Goal: Task Accomplishment & Management: Use online tool/utility

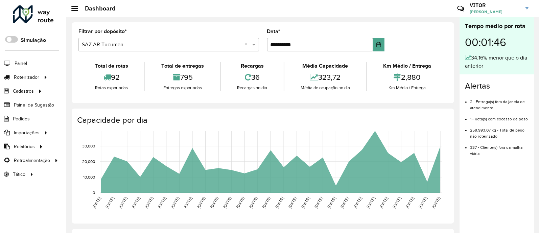
click at [441, 55] on formly-group "**********" at bounding box center [262, 43] width 377 height 28
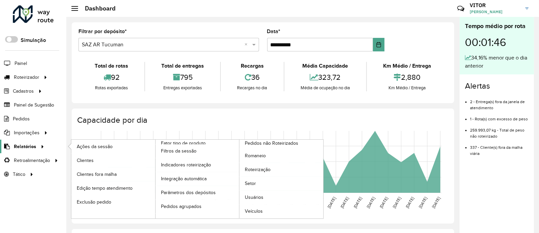
click at [32, 141] on link "Relatórios" at bounding box center [23, 147] width 46 height 14
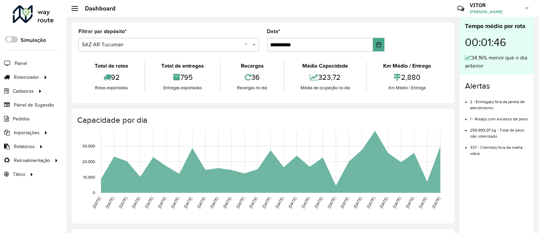
click at [74, 86] on div "**********" at bounding box center [263, 62] width 383 height 81
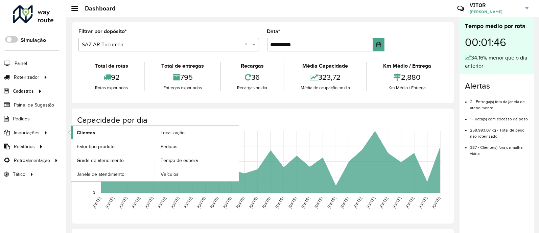
click at [77, 129] on span "Clientes" at bounding box center [86, 132] width 18 height 7
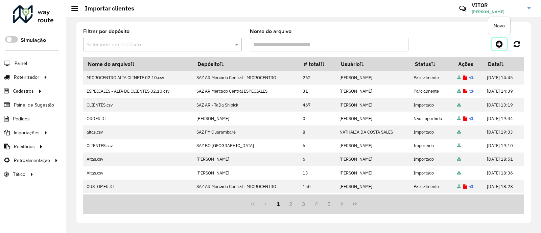
click at [498, 43] on icon at bounding box center [499, 44] width 7 height 8
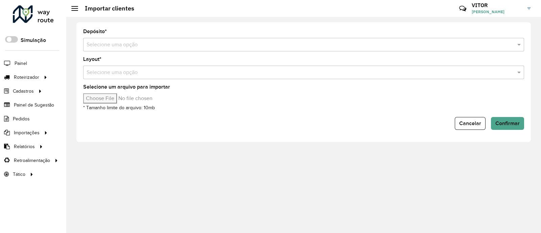
click at [151, 49] on div "Selecione uma opção" at bounding box center [303, 45] width 441 height 14
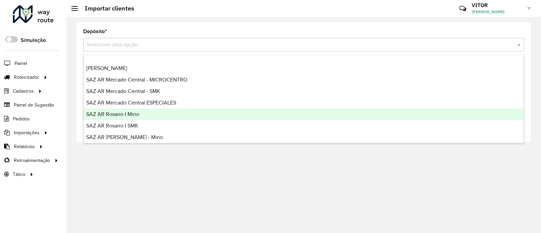
scroll to position [84, 0]
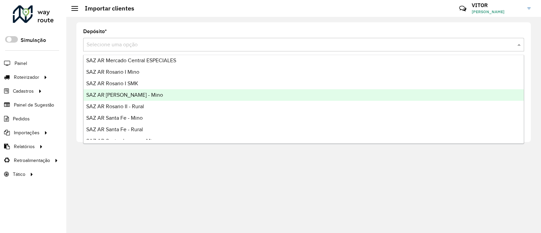
click at [148, 97] on div "SAZ AR [PERSON_NAME] - Mino" at bounding box center [304, 95] width 440 height 12
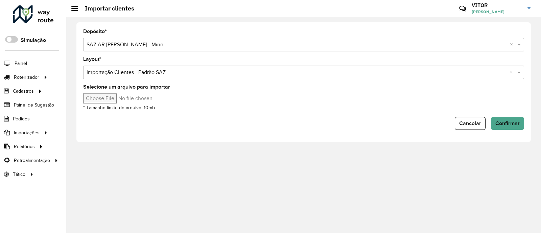
click at [119, 101] on input "Selecione um arquivo para importar" at bounding box center [140, 98] width 115 height 10
type input "**********"
click at [508, 125] on span "Confirmar" at bounding box center [508, 123] width 24 height 6
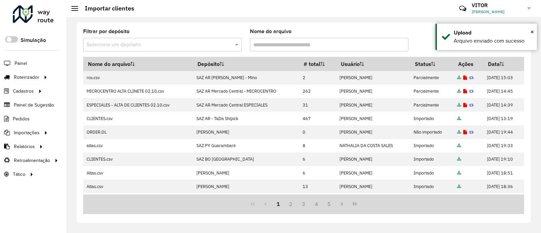
click at [412, 33] on formly-field "Nome do arquivo" at bounding box center [329, 43] width 167 height 28
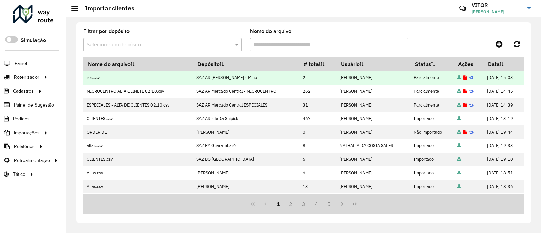
click at [463, 77] on icon at bounding box center [465, 78] width 4 height 4
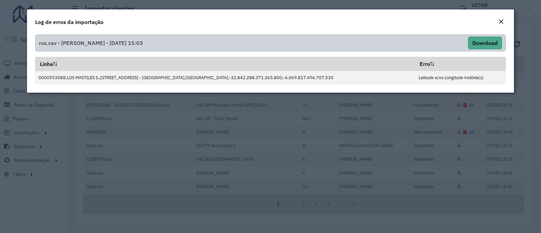
click at [430, 87] on div "ros.csv - VITOR GUILHERME EUGENIO DE OLIVEIRA - 02/10/2025 15:03 Download Linha…" at bounding box center [270, 62] width 487 height 61
click at [499, 19] on em "Close" at bounding box center [501, 21] width 5 height 5
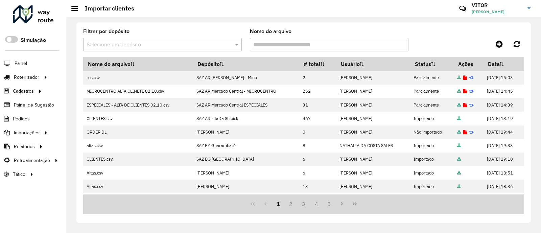
click at [455, 44] on div at bounding box center [469, 44] width 110 height 12
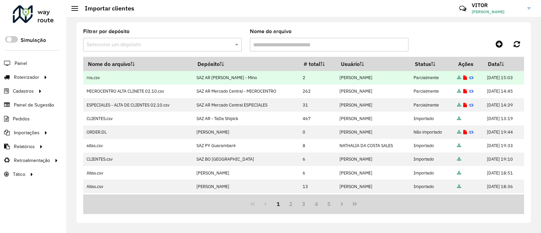
click at [463, 77] on icon at bounding box center [465, 78] width 4 height 4
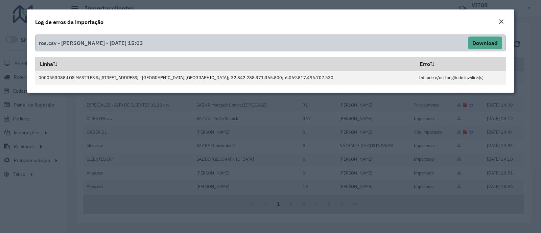
click at [499, 20] on em "Close" at bounding box center [501, 21] width 5 height 5
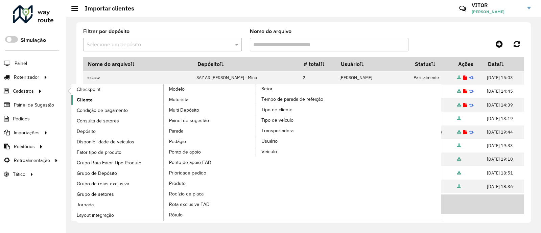
click at [91, 99] on span "Cliente" at bounding box center [85, 99] width 16 height 7
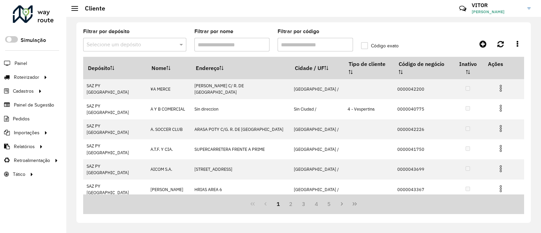
paste input "**********"
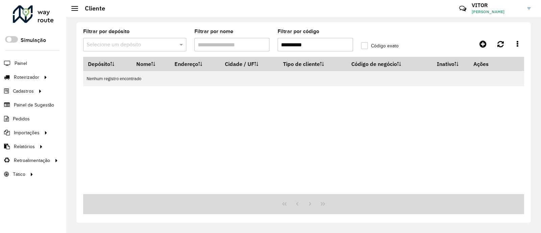
type input "**********"
click at [217, 122] on div "Depósito Nome Endereço Cidade / UF Tipo de cliente Código de negócio Inativo Aç…" at bounding box center [303, 125] width 441 height 137
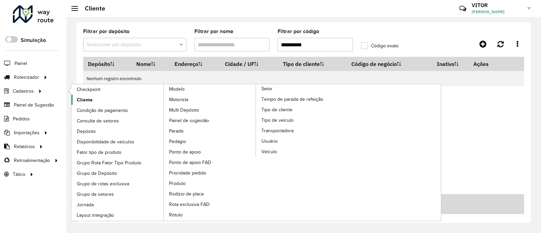
click at [88, 96] on span "Cliente" at bounding box center [85, 99] width 16 height 7
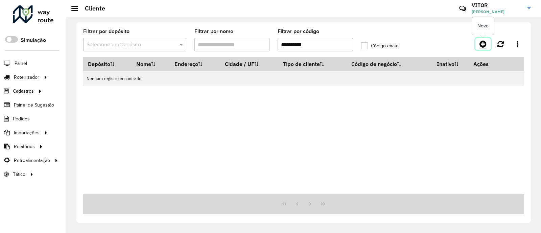
click at [482, 43] on icon at bounding box center [483, 44] width 7 height 8
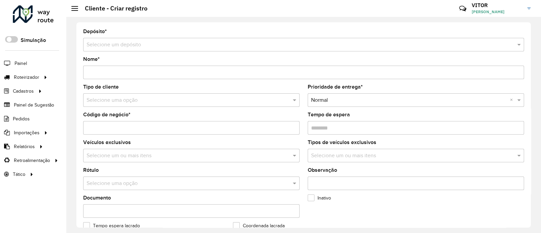
click at [142, 43] on input "text" at bounding box center [297, 45] width 421 height 8
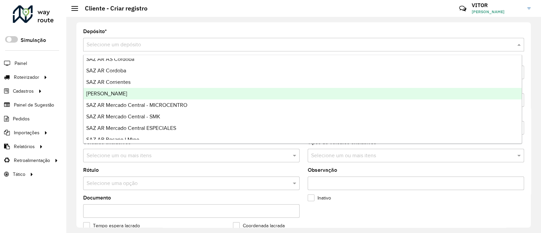
scroll to position [42, 0]
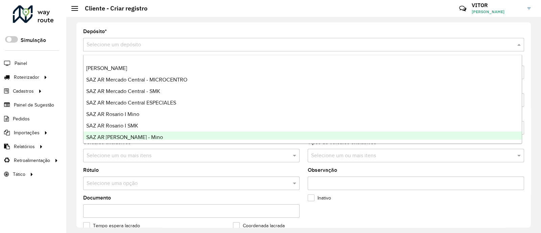
click at [144, 136] on div "SAZ AR [PERSON_NAME] - Mino" at bounding box center [303, 138] width 438 height 12
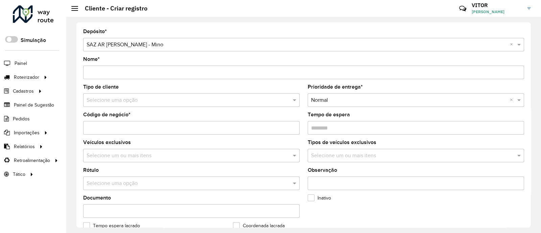
paste input "**********"
type input "**********"
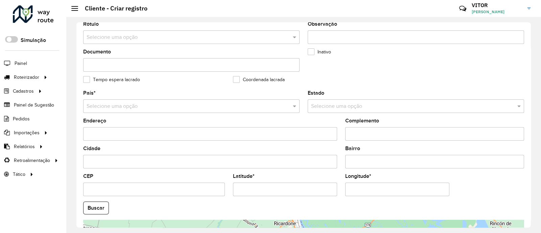
scroll to position [169, 0]
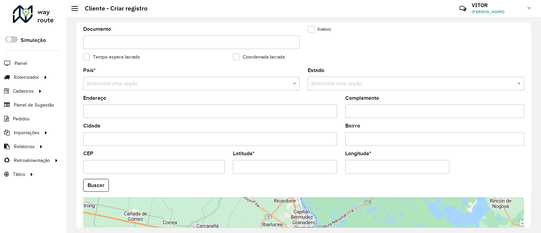
click at [122, 112] on input "Endereço" at bounding box center [210, 112] width 254 height 14
paste input "**********"
type input "**********"
paste input "**********"
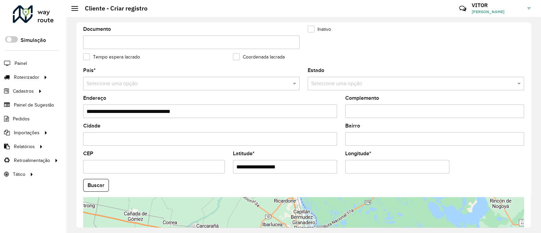
type input "**********"
paste input "**********"
type input "**********"
click at [93, 187] on hb-app "Aguarde... Pop-up bloqueado! Seu navegador bloqueou automáticamente a abertura …" at bounding box center [270, 116] width 541 height 233
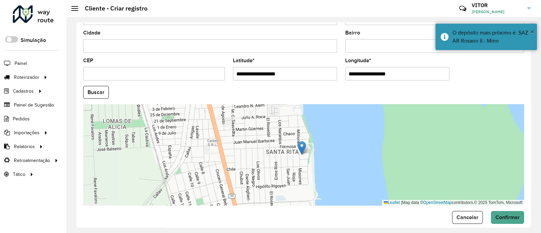
scroll to position [271, 0]
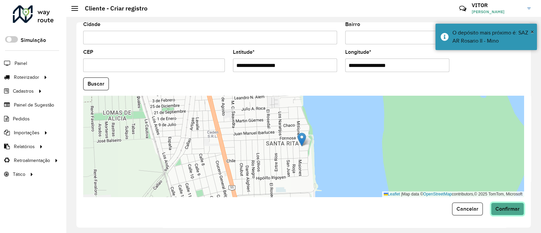
click at [509, 209] on span "Confirmar" at bounding box center [508, 209] width 24 height 6
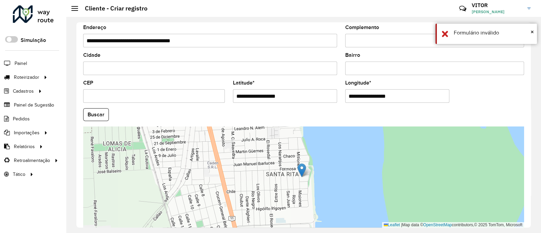
scroll to position [161, 0]
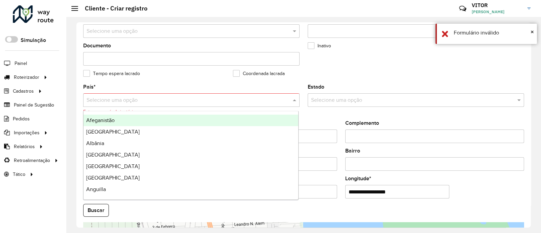
click at [144, 102] on input "text" at bounding box center [185, 100] width 196 height 8
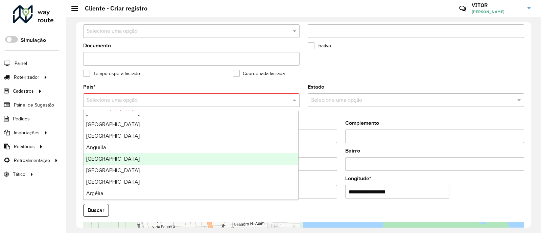
scroll to position [84, 0]
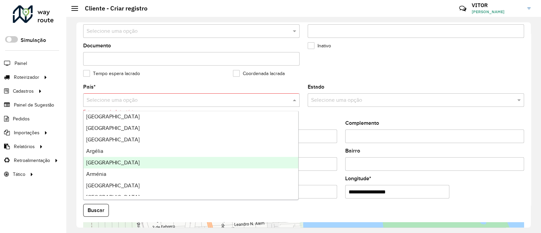
click at [130, 165] on div "Argentina" at bounding box center [191, 163] width 215 height 12
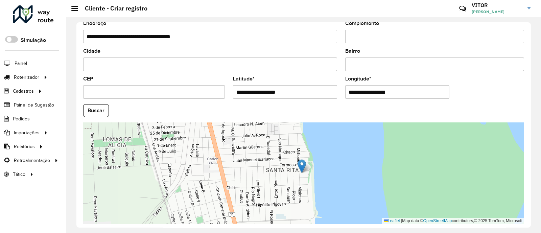
scroll to position [279, 0]
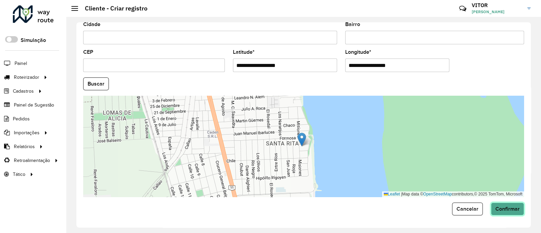
click at [496, 212] on button "Confirmar" at bounding box center [507, 209] width 33 height 13
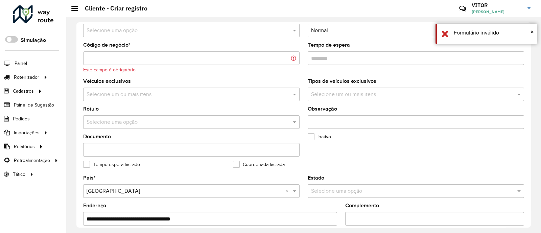
scroll to position [68, 0]
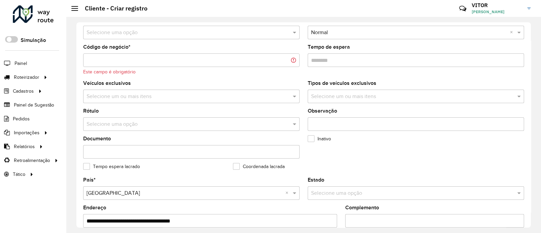
paste input "**********"
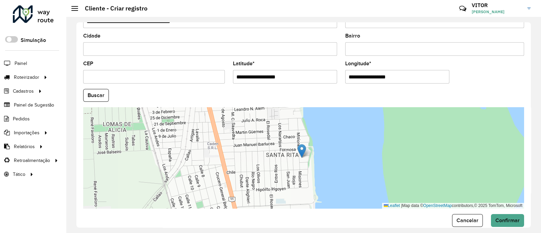
scroll to position [271, 0]
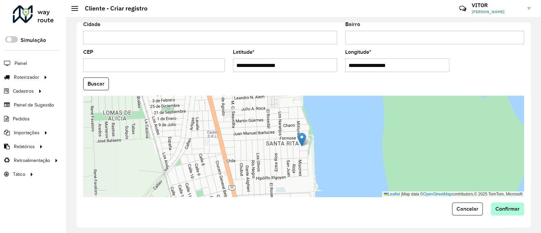
type input "**********"
click at [513, 210] on span "Confirmar" at bounding box center [508, 209] width 24 height 6
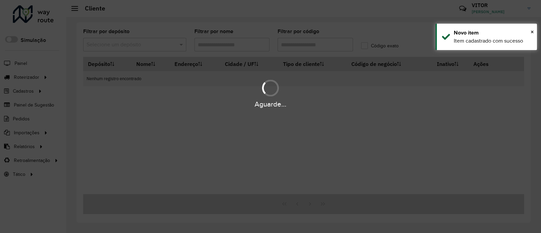
type input "**********"
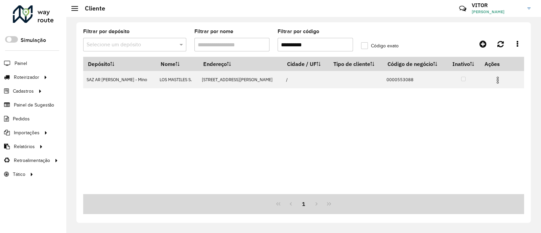
click at [337, 43] on input "**********" at bounding box center [315, 45] width 75 height 14
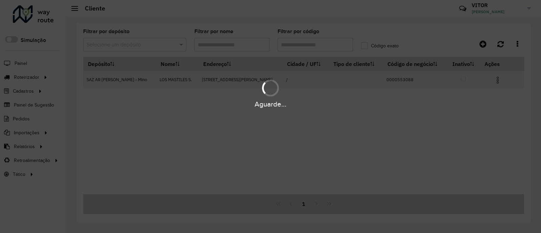
paste input "**********"
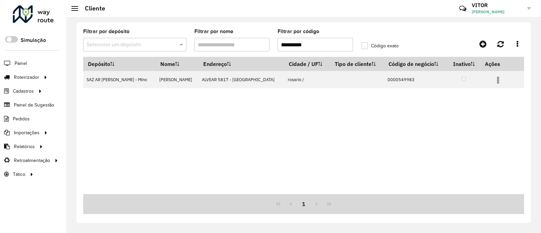
type input "**********"
click at [361, 138] on div "Depósito Nome Endereço Cidade / UF Tipo de cliente Código de negócio Inativo Aç…" at bounding box center [303, 125] width 441 height 137
click at [398, 137] on div "Depósito Nome Endereço Cidade / UF Tipo de cliente Código de negócio Inativo Aç…" at bounding box center [303, 125] width 441 height 137
click at [92, 74] on span "Entregas" at bounding box center [86, 77] width 19 height 7
click at [350, 156] on div "Depósito Nome Endereço Cidade / UF Tipo de cliente Código de negócio Inativo Aç…" at bounding box center [303, 125] width 441 height 137
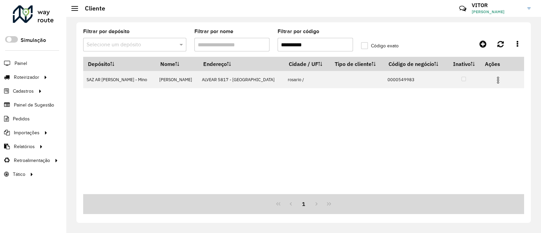
click at [386, 160] on div "Depósito Nome Endereço Cidade / UF Tipo de cliente Código de negócio Inativo Aç…" at bounding box center [303, 125] width 441 height 137
click at [79, 77] on span "Entregas" at bounding box center [86, 77] width 19 height 7
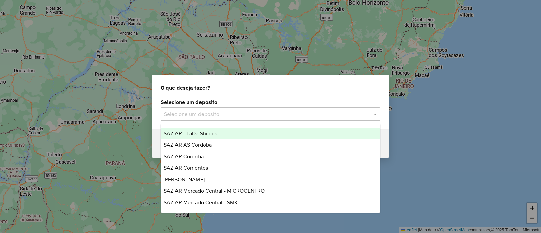
click at [225, 115] on input "text" at bounding box center [264, 114] width 200 height 8
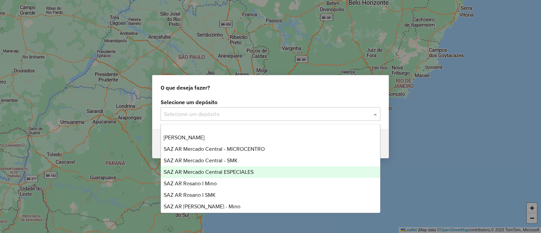
scroll to position [84, 0]
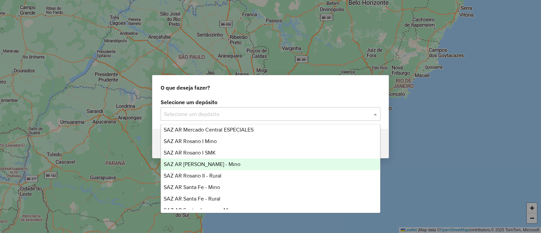
click at [222, 164] on div "SAZ AR [PERSON_NAME] - Mino" at bounding box center [270, 165] width 219 height 12
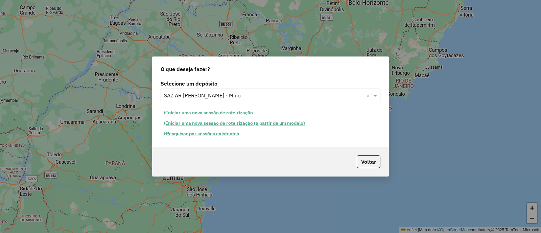
click at [206, 113] on button "Iniciar uma nova sessão de roteirização" at bounding box center [208, 113] width 95 height 10
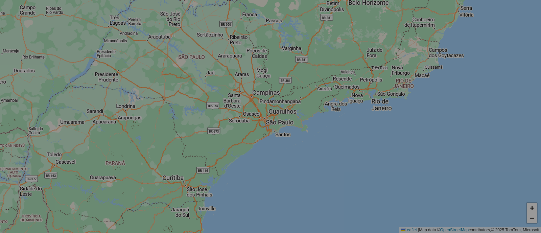
select select "*"
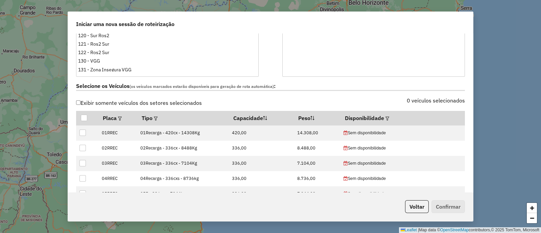
scroll to position [211, 0]
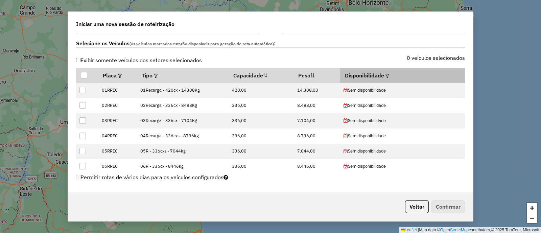
click at [389, 75] on em at bounding box center [388, 76] width 4 height 4
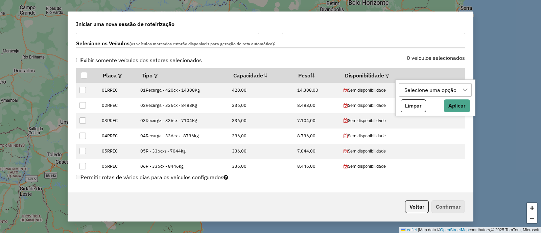
click at [429, 87] on div "Selecione uma opção" at bounding box center [430, 90] width 57 height 13
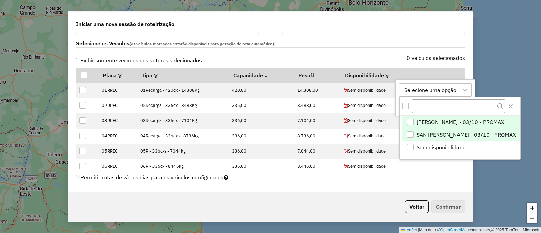
click at [453, 132] on span "SAN LORENZO - 03/10 - PROMAX" at bounding box center [466, 135] width 99 height 8
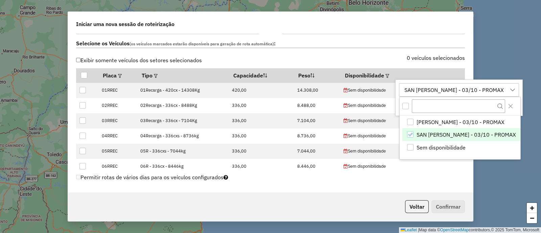
click at [273, 37] on div "Selecione os Veículos (os veículos marcados estarão disponíveis para geração de…" at bounding box center [270, 44] width 397 height 21
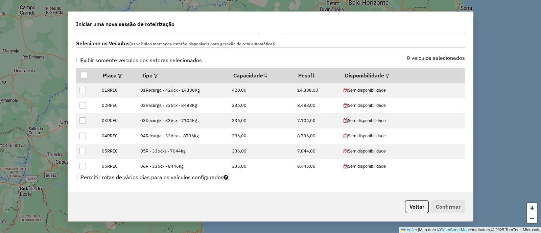
click at [436, 56] on label "0 veículos selecionados" at bounding box center [436, 58] width 58 height 8
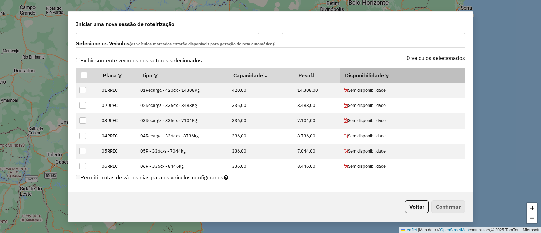
click at [394, 74] on th "Disponibilidade" at bounding box center [402, 75] width 125 height 14
click at [389, 74] on em at bounding box center [388, 76] width 4 height 4
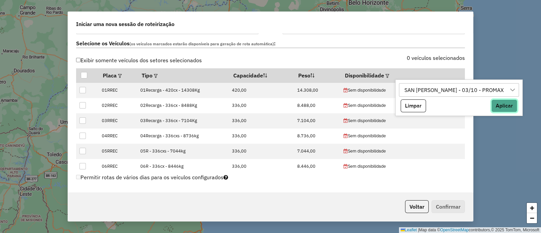
click at [492, 103] on button "Aplicar" at bounding box center [505, 105] width 26 height 13
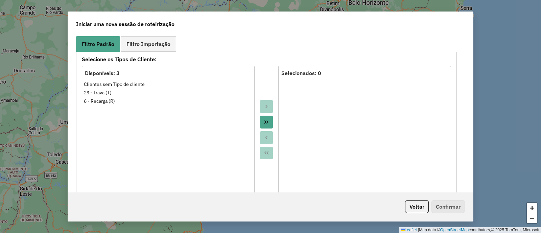
scroll to position [381, 0]
click at [139, 43] on span "Filtro Importação" at bounding box center [149, 43] width 44 height 5
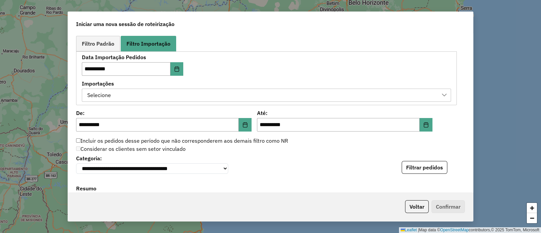
click at [183, 94] on div "Selecione" at bounding box center [261, 95] width 353 height 13
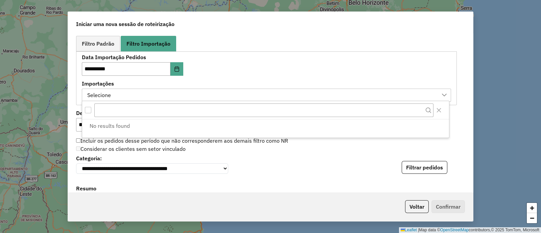
scroll to position [5, 31]
click at [221, 67] on div "**********" at bounding box center [159, 65] width 154 height 21
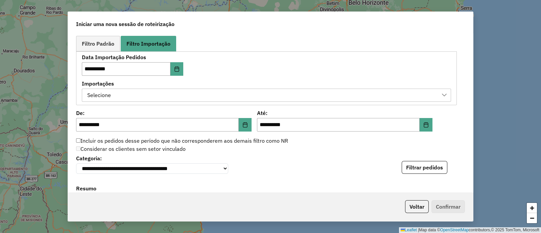
click at [126, 97] on div "Selecione" at bounding box center [261, 95] width 353 height 13
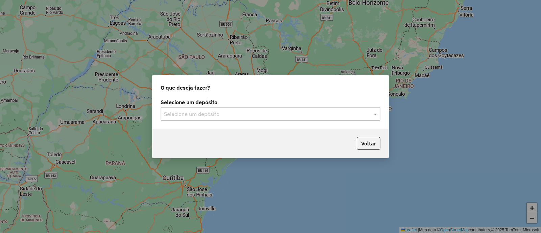
click at [199, 113] on input "text" at bounding box center [264, 114] width 200 height 8
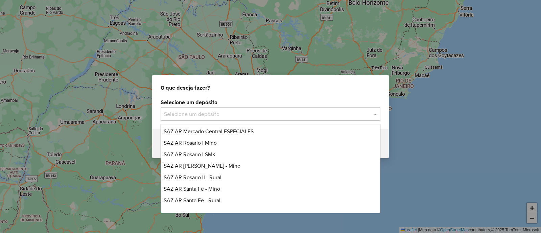
scroll to position [84, 0]
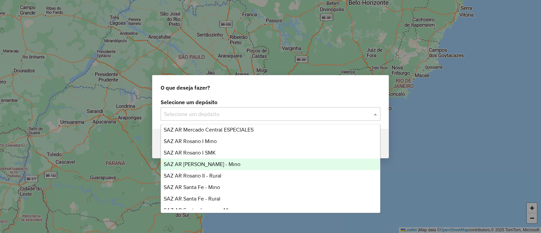
click at [223, 165] on div "SAZ AR [PERSON_NAME] - Mino" at bounding box center [270, 165] width 219 height 12
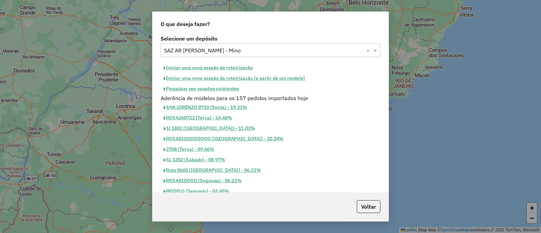
click at [201, 68] on button "Iniciar uma nova sessão de roteirização" at bounding box center [208, 68] width 95 height 10
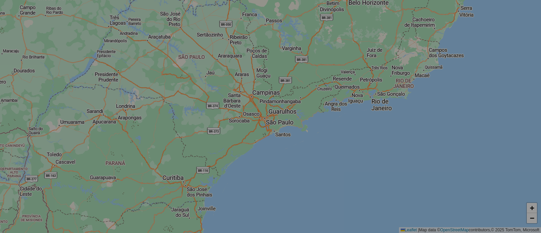
select select "*"
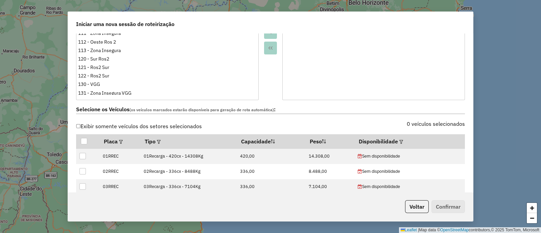
scroll to position [169, 0]
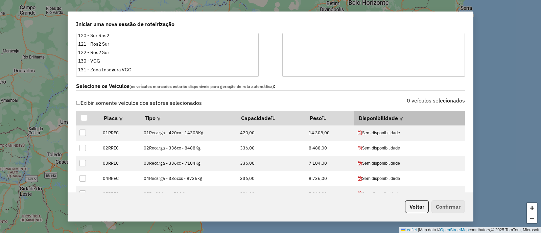
click at [400, 117] on em at bounding box center [402, 119] width 4 height 4
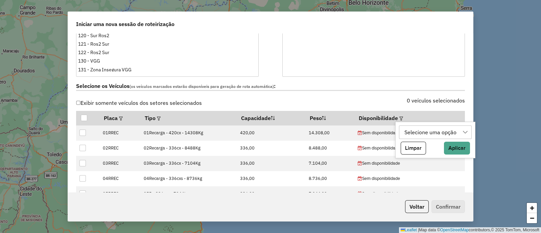
click at [418, 134] on div "Selecione uma opção" at bounding box center [430, 132] width 57 height 13
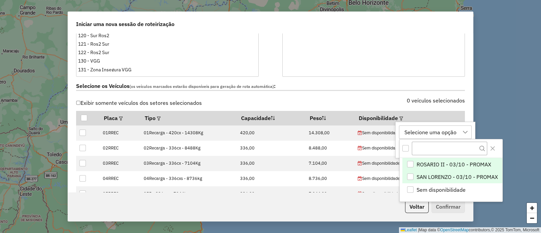
click at [430, 176] on span "SAN LORENZO - 03/10 - PROMAX" at bounding box center [458, 177] width 82 height 8
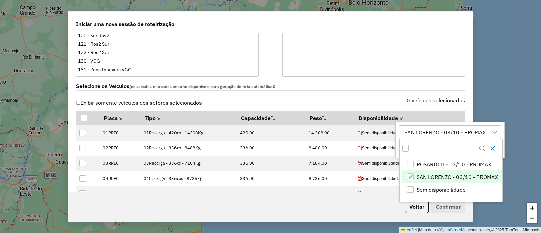
click at [492, 148] on icon "Close" at bounding box center [493, 148] width 4 height 4
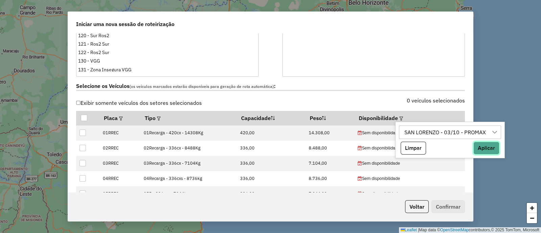
click at [477, 144] on button "Aplicar" at bounding box center [487, 148] width 26 height 13
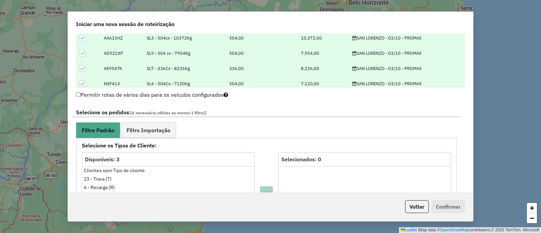
scroll to position [296, 0]
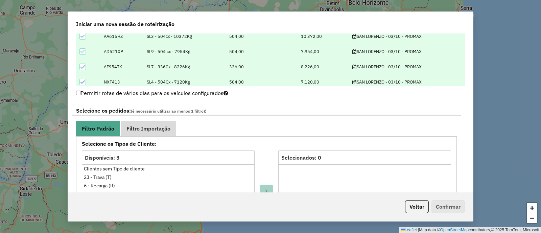
click at [145, 129] on span "Filtro Importação" at bounding box center [149, 128] width 44 height 5
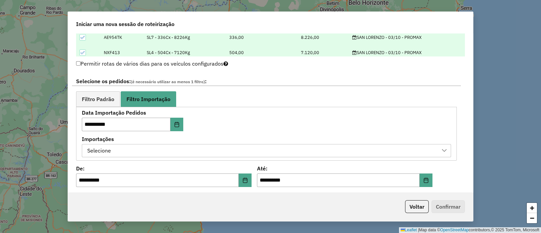
scroll to position [338, 0]
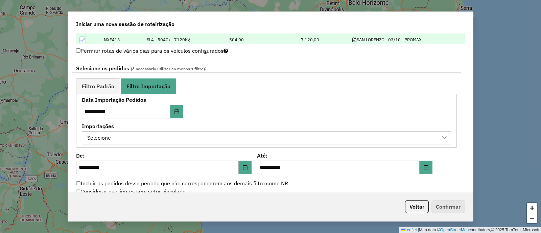
click at [200, 138] on div "Selecione" at bounding box center [261, 138] width 353 height 13
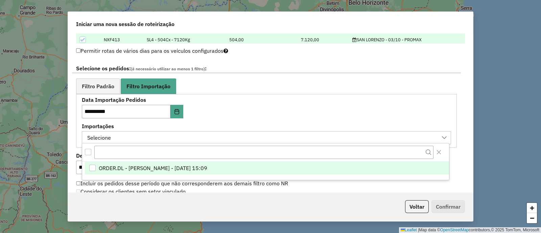
click at [202, 167] on span "ORDER.DL - [PERSON_NAME] - [DATE] 15:09" at bounding box center [153, 168] width 109 height 8
click at [198, 132] on div "ORDER.DL - [PERSON_NAME] - [DATE] 15:09" at bounding box center [141, 138] width 113 height 13
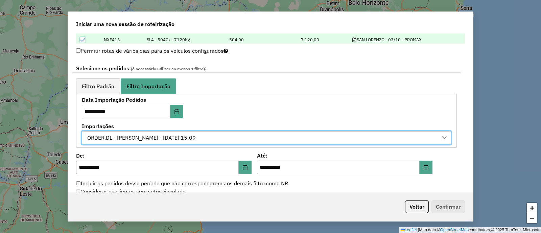
click at [222, 105] on div "**********" at bounding box center [159, 107] width 154 height 21
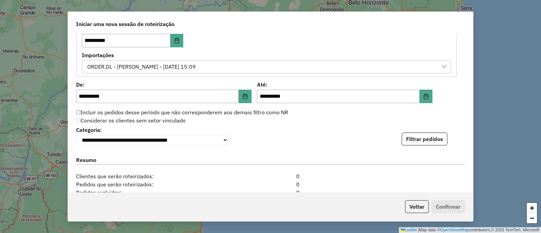
scroll to position [423, 0]
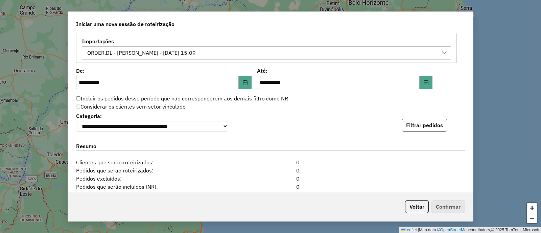
click at [414, 124] on button "Filtrar pedidos" at bounding box center [425, 125] width 46 height 13
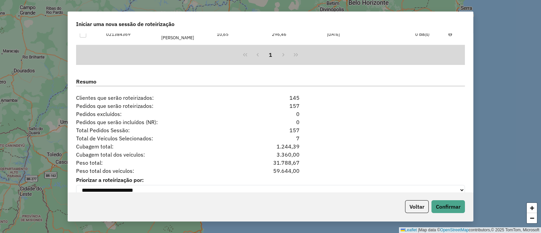
scroll to position [641, 0]
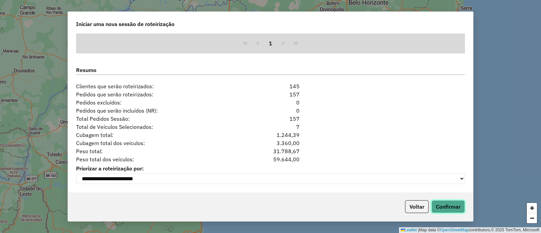
click at [448, 207] on button "Confirmar" at bounding box center [448, 206] width 33 height 13
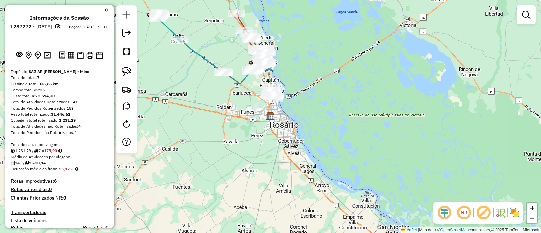
click at [512, 210] on img at bounding box center [514, 212] width 11 height 11
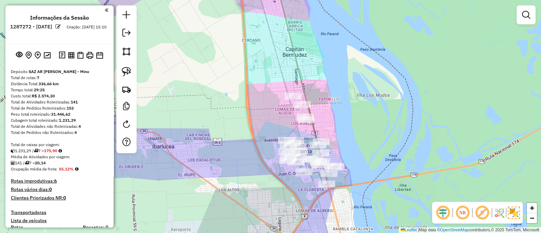
click at [317, 129] on icon at bounding box center [296, 61] width 43 height 169
select select "**********"
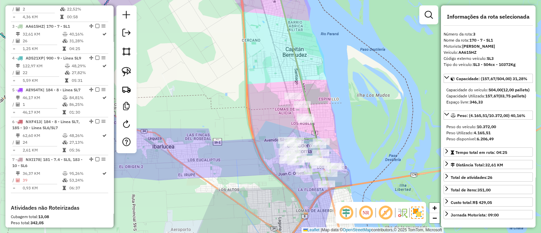
scroll to position [323, 0]
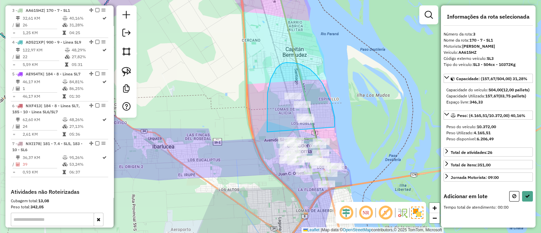
drag, startPoint x: 335, startPoint y: 127, endPoint x: 267, endPoint y: 132, distance: 68.2
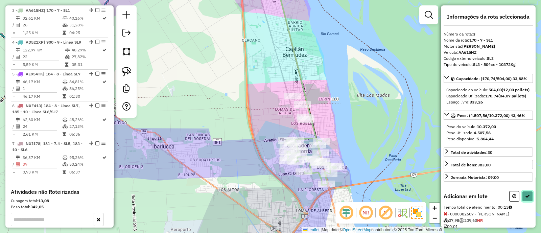
click at [525, 199] on icon at bounding box center [527, 196] width 5 height 5
select select "**********"
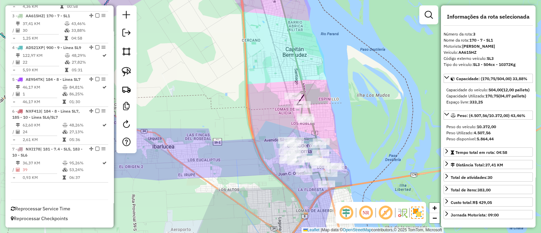
drag, startPoint x: 226, startPoint y: 44, endPoint x: 272, endPoint y: 192, distance: 155.2
click at [272, 191] on div "Janela de atendimento Grade de atendimento Capacidade Transportadoras Veículos …" at bounding box center [270, 116] width 541 height 233
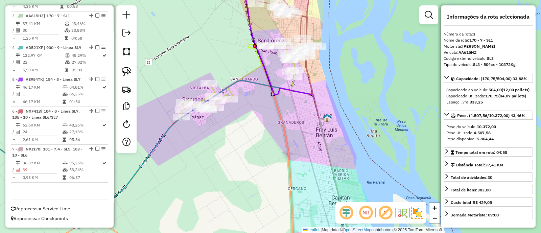
drag, startPoint x: 266, startPoint y: 135, endPoint x: 269, endPoint y: 216, distance: 80.9
click at [269, 216] on div "Janela de atendimento Grade de atendimento Capacidade Transportadoras Veículos …" at bounding box center [270, 116] width 541 height 233
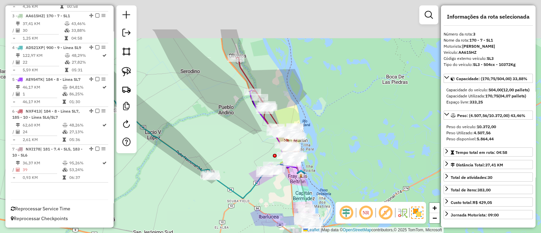
drag, startPoint x: 176, startPoint y: 91, endPoint x: 269, endPoint y: 169, distance: 120.5
click at [269, 169] on div "Janela de atendimento Grade de atendimento Capacidade Transportadoras Veículos …" at bounding box center [270, 116] width 541 height 233
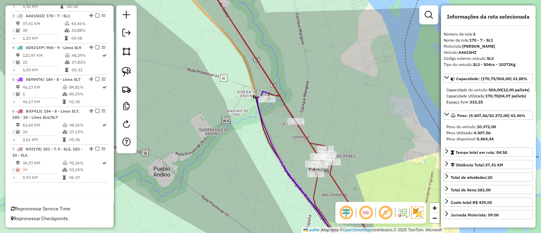
click at [269, 80] on icon at bounding box center [299, 117] width 170 height 280
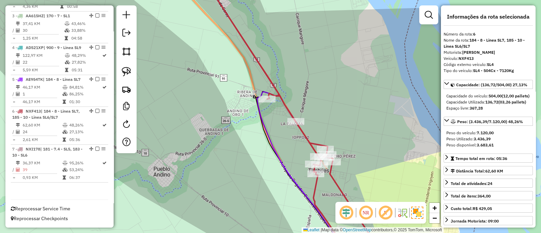
scroll to position [329, 0]
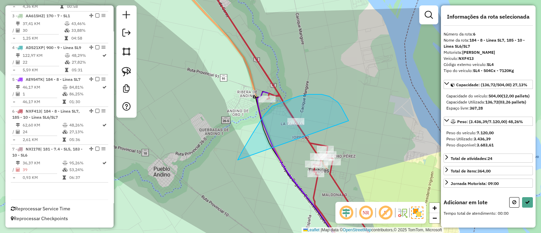
drag, startPoint x: 347, startPoint y: 116, endPoint x: 237, endPoint y: 166, distance: 120.5
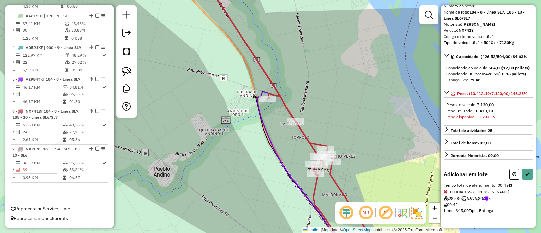
scroll to position [45, 0]
click at [513, 172] on icon at bounding box center [515, 174] width 4 height 5
select select "**********"
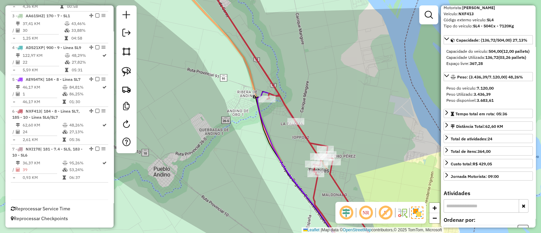
click at [322, 119] on div "Janela de atendimento Grade de atendimento Capacidade Transportadoras Veículos …" at bounding box center [270, 116] width 541 height 233
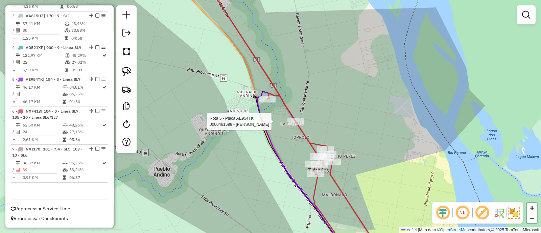
select select "**********"
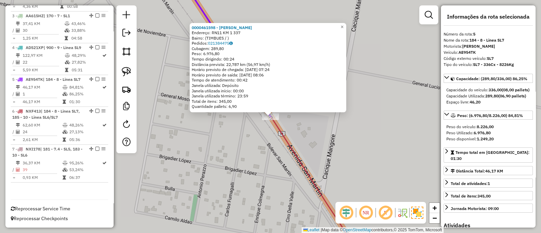
click at [219, 155] on div "0000461598 - PEREZ MAURICIO FACUNDO Endereço: RN11 KM 1 337 Bairro: (TIMBUES / …" at bounding box center [270, 116] width 541 height 233
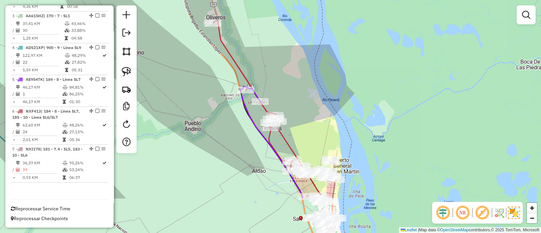
drag, startPoint x: 186, startPoint y: 186, endPoint x: 230, endPoint y: 129, distance: 72.9
click at [230, 129] on div "Janela de atendimento Grade de atendimento Capacidade Transportadoras Veículos …" at bounding box center [270, 116] width 541 height 233
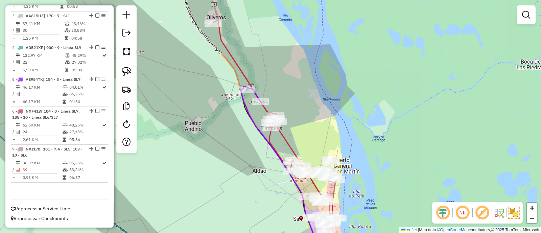
click at [286, 140] on icon at bounding box center [310, 187] width 65 height 133
select select "**********"
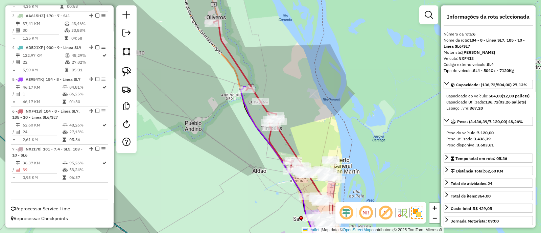
click at [299, 113] on div "Janela de atendimento Grade de atendimento Capacidade Transportadoras Veículos …" at bounding box center [270, 116] width 541 height 233
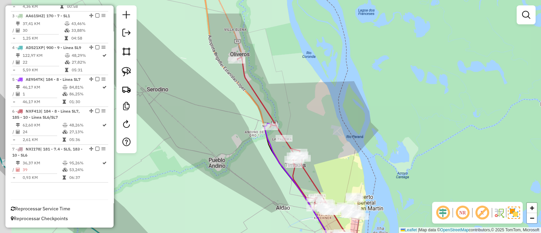
drag, startPoint x: 299, startPoint y: 113, endPoint x: 323, endPoint y: 151, distance: 44.3
click at [323, 151] on div "Janela de atendimento Grade de atendimento Capacidade Transportadoras Veículos …" at bounding box center [270, 116] width 541 height 233
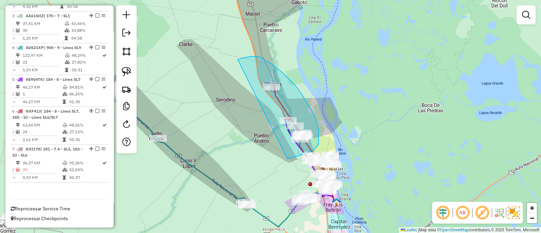
drag, startPoint x: 297, startPoint y: 156, endPoint x: 235, endPoint y: 61, distance: 113.7
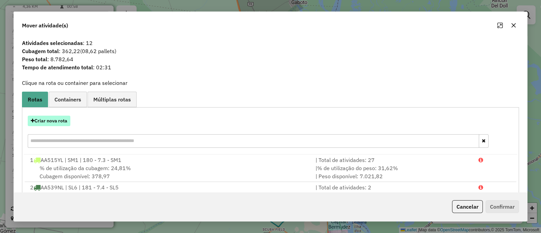
click at [64, 117] on button "Criar nova rota" at bounding box center [49, 121] width 43 height 10
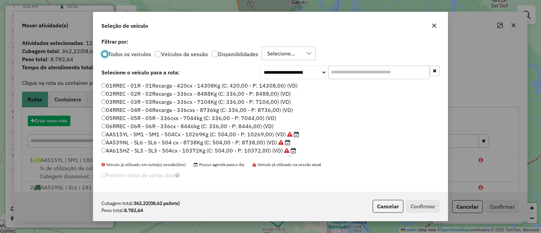
scroll to position [3, 2]
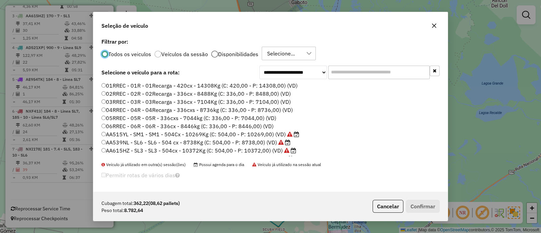
click at [213, 56] on div at bounding box center [214, 54] width 7 height 7
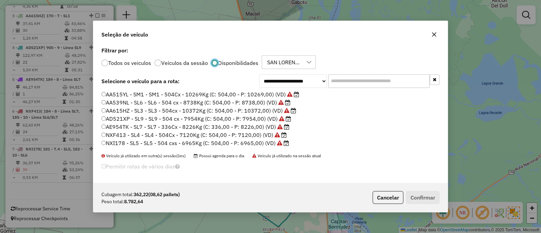
click at [161, 117] on label "AD521XP - SL9 - SL9 - 504 cx - 7954Kg (C: 504,00 - P: 7954,00) (VD)" at bounding box center [196, 119] width 190 height 8
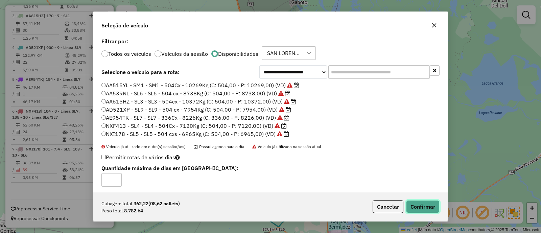
click at [421, 211] on button "Confirmar" at bounding box center [422, 206] width 33 height 13
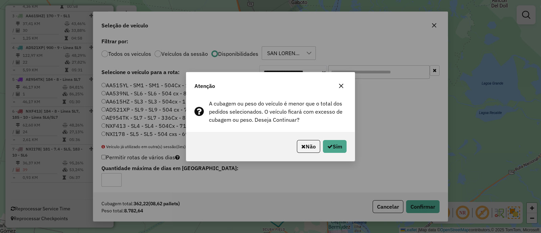
click at [342, 86] on icon "button" at bounding box center [341, 86] width 4 height 4
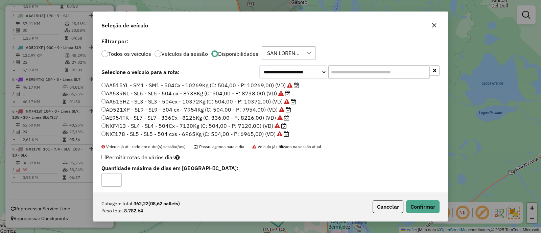
click at [431, 27] on button "button" at bounding box center [434, 25] width 11 height 11
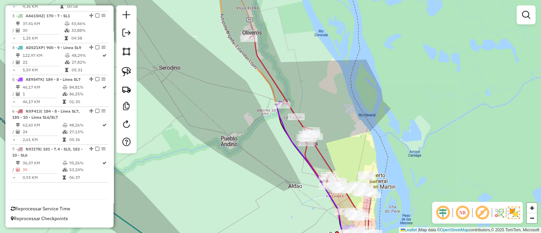
drag, startPoint x: 269, startPoint y: 133, endPoint x: 276, endPoint y: 175, distance: 42.9
click at [276, 175] on div "Janela de atendimento Grade de atendimento Capacidade Transportadoras Veículos …" at bounding box center [270, 116] width 541 height 233
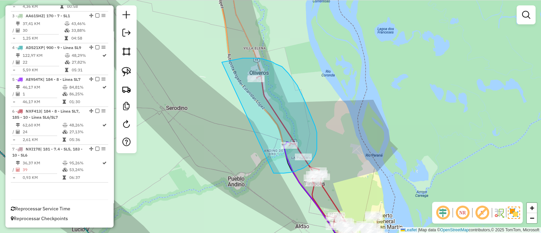
drag, startPoint x: 274, startPoint y: 173, endPoint x: 222, endPoint y: 62, distance: 122.4
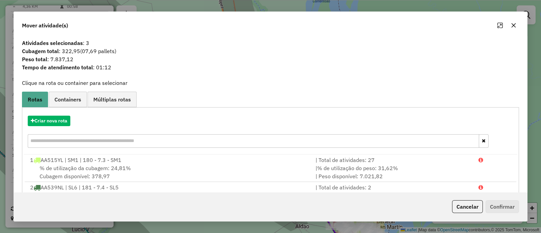
click at [515, 27] on icon "button" at bounding box center [514, 25] width 4 height 4
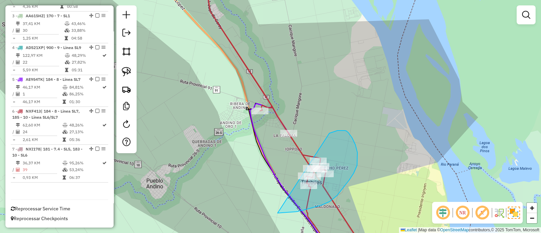
drag, startPoint x: 278, startPoint y: 213, endPoint x: 308, endPoint y: 142, distance: 76.9
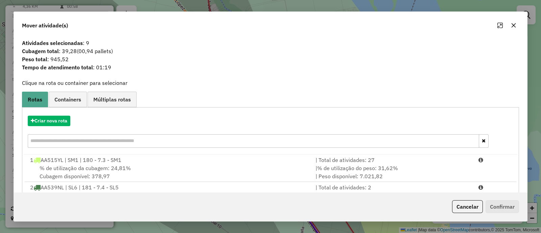
click at [512, 24] on icon "button" at bounding box center [514, 25] width 4 height 4
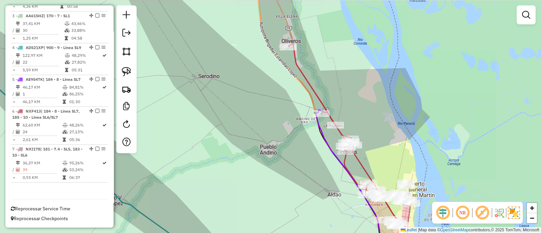
drag, startPoint x: 382, startPoint y: 117, endPoint x: 369, endPoint y: 150, distance: 35.4
click at [369, 150] on div "Janela de atendimento Grade de atendimento Capacidade Transportadoras Veículos …" at bounding box center [270, 116] width 541 height 233
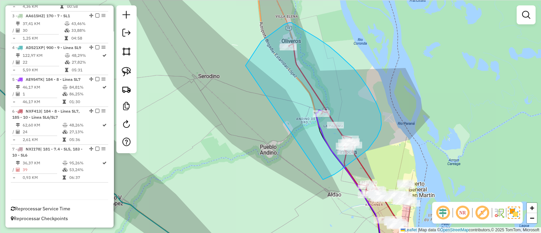
drag, startPoint x: 358, startPoint y: 157, endPoint x: 246, endPoint y: 66, distance: 145.0
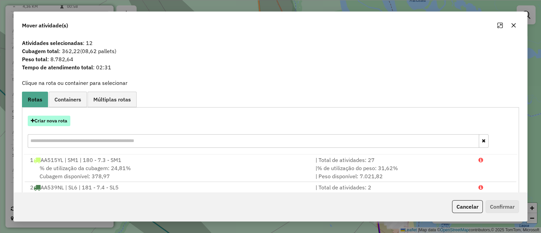
click at [54, 119] on button "Criar nova rota" at bounding box center [49, 121] width 43 height 10
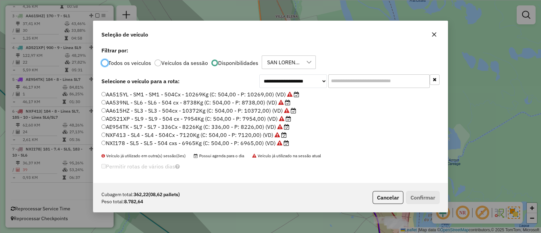
click at [437, 36] on icon "button" at bounding box center [434, 34] width 5 height 5
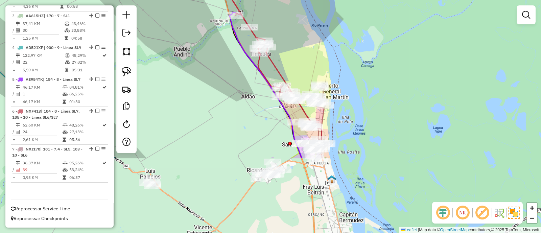
drag, startPoint x: 392, startPoint y: 146, endPoint x: 306, endPoint y: 51, distance: 128.1
click at [306, 51] on div "Janela de atendimento Grade de atendimento Capacidade Transportadoras Veículos …" at bounding box center [270, 116] width 541 height 233
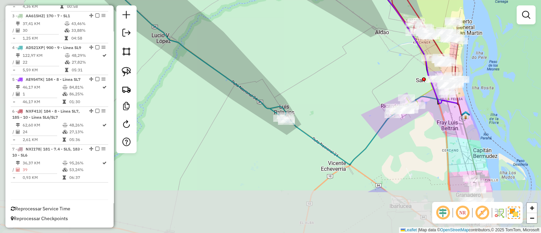
drag, startPoint x: 211, startPoint y: 165, endPoint x: 347, endPoint y: 100, distance: 150.9
click at [347, 100] on div "Janela de atendimento Grade de atendimento Capacidade Transportadoras Veículos …" at bounding box center [270, 116] width 541 height 233
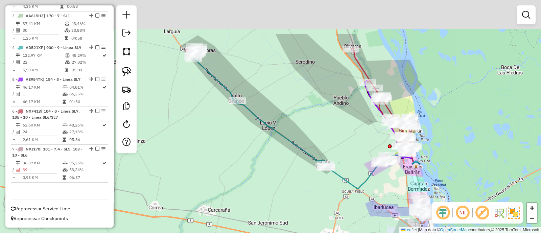
drag, startPoint x: 300, startPoint y: 72, endPoint x: 326, endPoint y: 156, distance: 88.2
click at [326, 155] on div "Janela de atendimento Grade de atendimento Capacidade Transportadoras Veículos …" at bounding box center [270, 116] width 541 height 233
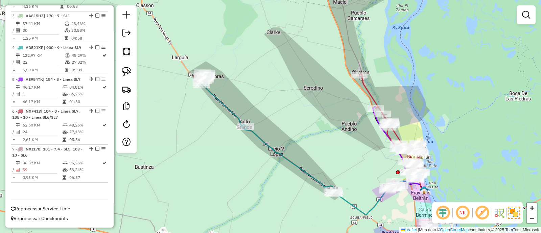
click at [286, 160] on icon at bounding box center [268, 132] width 135 height 121
select select "**********"
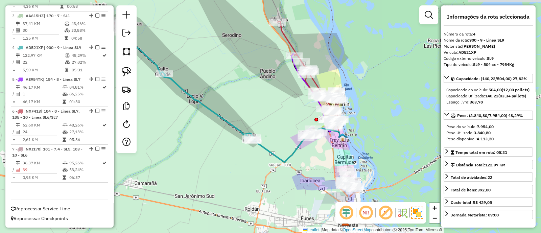
drag, startPoint x: 313, startPoint y: 155, endPoint x: 231, endPoint y: 102, distance: 97.7
click at [231, 102] on div "Janela de atendimento Grade de atendimento Capacidade Transportadoras Veículos …" at bounding box center [270, 116] width 541 height 233
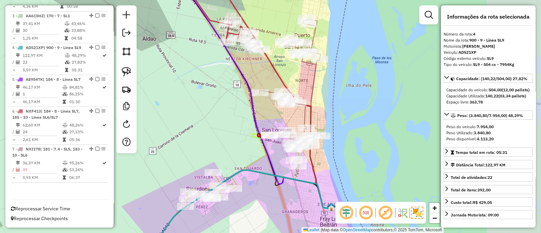
drag, startPoint x: 294, startPoint y: 130, endPoint x: 181, endPoint y: 111, distance: 114.6
click at [179, 111] on div "Janela de atendimento Grade de atendimento Capacidade Transportadoras Veículos …" at bounding box center [270, 116] width 541 height 233
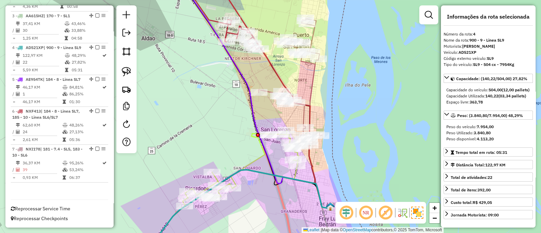
click at [255, 159] on icon at bounding box center [241, 168] width 116 height 77
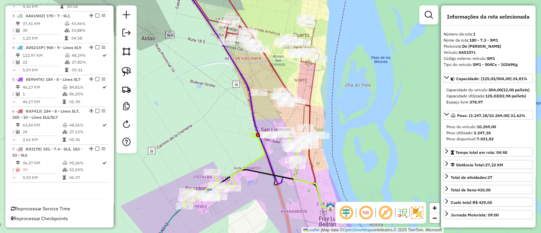
scroll to position [260, 0]
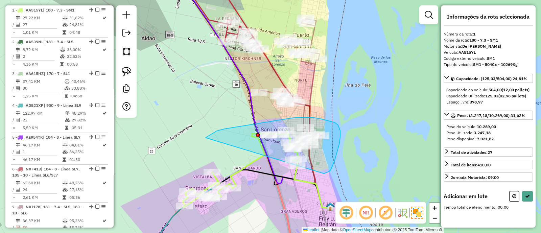
drag, startPoint x: 324, startPoint y: 174, endPoint x: 206, endPoint y: 138, distance: 123.7
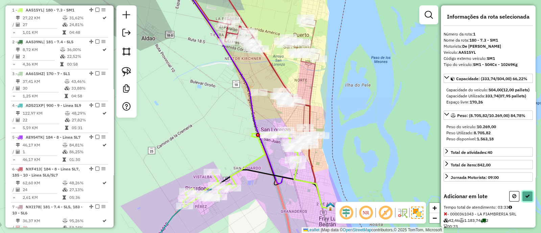
click at [526, 199] on icon at bounding box center [527, 196] width 5 height 5
select select "**********"
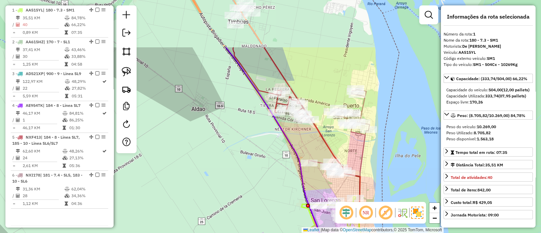
drag, startPoint x: 212, startPoint y: 80, endPoint x: 269, endPoint y: 174, distance: 109.7
click at [269, 174] on div "Janela de atendimento Grade de atendimento Capacidade Transportadoras Veículos …" at bounding box center [270, 116] width 541 height 233
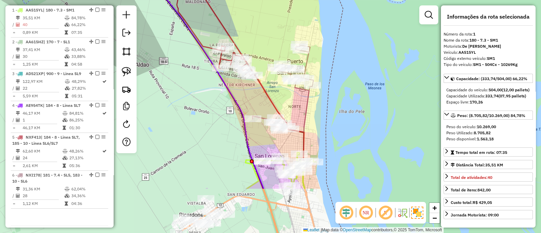
drag, startPoint x: 269, startPoint y: 174, endPoint x: 206, endPoint y: 106, distance: 92.4
click at [206, 106] on div "Janela de atendimento Grade de atendimento Capacidade Transportadoras Veículos …" at bounding box center [270, 116] width 541 height 233
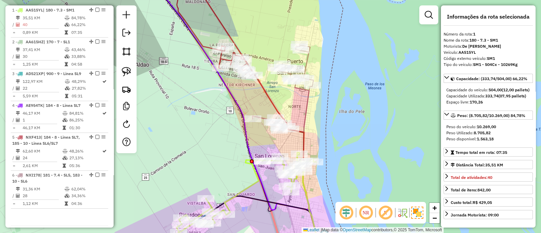
click at [305, 61] on icon at bounding box center [283, 88] width 61 height 88
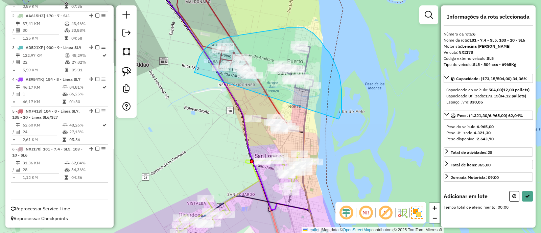
drag, startPoint x: 342, startPoint y: 112, endPoint x: 191, endPoint y: 81, distance: 153.7
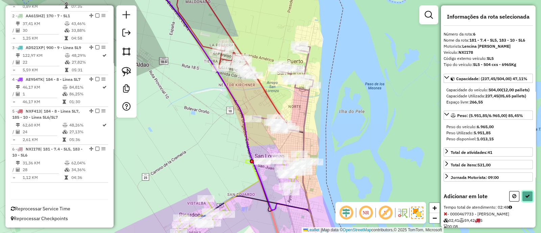
click at [528, 202] on button at bounding box center [527, 196] width 11 height 10
select select "**********"
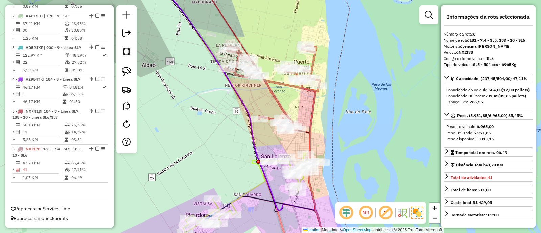
drag, startPoint x: 187, startPoint y: 83, endPoint x: 251, endPoint y: 163, distance: 102.3
click at [251, 163] on div "Janela de atendimento Grade de atendimento Capacidade Transportadoras Veículos …" at bounding box center [270, 116] width 541 height 233
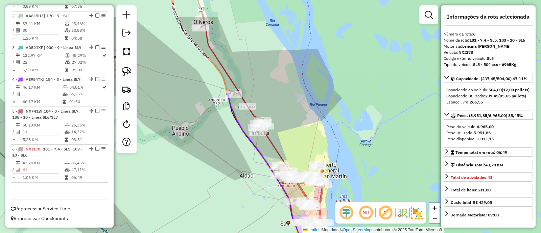
drag, startPoint x: 216, startPoint y: 114, endPoint x: 240, endPoint y: 158, distance: 49.8
click at [240, 157] on div "Janela de atendimento Grade de atendimento Capacidade Transportadoras Veículos …" at bounding box center [270, 116] width 541 height 233
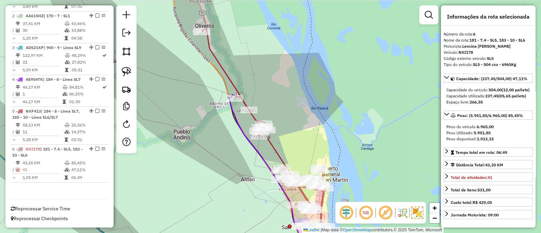
click at [271, 141] on icon at bounding box center [296, 193] width 60 height 127
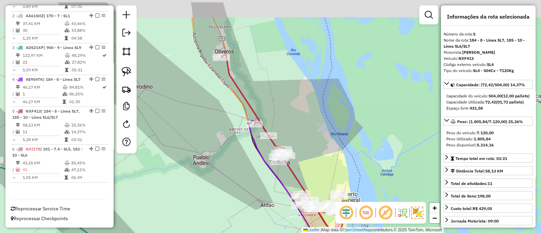
drag, startPoint x: 295, startPoint y: 78, endPoint x: 315, endPoint y: 105, distance: 32.7
click at [315, 105] on div "Janela de atendimento Grade de atendimento Capacidade Transportadoras Veículos …" at bounding box center [270, 116] width 541 height 233
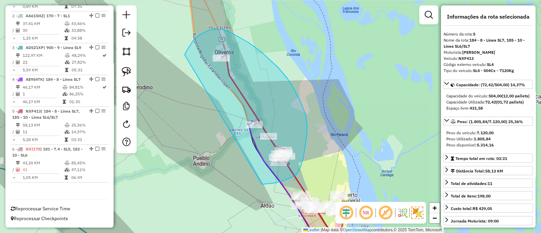
drag, startPoint x: 266, startPoint y: 184, endPoint x: 185, endPoint y: 55, distance: 152.4
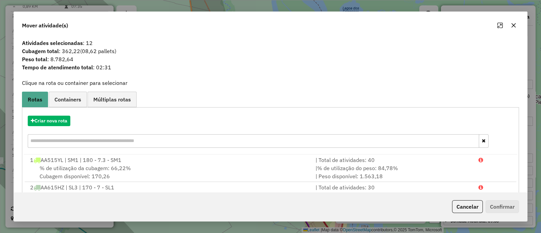
click at [512, 24] on icon "button" at bounding box center [513, 25] width 5 height 5
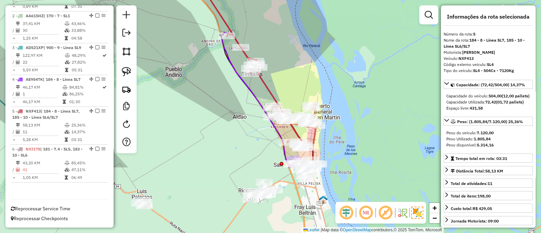
drag, startPoint x: 306, startPoint y: 169, endPoint x: 278, endPoint y: 80, distance: 93.2
click at [278, 80] on div "Janela de atendimento Grade de atendimento Capacidade Transportadoras Veículos …" at bounding box center [270, 116] width 541 height 233
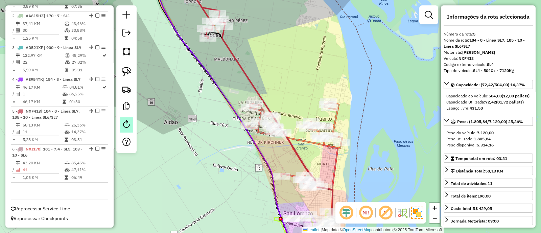
click at [128, 124] on em at bounding box center [126, 124] width 8 height 8
select select "*"
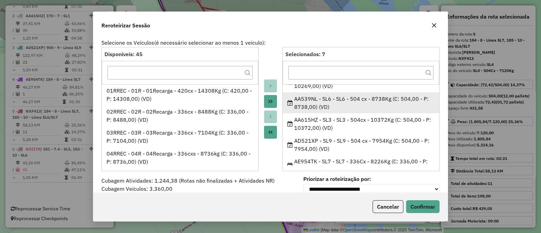
scroll to position [0, 0]
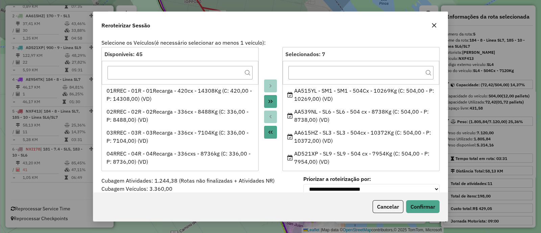
click at [436, 24] on icon "button" at bounding box center [434, 25] width 4 height 4
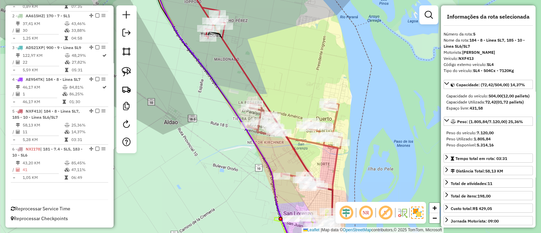
click at [306, 102] on div "Rota 6 - Placa NXI178 0000361468 - ZANOTTI JOSE ALBERTO Rota 6 - Placa NXI178 0…" at bounding box center [270, 116] width 541 height 233
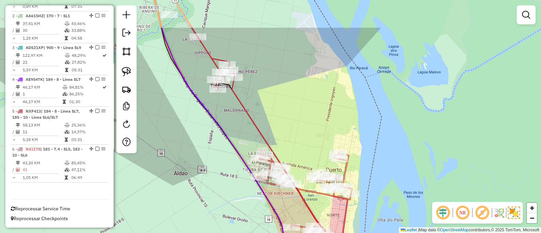
drag, startPoint x: 299, startPoint y: 95, endPoint x: 309, endPoint y: 147, distance: 52.7
click at [309, 147] on div "Janela de atendimento Grade de atendimento Capacidade Transportadoras Veículos …" at bounding box center [270, 116] width 541 height 233
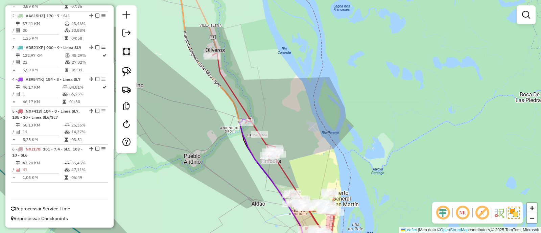
drag, startPoint x: 294, startPoint y: 123, endPoint x: 303, endPoint y: 154, distance: 31.6
click at [303, 154] on div "Janela de atendimento Grade de atendimento Capacidade Transportadoras Veículos …" at bounding box center [270, 116] width 541 height 233
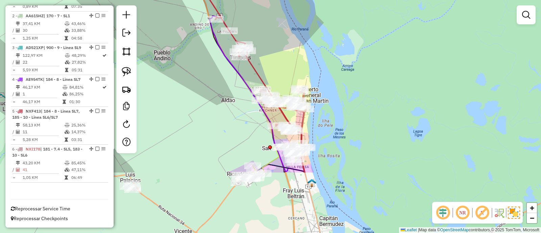
drag, startPoint x: 308, startPoint y: 154, endPoint x: 269, endPoint y: 43, distance: 117.1
click at [269, 43] on div "Janela de atendimento Grade de atendimento Capacidade Transportadoras Veículos …" at bounding box center [270, 116] width 541 height 233
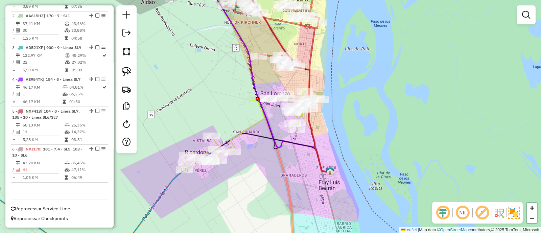
click at [253, 123] on icon at bounding box center [252, 130] width 140 height 81
select select "**********"
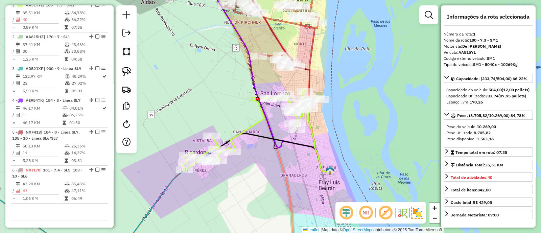
scroll to position [260, 0]
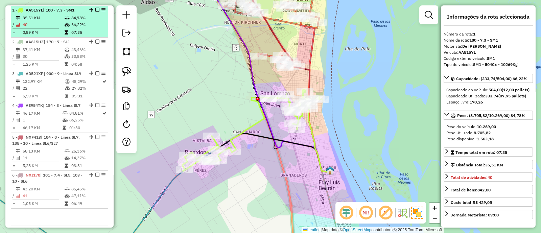
click at [93, 10] on div at bounding box center [95, 10] width 20 height 4
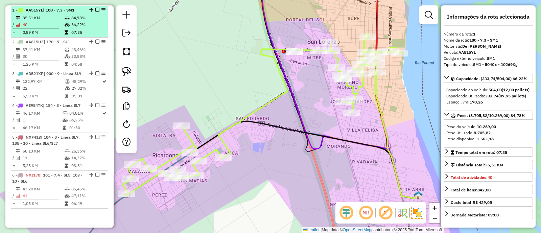
click at [96, 9] on em at bounding box center [97, 10] width 4 height 4
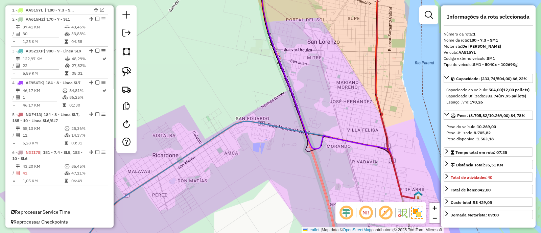
drag, startPoint x: 224, startPoint y: 71, endPoint x: 224, endPoint y: 130, distance: 58.9
click at [224, 130] on div "Janela de atendimento Grade de atendimento Capacidade Transportadoras Veículos …" at bounding box center [270, 116] width 541 height 233
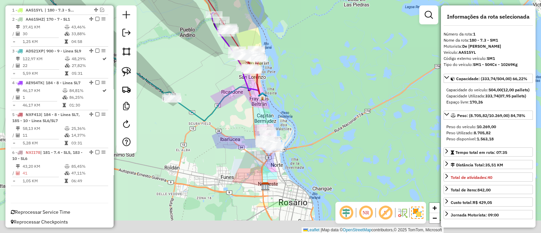
drag, startPoint x: 240, startPoint y: 145, endPoint x: 243, endPoint y: 130, distance: 15.2
click at [243, 130] on div "Janela de atendimento Grade de atendimento Capacidade Transportadoras Veículos …" at bounding box center [270, 116] width 541 height 233
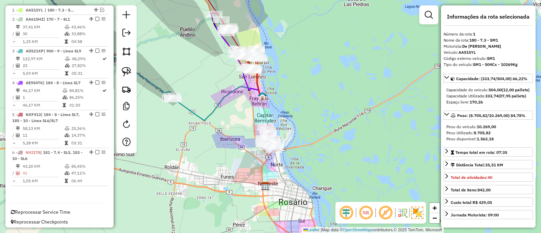
click at [266, 112] on icon at bounding box center [265, 118] width 11 height 44
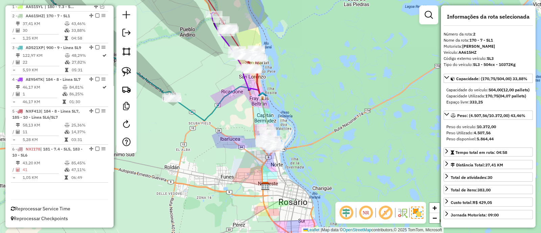
scroll to position [269, 0]
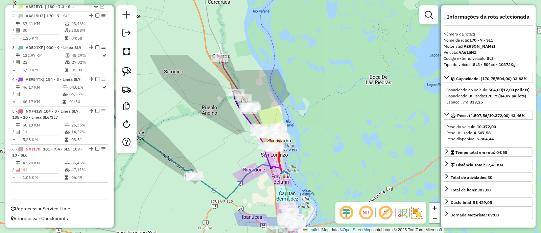
drag, startPoint x: 279, startPoint y: 103, endPoint x: 301, endPoint y: 182, distance: 81.5
click at [301, 182] on div "Janela de atendimento Grade de atendimento Capacidade Transportadoras Veículos …" at bounding box center [270, 116] width 541 height 233
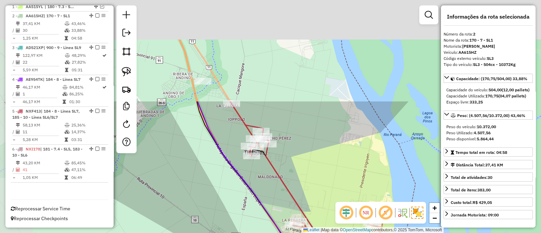
drag, startPoint x: 192, startPoint y: 109, endPoint x: 257, endPoint y: 232, distance: 138.9
click at [257, 232] on div "Janela de atendimento Grade de atendimento Capacidade Transportadoras Veículos …" at bounding box center [270, 116] width 541 height 233
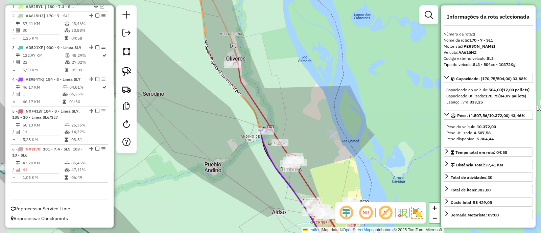
drag, startPoint x: 208, startPoint y: 188, endPoint x: 260, endPoint y: 183, distance: 52.3
click at [260, 183] on div "Janela de atendimento Grade de atendimento Capacidade Transportadoras Veículos …" at bounding box center [270, 116] width 541 height 233
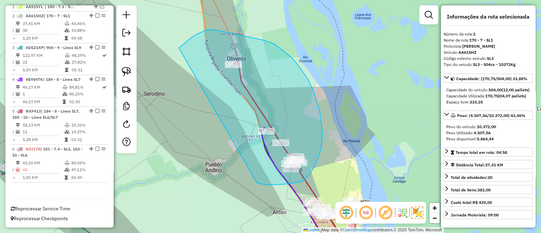
drag, startPoint x: 257, startPoint y: 183, endPoint x: 178, endPoint y: 49, distance: 156.2
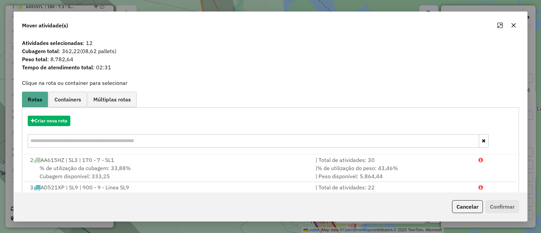
click at [509, 23] on button "button" at bounding box center [513, 25] width 11 height 11
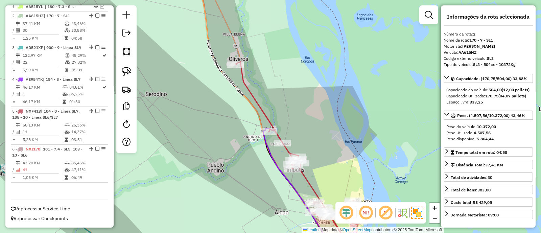
drag, startPoint x: 226, startPoint y: 159, endPoint x: 225, endPoint y: 165, distance: 5.8
click at [225, 165] on div "Janela de atendimento Grade de atendimento Capacidade Transportadoras Veículos …" at bounding box center [270, 116] width 541 height 233
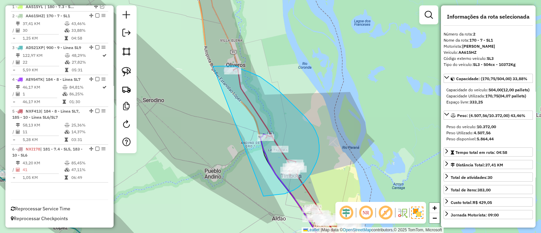
drag, startPoint x: 264, startPoint y: 196, endPoint x: 213, endPoint y: 66, distance: 139.3
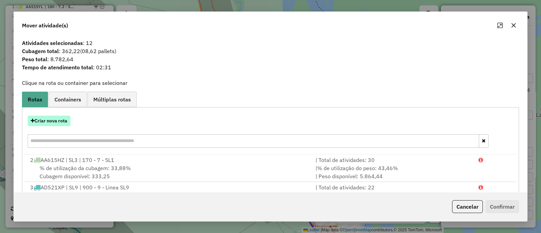
click at [65, 119] on button "Criar nova rota" at bounding box center [49, 121] width 43 height 10
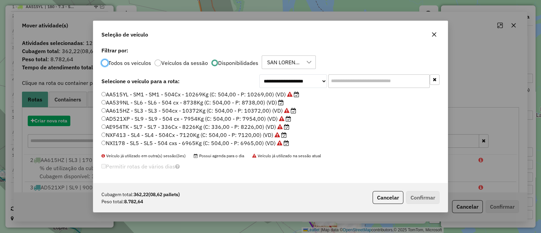
scroll to position [3, 2]
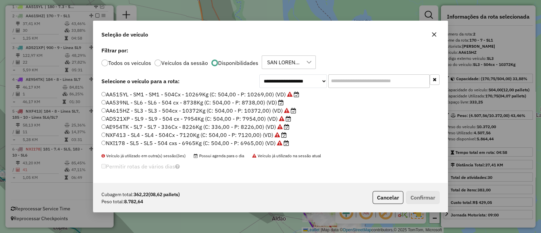
click at [220, 93] on label "AA515YL - SM1 - SM1 - 504Cx - 10269Kg (C: 504,00 - P: 10269,00) (VD)" at bounding box center [200, 94] width 198 height 8
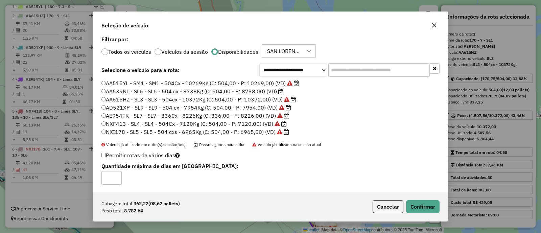
scroll to position [2, 0]
click at [433, 26] on icon "button" at bounding box center [434, 25] width 5 height 5
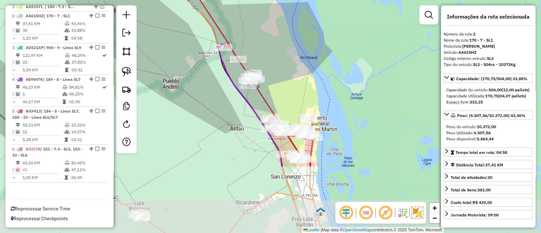
drag, startPoint x: 331, startPoint y: 149, endPoint x: 290, endPoint y: 61, distance: 96.4
click at [290, 61] on div "Janela de atendimento Grade de atendimento Capacidade Transportadoras Veículos …" at bounding box center [270, 116] width 541 height 233
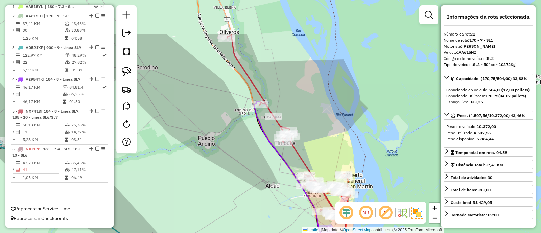
drag, startPoint x: 288, startPoint y: 83, endPoint x: 323, endPoint y: 141, distance: 67.6
click at [323, 141] on div "Janela de atendimento Grade de atendimento Capacidade Transportadoras Veículos …" at bounding box center [270, 116] width 541 height 233
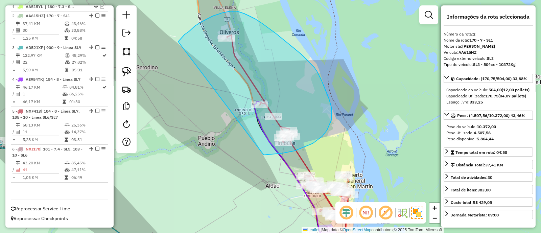
drag, startPoint x: 267, startPoint y: 155, endPoint x: 178, endPoint y: 42, distance: 144.1
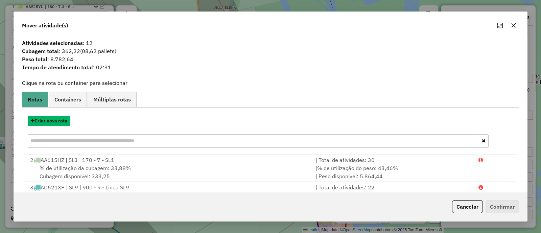
click at [50, 122] on button "Criar nova rota" at bounding box center [49, 121] width 43 height 10
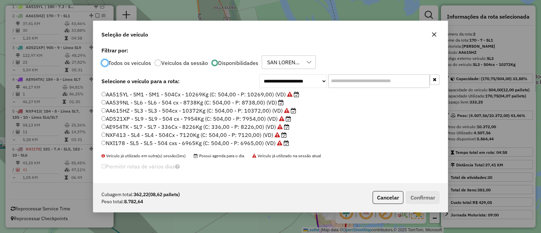
scroll to position [3, 2]
click at [347, 83] on input "text" at bounding box center [378, 81] width 101 height 14
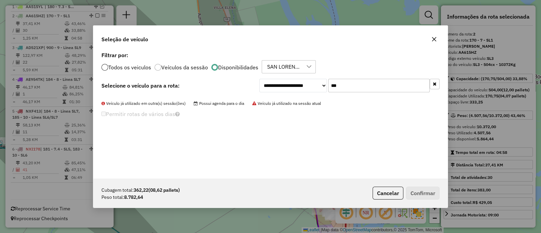
type input "***"
click at [105, 66] on div at bounding box center [104, 67] width 7 height 7
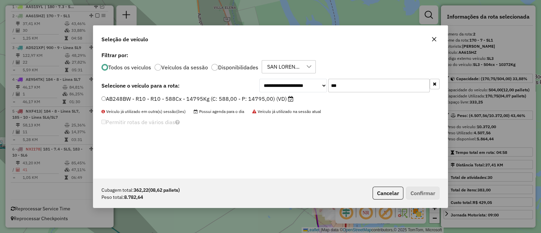
click at [248, 97] on label "AB248BW - R10 - R10 - 588Cx - 14795Kg (C: 588,00 - P: 14795,00) (VD)" at bounding box center [197, 99] width 192 height 8
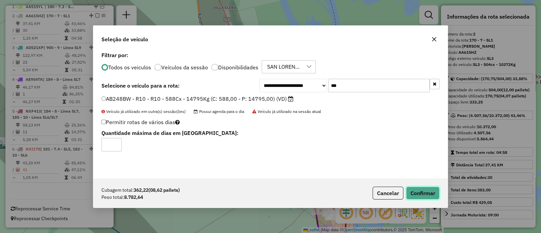
click at [432, 194] on button "Confirmar" at bounding box center [422, 193] width 33 height 13
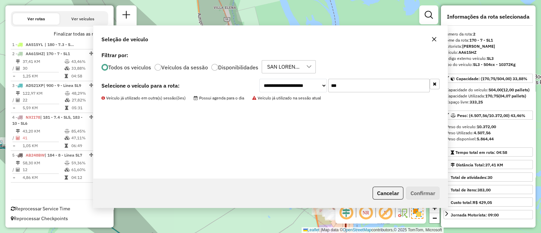
scroll to position [237, 0]
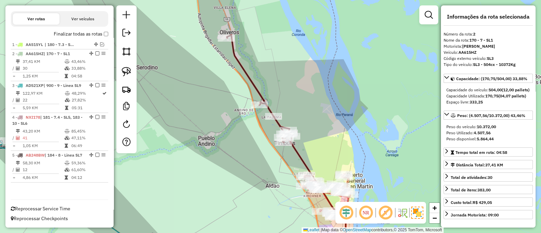
click at [259, 89] on icon at bounding box center [259, 88] width 65 height 107
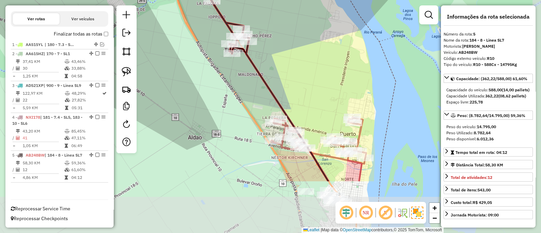
drag, startPoint x: 322, startPoint y: 164, endPoint x: 295, endPoint y: 89, distance: 80.1
click at [295, 89] on div "Janela de atendimento Grade de atendimento Capacidade Transportadoras Veículos …" at bounding box center [270, 116] width 541 height 233
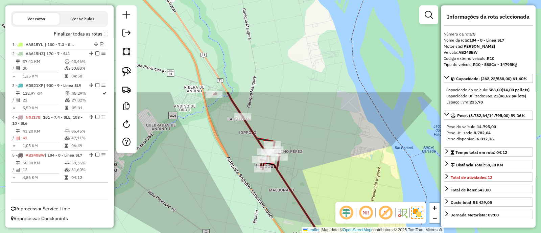
drag, startPoint x: 203, startPoint y: 115, endPoint x: 234, endPoint y: 230, distance: 119.5
click at [234, 230] on div "Janela de atendimento Grade de atendimento Capacidade Transportadoras Veículos …" at bounding box center [270, 116] width 541 height 233
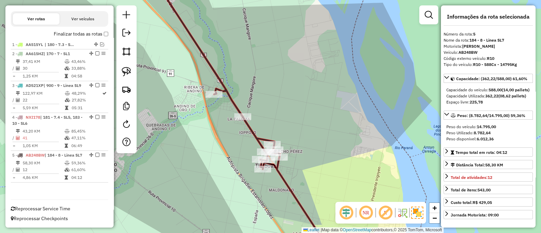
click at [244, 113] on icon at bounding box center [221, 73] width 118 height 192
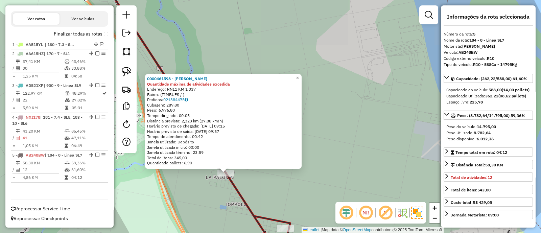
click at [193, 201] on div "0000461598 - PEREZ MAURICIO FACUNDO Quantidade máxima de atividades excedida En…" at bounding box center [270, 116] width 541 height 233
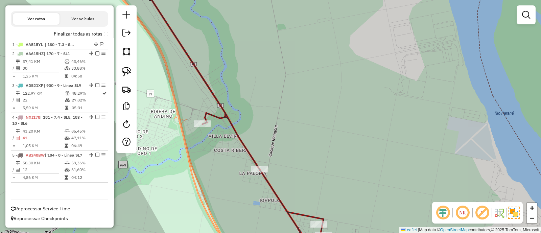
drag, startPoint x: 193, startPoint y: 201, endPoint x: 234, endPoint y: 195, distance: 41.4
click at [234, 195] on div "Janela de atendimento Grade de atendimento Capacidade Transportadoras Veículos …" at bounding box center [270, 116] width 541 height 233
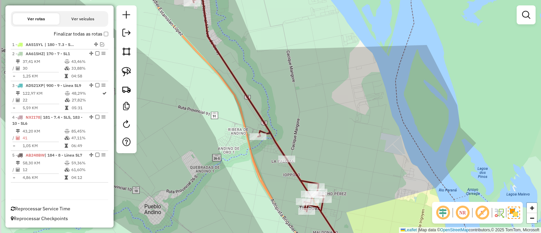
drag, startPoint x: 268, startPoint y: 201, endPoint x: 289, endPoint y: 228, distance: 34.2
click at [289, 228] on div "Janela de atendimento Grade de atendimento Capacidade Transportadoras Veículos …" at bounding box center [270, 116] width 541 height 233
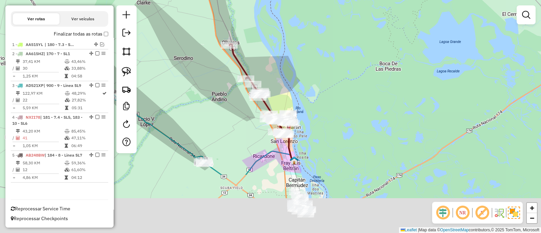
drag, startPoint x: 292, startPoint y: 166, endPoint x: 274, endPoint y: 84, distance: 83.3
click at [274, 84] on div "Janela de atendimento Grade de atendimento Capacidade Transportadoras Veículos …" at bounding box center [270, 116] width 541 height 233
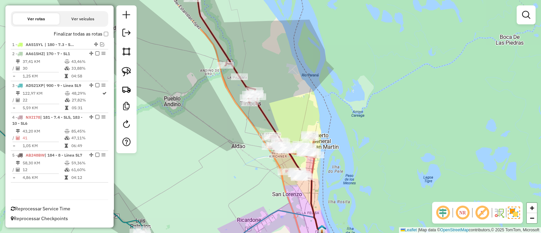
click at [262, 115] on icon at bounding box center [289, 163] width 65 height 133
select select "**********"
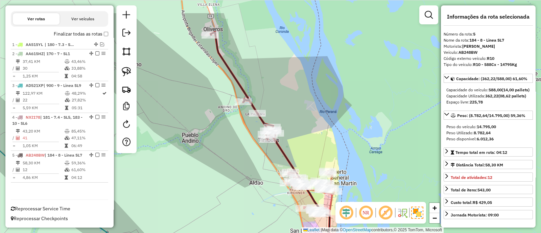
drag, startPoint x: 208, startPoint y: 113, endPoint x: 234, endPoint y: 178, distance: 69.4
click at [234, 178] on div "Janela de atendimento Grade de atendimento Capacidade Transportadoras Veículos …" at bounding box center [270, 116] width 541 height 233
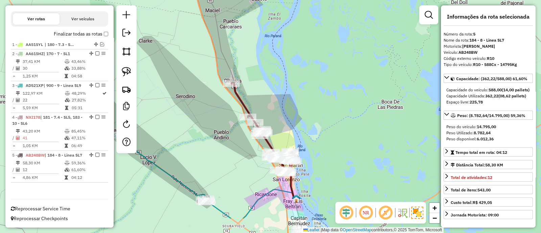
drag, startPoint x: 227, startPoint y: 191, endPoint x: 239, endPoint y: 136, distance: 56.6
click at [239, 136] on div "Janela de atendimento Grade de atendimento Capacidade Transportadoras Veículos …" at bounding box center [270, 116] width 541 height 233
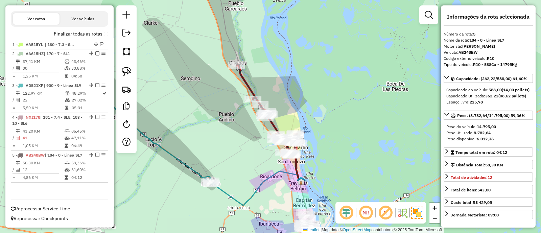
click at [181, 163] on icon at bounding box center [145, 123] width 135 height 121
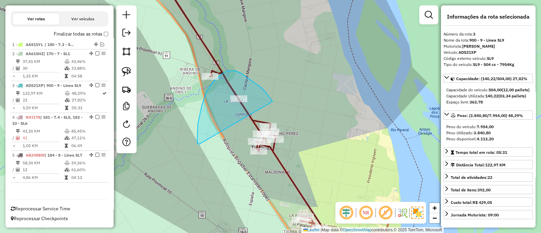
drag, startPoint x: 273, startPoint y: 101, endPoint x: 199, endPoint y: 144, distance: 85.4
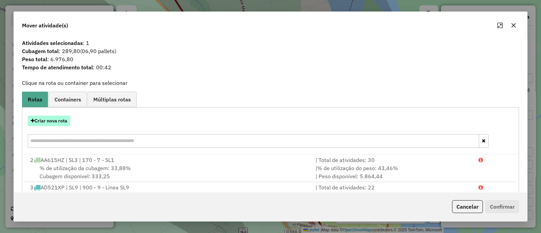
click at [63, 120] on button "Criar nova rota" at bounding box center [49, 121] width 43 height 10
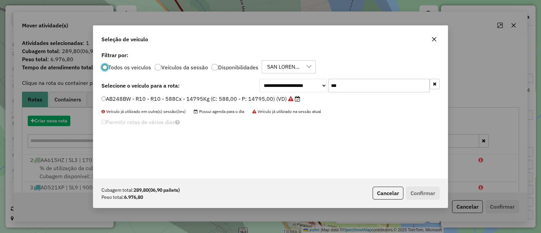
scroll to position [3, 2]
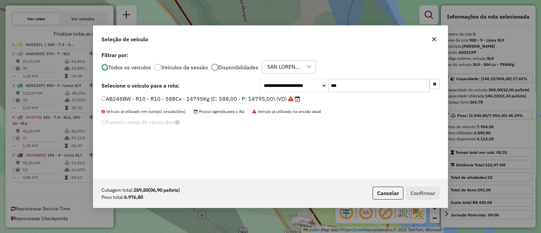
click at [213, 68] on div at bounding box center [214, 67] width 7 height 7
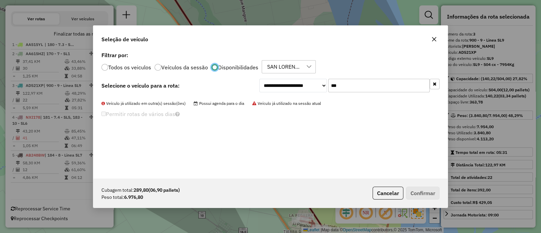
click at [437, 84] on button "button" at bounding box center [435, 84] width 10 height 10
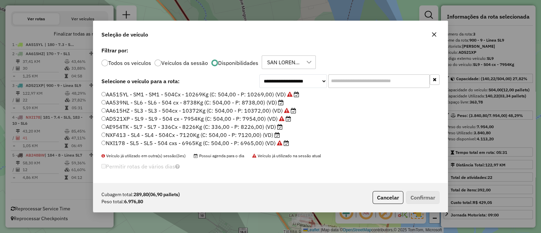
click at [231, 133] on label "NXF413 - SL4 - SL4 - 504Cx - 7120Kg (C: 504,00 - P: 7120,00) (VD)" at bounding box center [190, 135] width 179 height 8
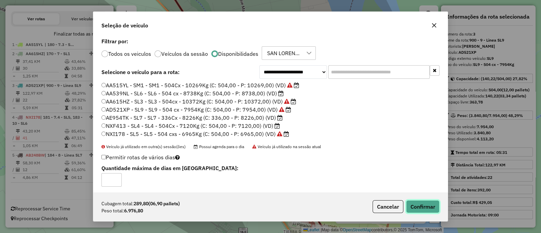
click at [426, 203] on button "Confirmar" at bounding box center [422, 206] width 33 height 13
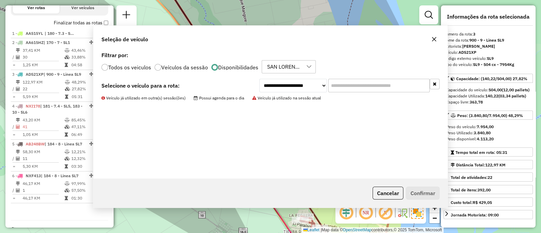
scroll to position [269, 0]
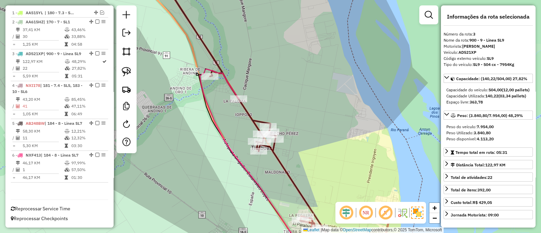
click at [229, 85] on icon at bounding box center [253, 162] width 106 height 187
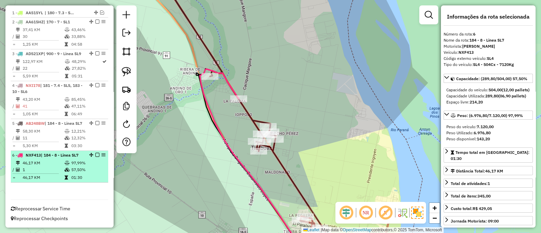
click at [95, 156] on em at bounding box center [97, 155] width 4 height 4
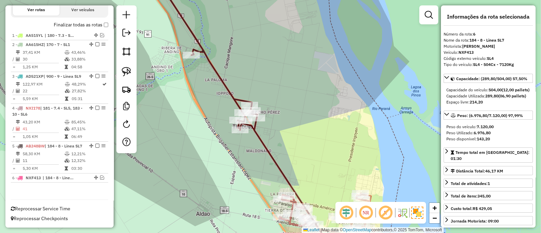
drag, startPoint x: 264, startPoint y: 185, endPoint x: 220, endPoint y: 133, distance: 68.4
click at [220, 133] on div "Janela de atendimento Grade de atendimento Capacidade Transportadoras Veículos …" at bounding box center [270, 116] width 541 height 233
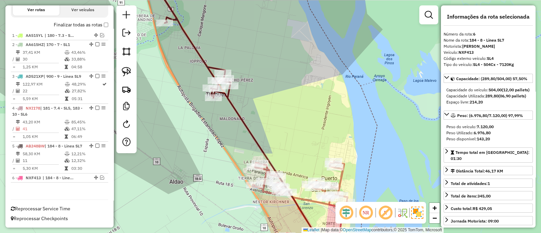
click at [239, 116] on icon at bounding box center [283, 171] width 111 height 171
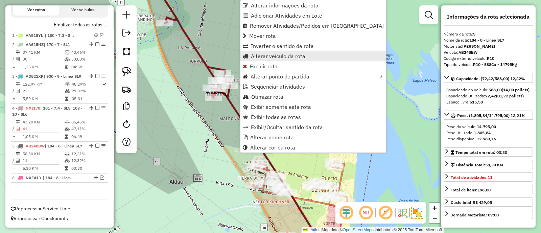
click at [260, 57] on span "Alterar veículo da rota" at bounding box center [278, 55] width 54 height 5
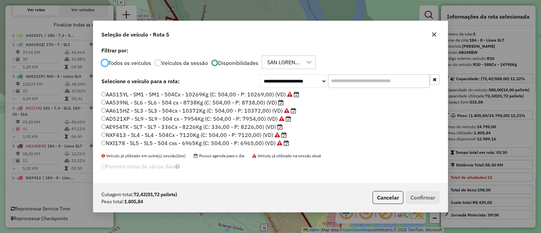
scroll to position [3, 2]
click at [160, 116] on label "AD521XP - SL9 - SL9 - 504 cx - 7954Kg (C: 504,00 - P: 7954,00) (VD)" at bounding box center [196, 119] width 190 height 8
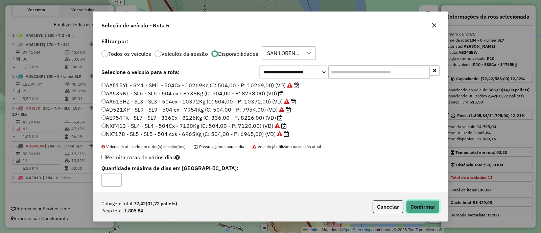
click at [428, 204] on button "Confirmar" at bounding box center [422, 206] width 33 height 13
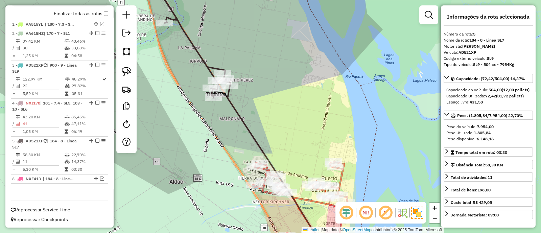
click at [277, 117] on div "Janela de atendimento Grade de atendimento Capacidade Transportadoras Veículos …" at bounding box center [270, 116] width 541 height 233
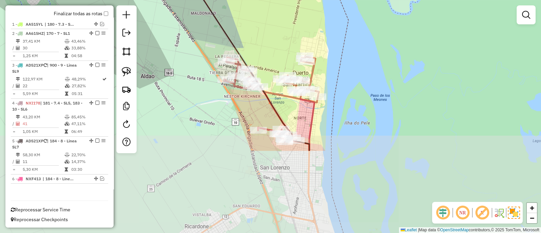
drag, startPoint x: 286, startPoint y: 121, endPoint x: 257, endPoint y: 16, distance: 109.4
click at [257, 16] on div "Janela de atendimento Grade de atendimento Capacidade Transportadoras Veículos …" at bounding box center [270, 116] width 541 height 233
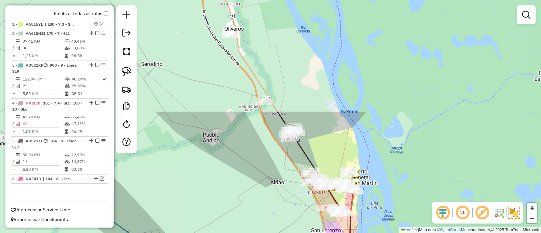
drag, startPoint x: 255, startPoint y: 16, endPoint x: 323, endPoint y: 151, distance: 151.0
click at [323, 151] on div "Janela de atendimento Grade de atendimento Capacidade Transportadoras Veículos …" at bounding box center [270, 116] width 541 height 233
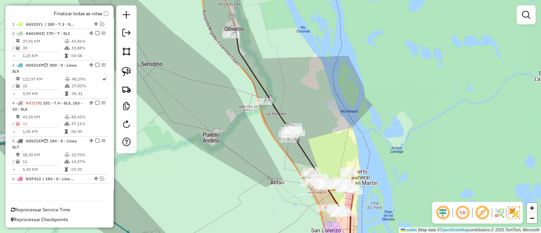
click at [277, 112] on icon at bounding box center [264, 85] width 65 height 107
select select "**********"
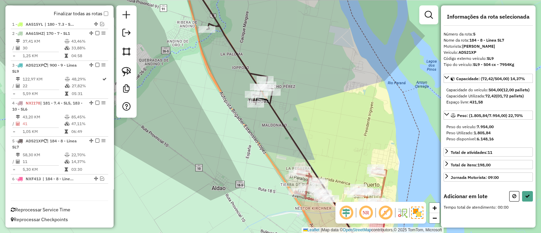
drag, startPoint x: 331, startPoint y: 173, endPoint x: 299, endPoint y: 87, distance: 92.0
click at [299, 87] on div "Janela de atendimento Grade de atendimento Capacidade Transportadoras Veículos …" at bounding box center [270, 116] width 541 height 233
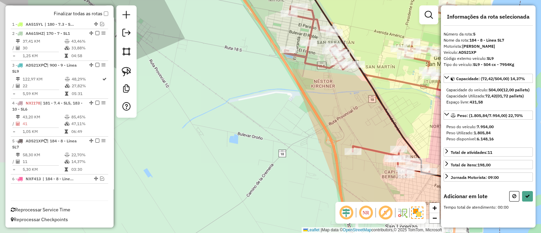
drag, startPoint x: 292, startPoint y: 128, endPoint x: 315, endPoint y: 158, distance: 38.4
click at [315, 158] on div "Janela de atendimento Grade de atendimento Capacidade Transportadoras Veículos …" at bounding box center [270, 116] width 541 height 233
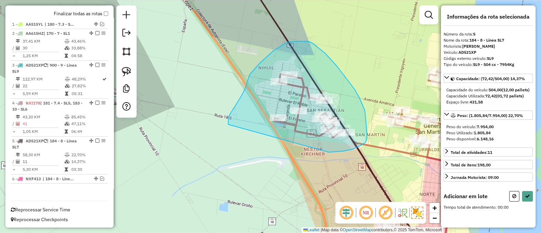
drag, startPoint x: 343, startPoint y: 151, endPoint x: 228, endPoint y: 124, distance: 117.8
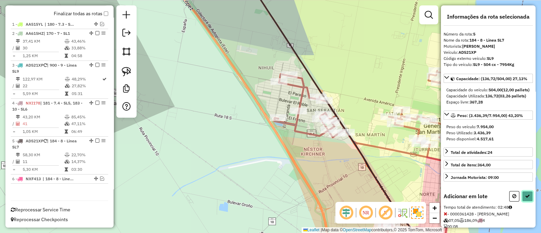
click at [526, 199] on icon at bounding box center [527, 196] width 5 height 5
select select "**********"
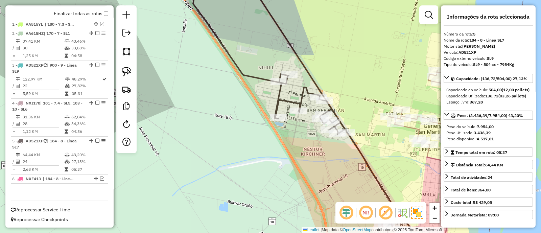
click at [213, 137] on div "Janela de atendimento Grade de atendimento Capacidade Transportadoras Veículos …" at bounding box center [270, 116] width 541 height 233
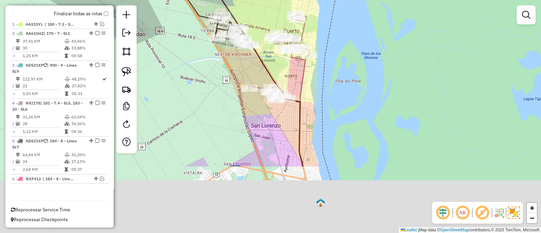
drag, startPoint x: 215, startPoint y: 163, endPoint x: 178, endPoint y: 52, distance: 116.7
click at [178, 54] on div "Janela de atendimento Grade de atendimento Capacidade Transportadoras Veículos …" at bounding box center [270, 116] width 541 height 233
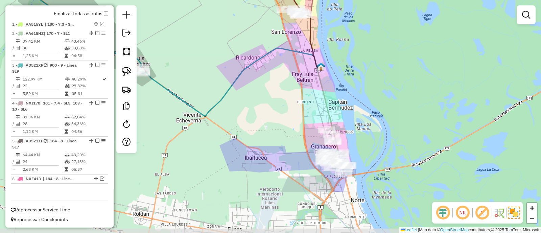
drag, startPoint x: 177, startPoint y: 80, endPoint x: 249, endPoint y: 16, distance: 96.8
click at [249, 16] on div "Janela de atendimento Grade de atendimento Capacidade Transportadoras Veículos …" at bounding box center [270, 116] width 541 height 233
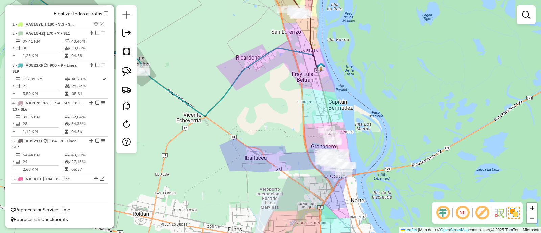
click at [326, 100] on icon at bounding box center [328, 111] width 22 height 88
select select "**********"
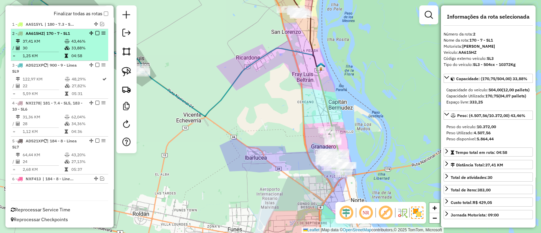
click at [96, 31] on em at bounding box center [97, 33] width 4 height 4
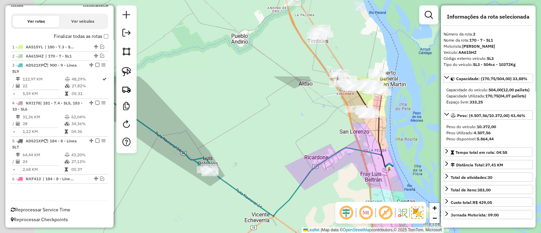
drag, startPoint x: 247, startPoint y: 70, endPoint x: 320, endPoint y: 177, distance: 128.9
click at [320, 177] on icon at bounding box center [299, 182] width 179 height 68
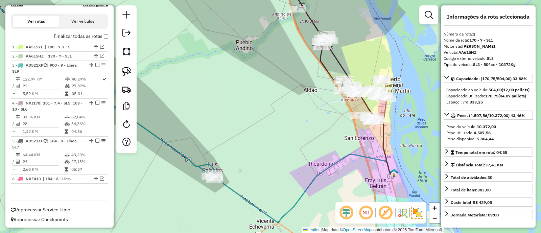
click at [182, 155] on icon at bounding box center [92, 78] width 251 height 203
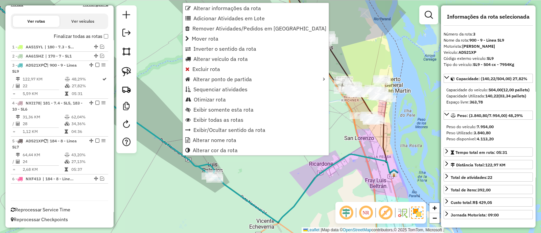
click at [269, 194] on div "Janela de atendimento Grade de atendimento Capacidade Transportadoras Veículos …" at bounding box center [270, 116] width 541 height 233
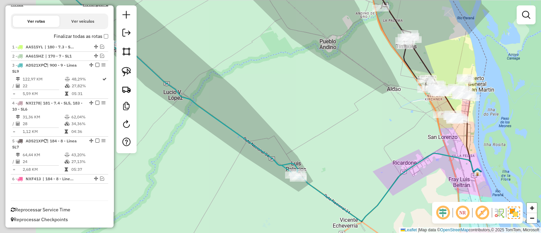
drag, startPoint x: 165, startPoint y: 127, endPoint x: 295, endPoint y: 127, distance: 129.9
click at [295, 127] on div "Janela de atendimento Grade de atendimento Capacidade Transportadoras Veículos …" at bounding box center [270, 116] width 541 height 233
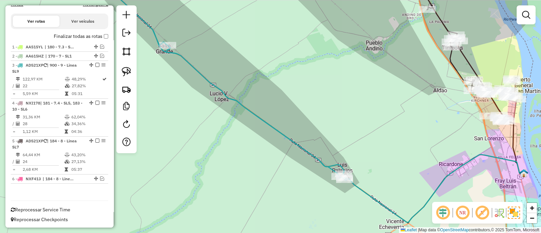
click at [254, 112] on icon at bounding box center [221, 79] width 251 height 204
select select "**********"
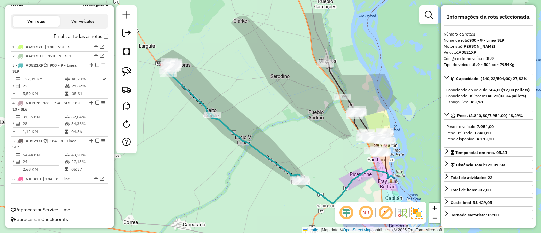
drag, startPoint x: 250, startPoint y: 87, endPoint x: 252, endPoint y: 124, distance: 37.6
click at [252, 124] on div "Janela de atendimento Grade de atendimento Capacidade Transportadoras Veículos …" at bounding box center [270, 116] width 541 height 233
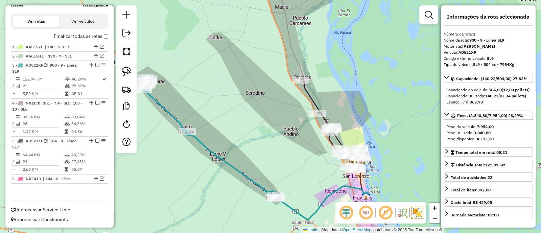
drag, startPoint x: 302, startPoint y: 117, endPoint x: 287, endPoint y: 127, distance: 18.1
click at [287, 127] on div "Rota 5 - Placa AD521XP 0000384286 - WEI QIONGLAN Janela de atendimento Grade de…" at bounding box center [270, 116] width 541 height 233
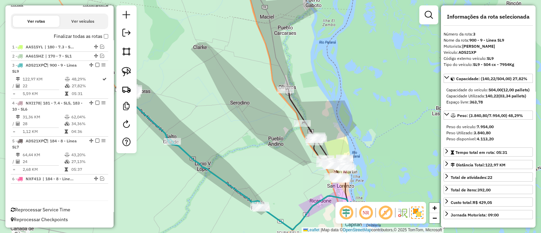
click at [293, 108] on icon at bounding box center [309, 127] width 47 height 77
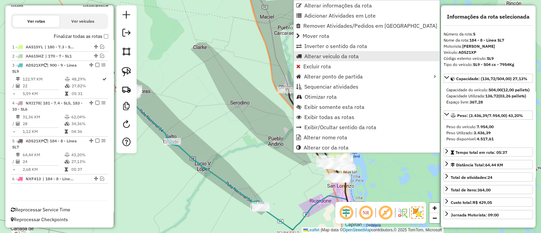
click at [311, 60] on link "Alterar veículo da rota" at bounding box center [367, 56] width 146 height 10
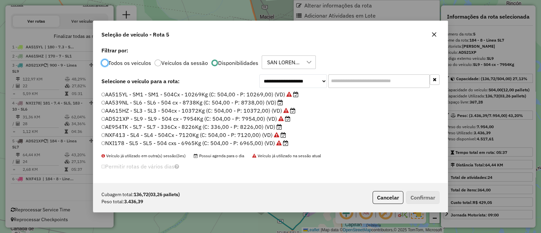
scroll to position [3, 2]
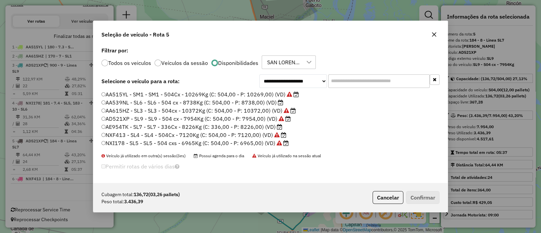
click at [349, 79] on input "text" at bounding box center [378, 81] width 101 height 14
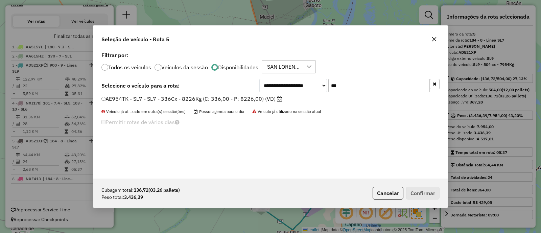
type input "***"
click at [276, 98] on label "AE954TK - SL7 - SL7 - 336Cx - 8226Kg (C: 336,00 - P: 8226,00) (VD)" at bounding box center [191, 99] width 181 height 8
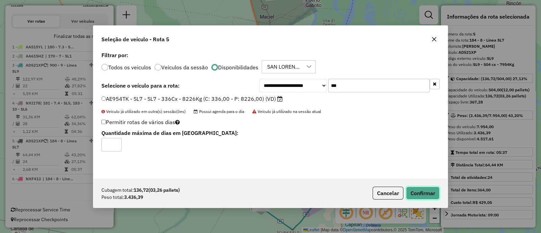
click at [411, 191] on button "Confirmar" at bounding box center [422, 193] width 33 height 13
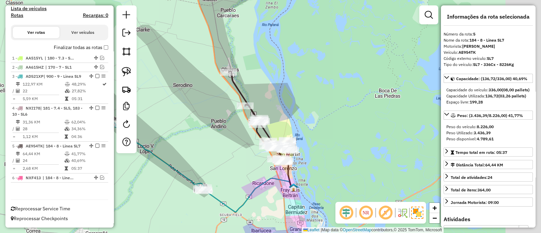
drag, startPoint x: 292, startPoint y: 180, endPoint x: 233, endPoint y: 162, distance: 61.5
click at [233, 162] on div "Janela de atendimento Grade de atendimento Capacidade Transportadoras Veículos …" at bounding box center [270, 116] width 541 height 233
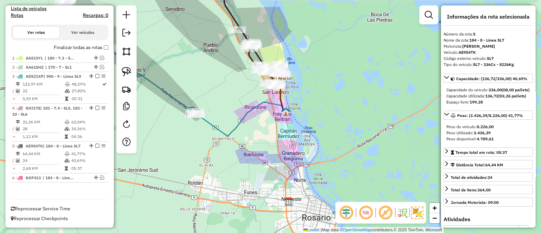
drag, startPoint x: 237, startPoint y: 162, endPoint x: 232, endPoint y: 86, distance: 76.3
click at [232, 86] on div "Janela de atendimento Grade de atendimento Capacidade Transportadoras Veículos …" at bounding box center [270, 116] width 541 height 233
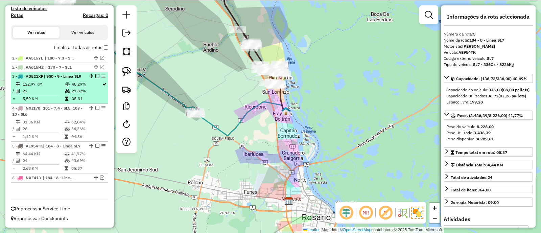
click at [90, 81] on td "48,29%" at bounding box center [86, 84] width 30 height 7
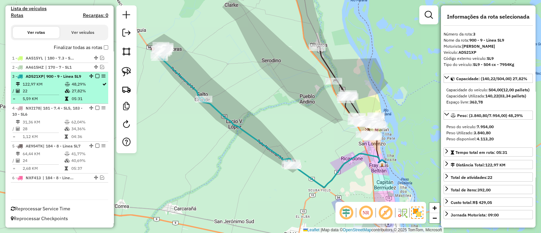
click at [95, 74] on em at bounding box center [97, 76] width 4 height 4
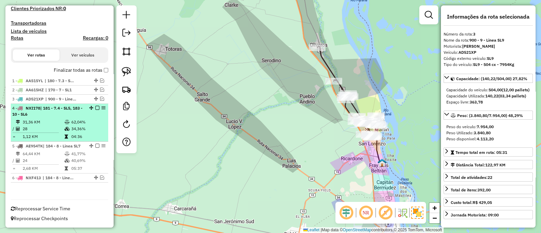
click at [90, 110] on div "4 - NXI178 | 181 - 7.4 - SL5, 183 - 10 - SL6" at bounding box center [59, 111] width 95 height 12
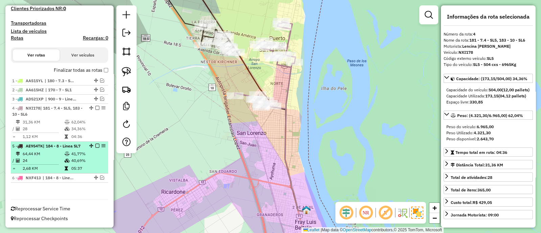
click at [92, 151] on td "41,77%" at bounding box center [88, 154] width 34 height 7
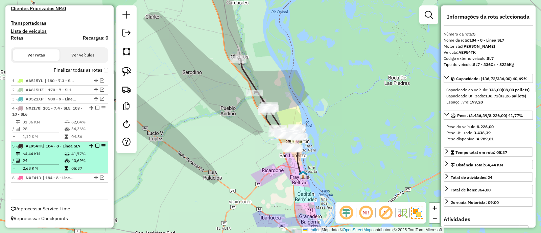
click at [95, 144] on em at bounding box center [97, 146] width 4 height 4
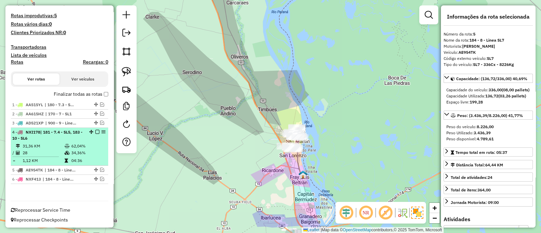
click at [96, 131] on em at bounding box center [97, 132] width 4 height 4
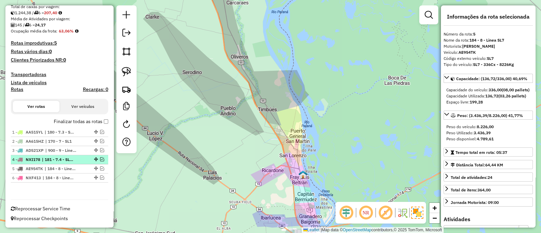
scroll to position [137, 0]
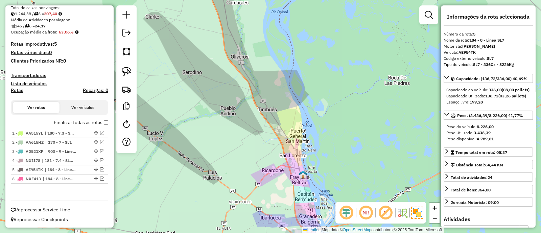
click at [104, 119] on label "Finalizar todas as rotas" at bounding box center [81, 122] width 54 height 7
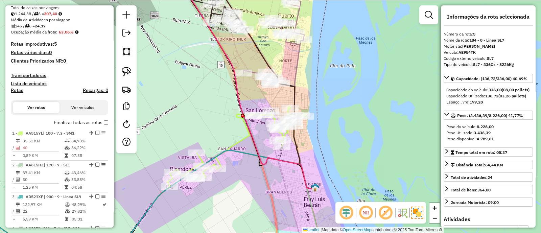
click at [242, 140] on icon at bounding box center [237, 147] width 140 height 81
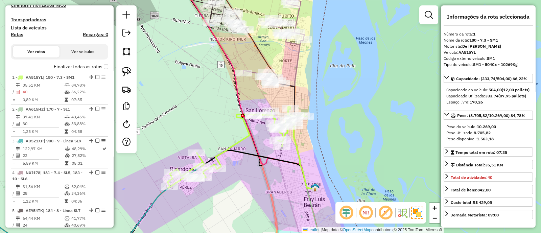
scroll to position [260, 0]
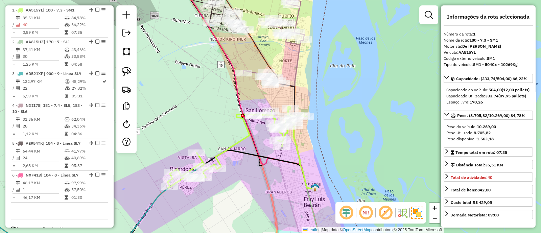
click at [253, 73] on icon at bounding box center [274, 43] width 61 height 88
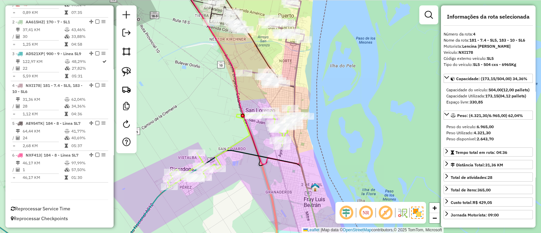
click at [245, 136] on icon at bounding box center [237, 147] width 140 height 81
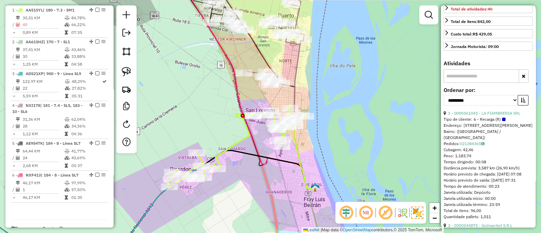
scroll to position [169, 0]
click at [523, 105] on button "button" at bounding box center [523, 100] width 11 height 10
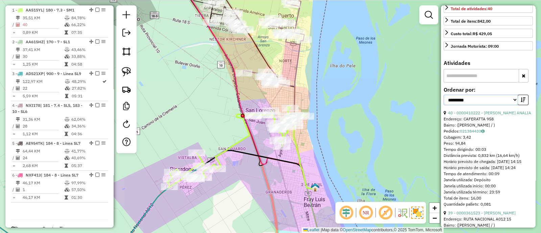
click at [486, 105] on select "**********" at bounding box center [481, 100] width 74 height 10
select select "**********"
click at [444, 105] on select "**********" at bounding box center [481, 100] width 74 height 10
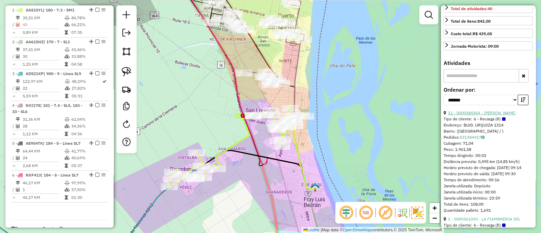
click at [472, 115] on link "11 - 0000384364 - XU HAIJIE" at bounding box center [482, 112] width 68 height 5
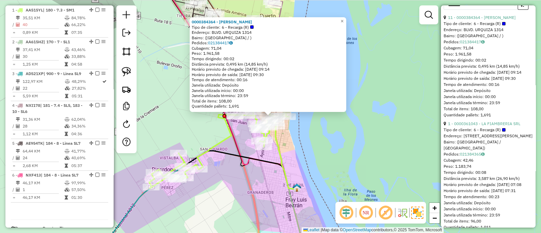
scroll to position [296, 0]
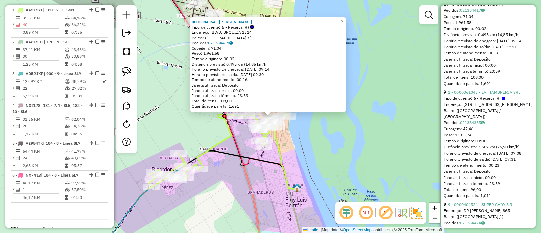
click at [475, 95] on link "1 - 0000361043 - LA FIAMBRERIA SRL" at bounding box center [484, 92] width 72 height 5
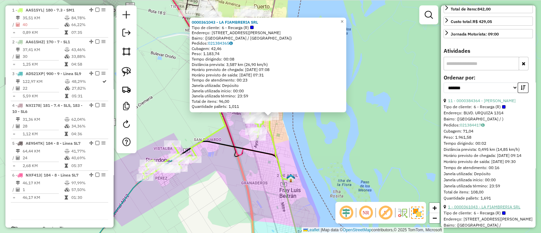
scroll to position [169, 0]
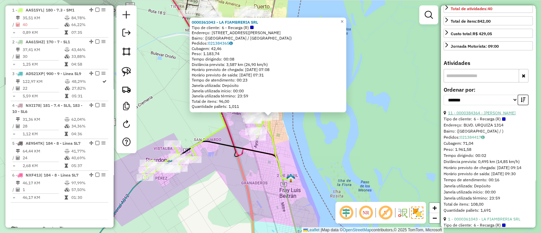
click at [475, 115] on link "11 - 0000384364 - XU HAIJIE" at bounding box center [482, 112] width 68 height 5
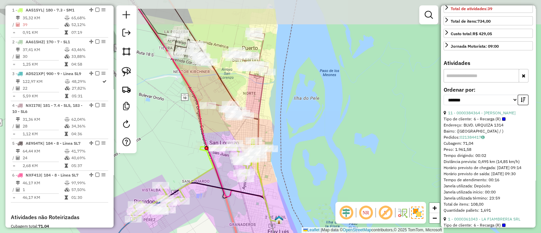
drag, startPoint x: 299, startPoint y: 133, endPoint x: 280, endPoint y: 165, distance: 37.4
click at [280, 165] on div "Janela de atendimento Grade de atendimento Capacidade Transportadoras Veículos …" at bounding box center [270, 116] width 541 height 233
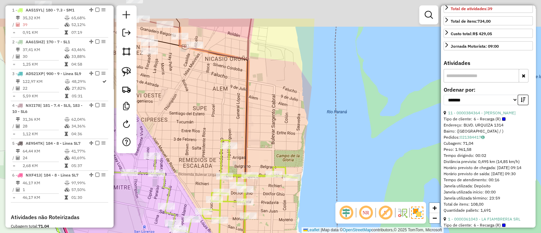
drag, startPoint x: 249, startPoint y: 51, endPoint x: 282, endPoint y: 80, distance: 43.9
click at [282, 80] on div "Janela de atendimento Grade de atendimento Capacidade Transportadoras Veículos …" at bounding box center [270, 116] width 541 height 233
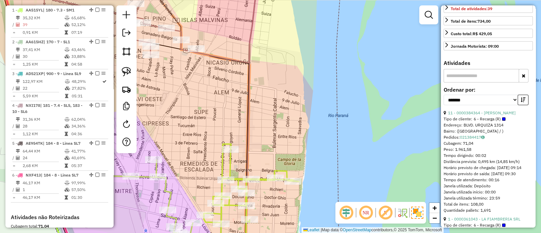
click at [210, 53] on icon at bounding box center [151, 20] width 214 height 86
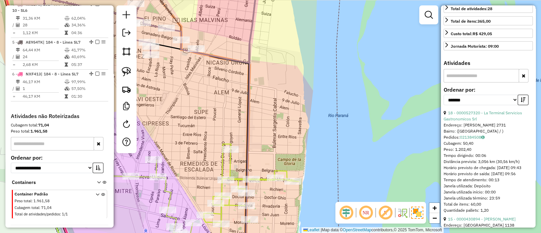
scroll to position [0, 0]
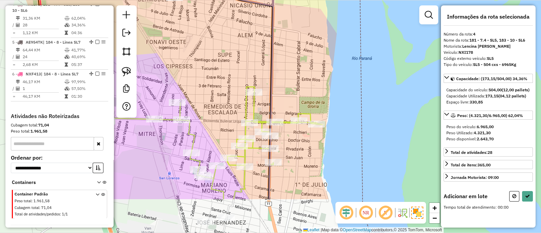
drag, startPoint x: 289, startPoint y: 208, endPoint x: 311, endPoint y: 152, distance: 60.3
click at [311, 152] on div "Janela de atendimento Grade de atendimento Capacidade Transportadoras Veículos …" at bounding box center [270, 116] width 541 height 233
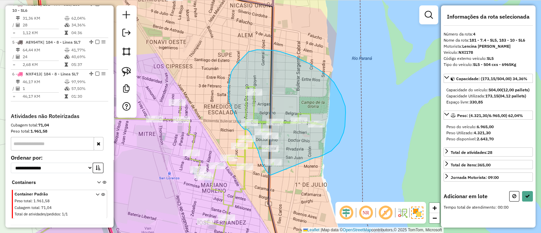
drag, startPoint x: 323, startPoint y: 155, endPoint x: 271, endPoint y: 175, distance: 56.1
click at [271, 175] on div "Janela de atendimento Grade de atendimento Capacidade Transportadoras Veículos …" at bounding box center [270, 116] width 541 height 233
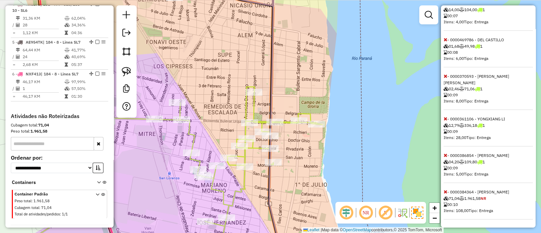
scroll to position [331, 0]
click at [446, 193] on icon at bounding box center [446, 191] width 4 height 5
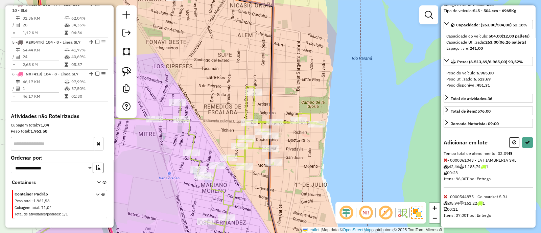
scroll to position [40, 0]
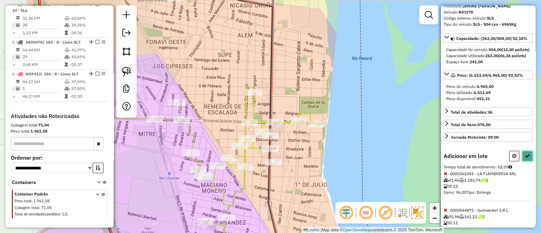
click at [525, 158] on icon at bounding box center [527, 156] width 5 height 5
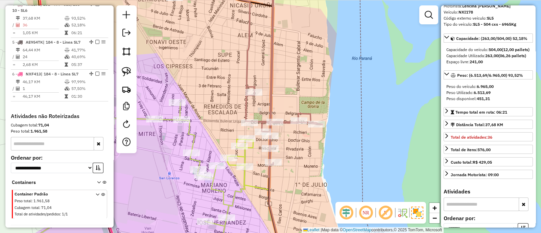
click at [196, 136] on icon at bounding box center [129, 180] width 249 height 154
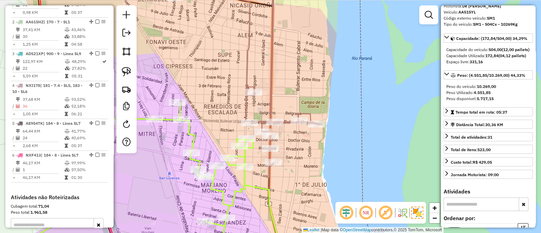
scroll to position [260, 0]
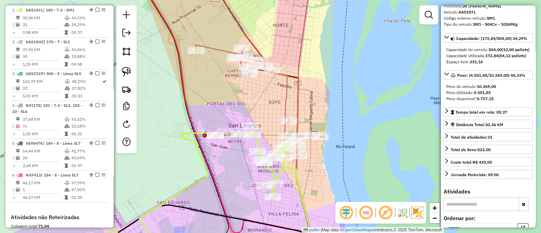
drag, startPoint x: 337, startPoint y: 157, endPoint x: 318, endPoint y: 161, distance: 19.9
click at [318, 161] on div "Janela de atendimento Grade de atendimento Capacidade Transportadoras Veículos …" at bounding box center [270, 116] width 541 height 233
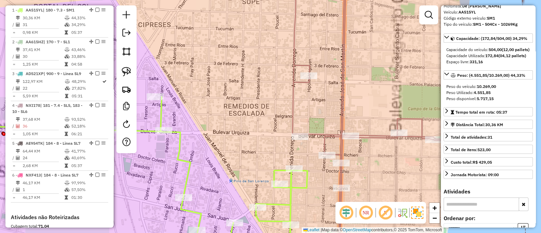
click at [189, 165] on icon at bounding box center [127, 177] width 362 height 160
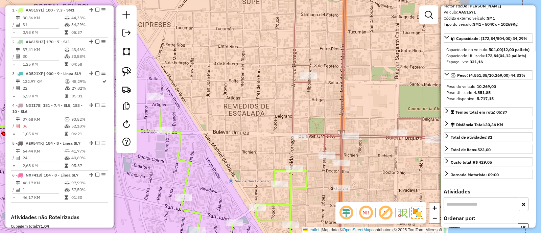
scroll to position [0, 0]
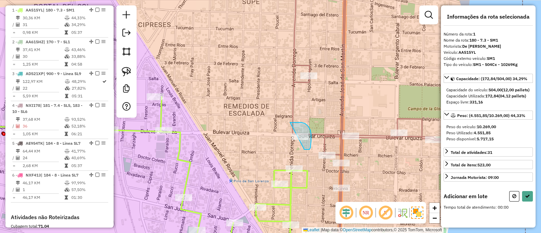
drag, startPoint x: 304, startPoint y: 150, endPoint x: 265, endPoint y: 126, distance: 46.1
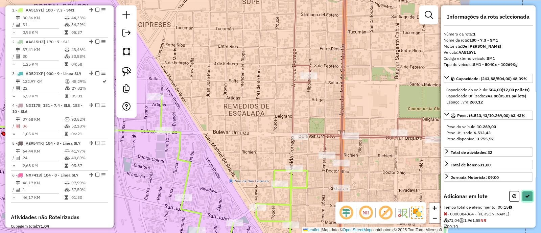
click at [526, 199] on icon at bounding box center [527, 196] width 5 height 5
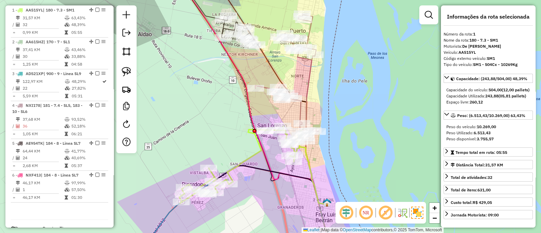
drag, startPoint x: 343, startPoint y: 171, endPoint x: 343, endPoint y: 125, distance: 45.7
click at [343, 125] on div "Janela de atendimento Grade de atendimento Capacidade Transportadoras Veículos …" at bounding box center [270, 116] width 541 height 233
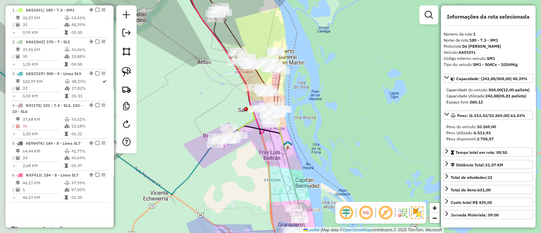
drag, startPoint x: 191, startPoint y: 110, endPoint x: 232, endPoint y: 112, distance: 40.7
click at [232, 110] on div "Janela de atendimento Grade de atendimento Capacidade Transportadoras Veículos …" at bounding box center [270, 116] width 541 height 233
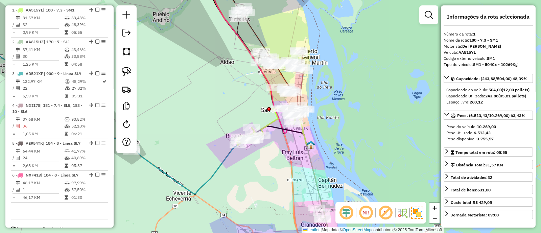
click at [274, 183] on div "Rota 2 - Placa AA615HZ 0000455143 - LEMPO CAROLINA Janela de atendimento Grade …" at bounding box center [270, 116] width 541 height 233
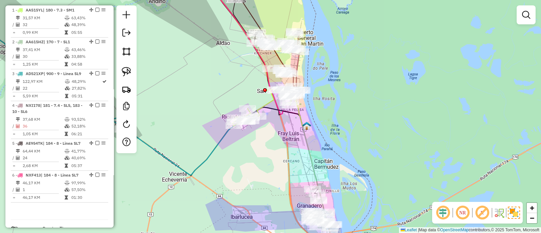
click at [310, 154] on icon at bounding box center [314, 170] width 22 height 88
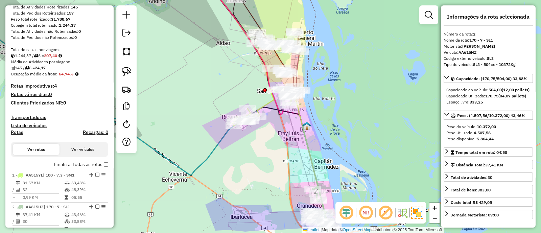
scroll to position [80, 0]
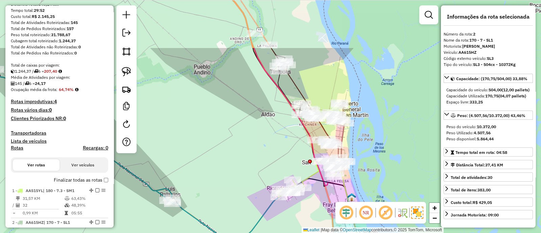
drag, startPoint x: 197, startPoint y: 128, endPoint x: 262, endPoint y: 196, distance: 93.8
click at [262, 196] on div "Janela de atendimento Grade de atendimento Capacidade Transportadoras Veículos …" at bounding box center [270, 116] width 541 height 233
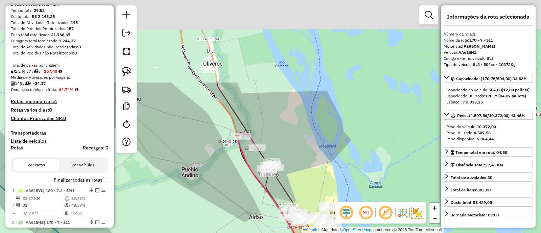
drag, startPoint x: 271, startPoint y: 119, endPoint x: 239, endPoint y: 226, distance: 112.3
click at [239, 226] on div "Janela de atendimento Grade de atendimento Capacidade Transportadoras Veículos …" at bounding box center [270, 116] width 541 height 233
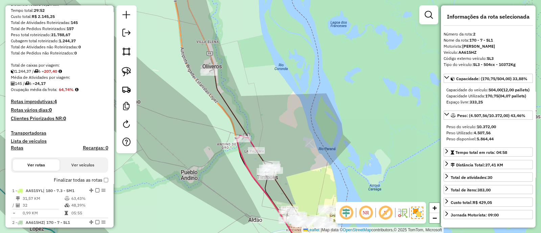
click at [286, 188] on icon at bounding box center [301, 214] width 55 height 86
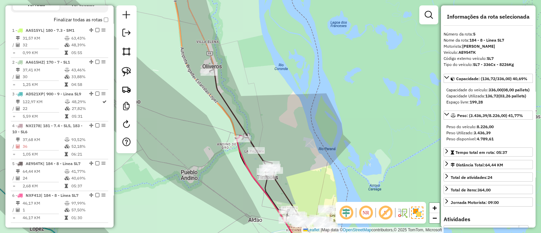
scroll to position [291, 0]
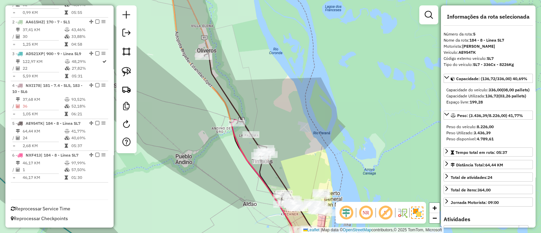
drag, startPoint x: 315, startPoint y: 190, endPoint x: 274, endPoint y: 115, distance: 86.0
click at [274, 115] on div "Janela de atendimento Grade de atendimento Capacidade Transportadoras Veículos …" at bounding box center [270, 116] width 541 height 233
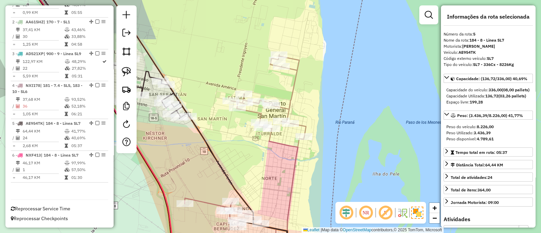
click at [296, 159] on icon at bounding box center [245, 156] width 121 height 202
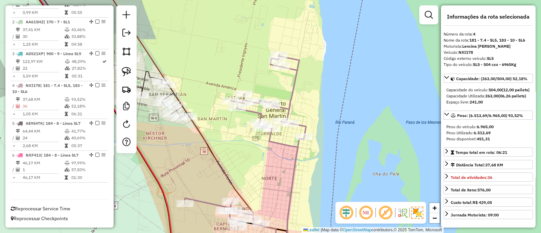
drag, startPoint x: 308, startPoint y: 193, endPoint x: 299, endPoint y: 72, distance: 121.0
click at [299, 72] on div "Janela de atendimento Grade de atendimento Capacidade Transportadoras Veículos …" at bounding box center [270, 116] width 541 height 233
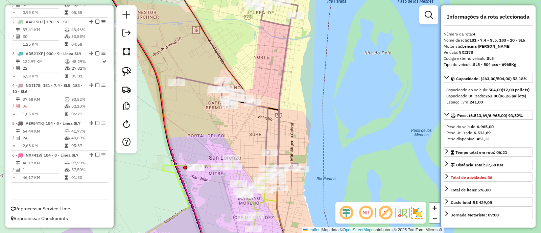
click at [240, 176] on icon at bounding box center [176, 207] width 186 height 98
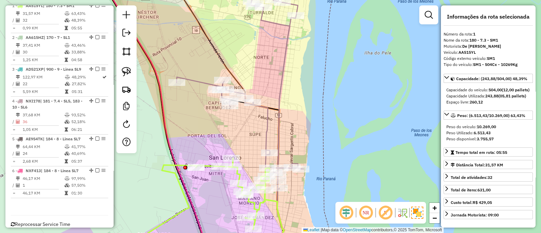
scroll to position [260, 0]
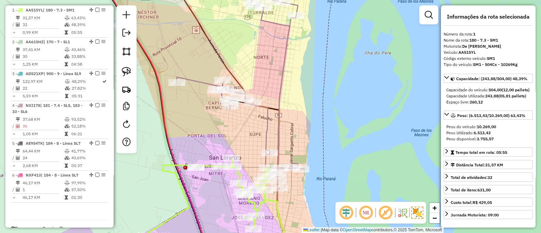
click at [336, 141] on div "Janela de atendimento Grade de atendimento Capacidade Transportadoras Veículos …" at bounding box center [270, 116] width 541 height 233
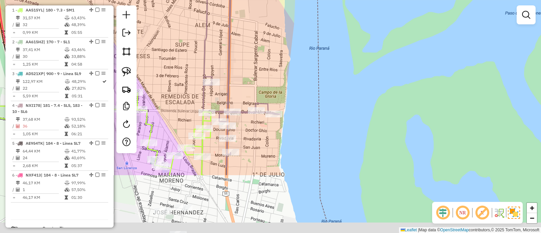
drag, startPoint x: 296, startPoint y: 180, endPoint x: 299, endPoint y: 140, distance: 40.0
click at [299, 140] on div "Janela de atendimento Grade de atendimento Capacidade Transportadoras Veículos …" at bounding box center [270, 116] width 541 height 233
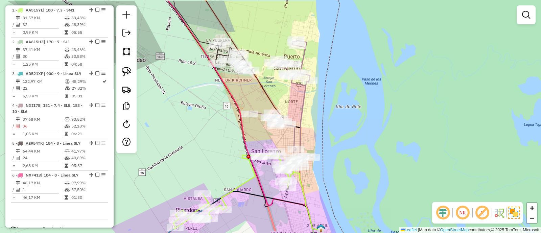
drag, startPoint x: 325, startPoint y: 134, endPoint x: 323, endPoint y: 200, distance: 66.0
click at [323, 200] on div "Janela de atendimento Grade de atendimento Capacidade Transportadoras Veículos …" at bounding box center [270, 116] width 541 height 233
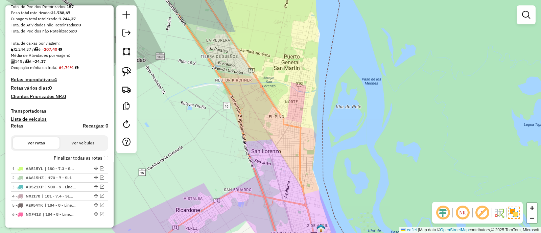
scroll to position [91, 0]
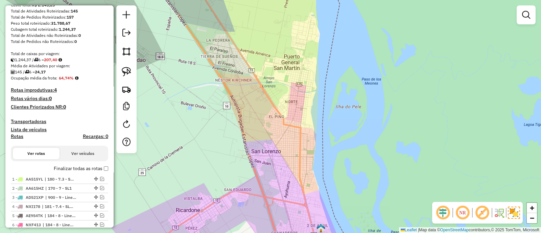
click at [246, 134] on div "Janela de atendimento Grade de atendimento Capacidade Transportadoras Veículos …" at bounding box center [270, 116] width 541 height 233
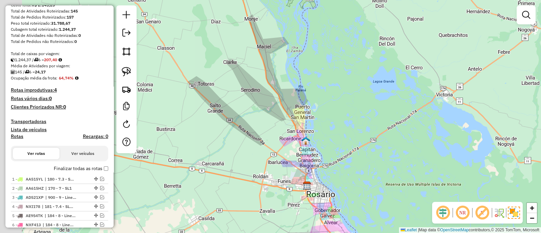
drag, startPoint x: 212, startPoint y: 150, endPoint x: 274, endPoint y: 143, distance: 62.3
click at [274, 143] on div "Janela de atendimento Grade de atendimento Capacidade Transportadoras Veículos …" at bounding box center [270, 116] width 541 height 233
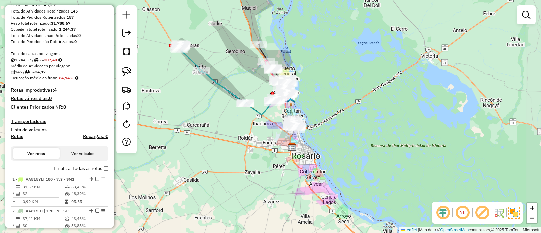
drag, startPoint x: 269, startPoint y: 100, endPoint x: 242, endPoint y: 88, distance: 29.7
click at [242, 88] on div "Janela de atendimento Grade de atendimento Capacidade Transportadoras Veículos …" at bounding box center [270, 116] width 541 height 233
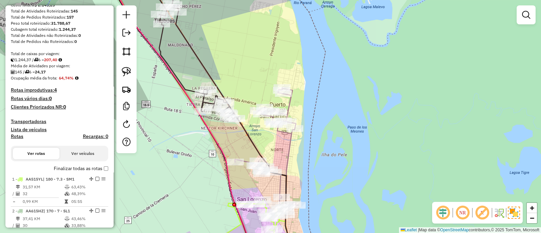
click at [289, 154] on icon at bounding box center [267, 153] width 64 height 131
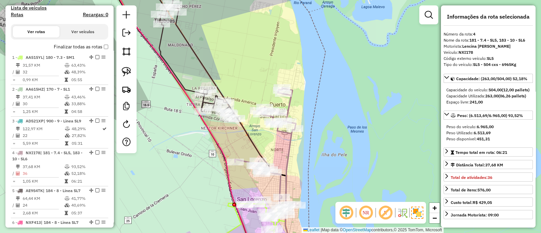
scroll to position [291, 0]
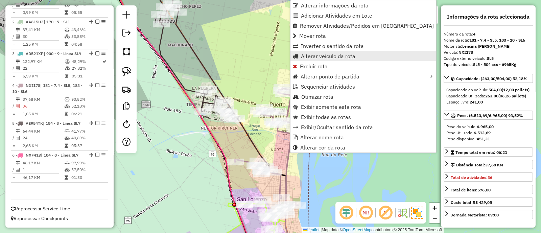
click at [318, 58] on span "Alterar veículo da rota" at bounding box center [328, 55] width 54 height 5
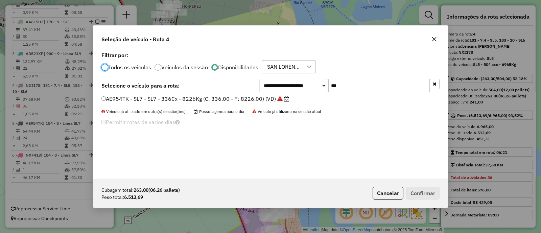
scroll to position [3, 2]
click at [343, 87] on input "***" at bounding box center [378, 86] width 101 height 14
type input "***"
click at [242, 95] on label "AA539NL - SL6 - SL6 - 504 cx - 8738Kg (C: 504,00 - P: 8738,00) (VD)" at bounding box center [192, 99] width 182 height 8
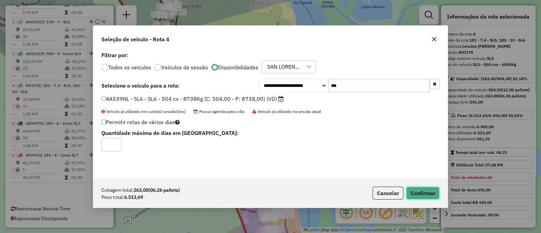
click at [418, 189] on button "Confirmar" at bounding box center [422, 193] width 33 height 13
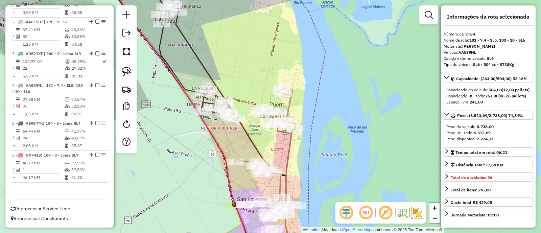
click at [289, 147] on icon at bounding box center [267, 153] width 64 height 131
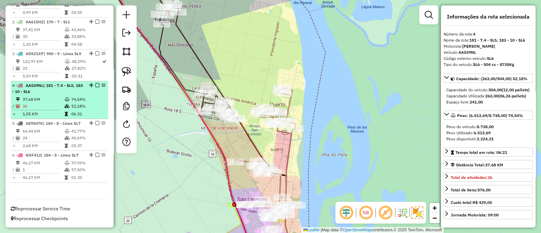
click at [96, 83] on em at bounding box center [97, 85] width 4 height 4
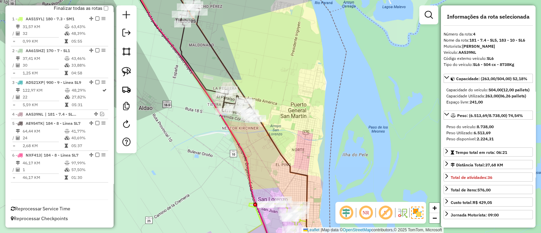
drag, startPoint x: 255, startPoint y: 157, endPoint x: 268, endPoint y: 157, distance: 12.9
click at [268, 157] on div "Janela de atendimento Grade de atendimento Capacidade Transportadoras Veículos …" at bounding box center [270, 116] width 541 height 233
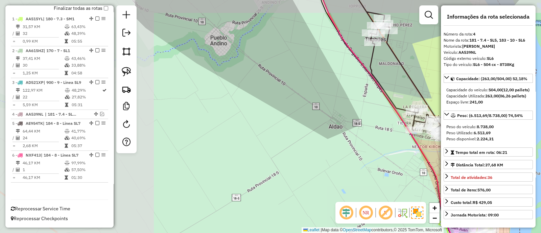
drag, startPoint x: 176, startPoint y: 150, endPoint x: 365, endPoint y: 168, distance: 190.4
click at [365, 168] on div "Janela de atendimento Grade de atendimento Capacidade Transportadoras Veículos …" at bounding box center [270, 116] width 541 height 233
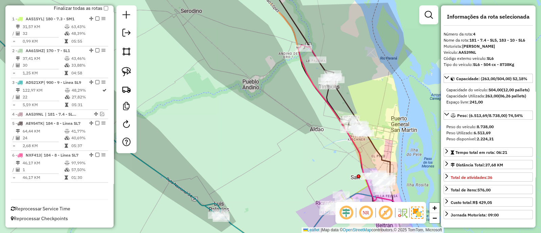
drag, startPoint x: 254, startPoint y: 117, endPoint x: 286, endPoint y: 172, distance: 62.7
click at [286, 172] on div "Janela de atendimento Grade de atendimento Capacidade Transportadoras Veículos …" at bounding box center [270, 116] width 541 height 233
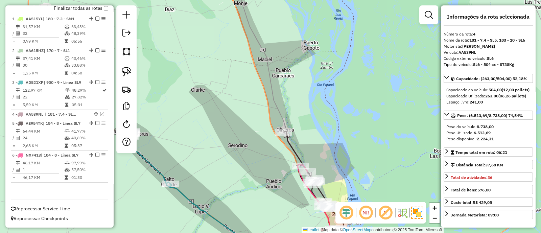
click at [288, 143] on icon at bounding box center [307, 170] width 47 height 77
click at [177, 195] on div "Janela de atendimento Grade de atendimento Capacidade Transportadoras Veículos …" at bounding box center [270, 116] width 541 height 233
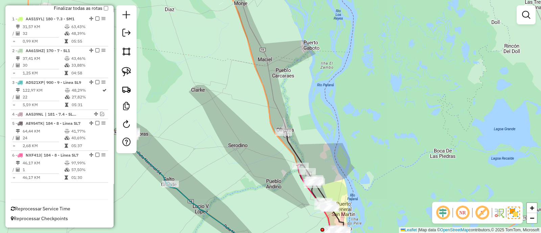
click at [184, 195] on icon at bounding box center [192, 190] width 135 height 121
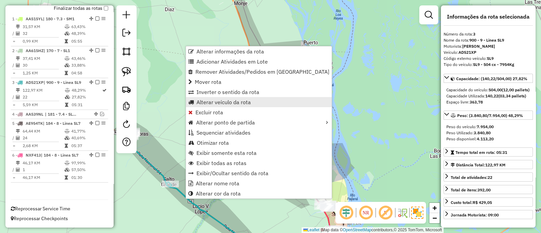
click at [215, 105] on span "Alterar veículo da rota" at bounding box center [224, 101] width 54 height 5
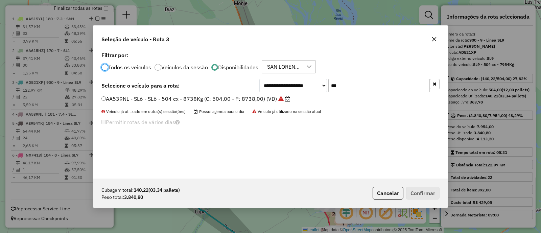
scroll to position [3, 2]
click at [353, 85] on input "***" at bounding box center [378, 86] width 101 height 14
type input "***"
click at [277, 94] on div "**********" at bounding box center [270, 114] width 355 height 129
click at [276, 99] on label "NXI178 - SL5 - SL5 - 504 cxs - 6965Kg (C: 504,00 - P: 6965,00) (VD)" at bounding box center [191, 99] width 181 height 8
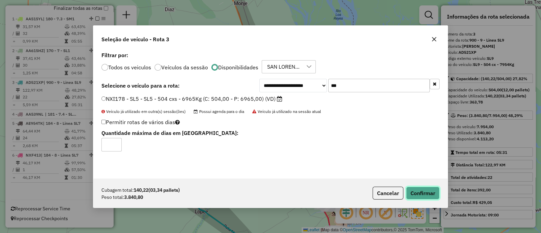
click at [414, 191] on button "Confirmar" at bounding box center [422, 193] width 33 height 13
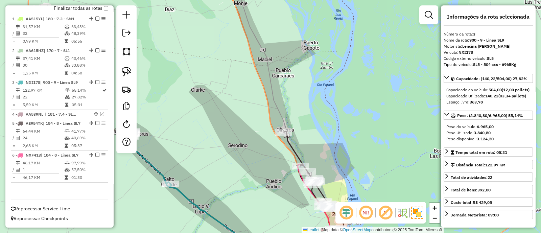
scroll to position [256, 0]
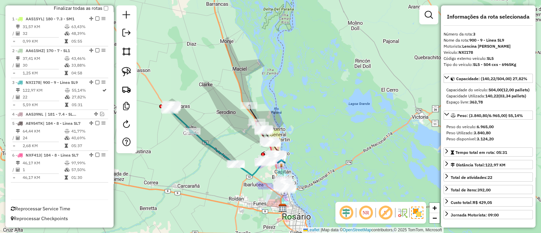
drag, startPoint x: 237, startPoint y: 156, endPoint x: 225, endPoint y: 122, distance: 36.2
click at [225, 122] on div "Janela de atendimento Grade de atendimento Capacidade Transportadoras Veículos …" at bounding box center [270, 116] width 541 height 233
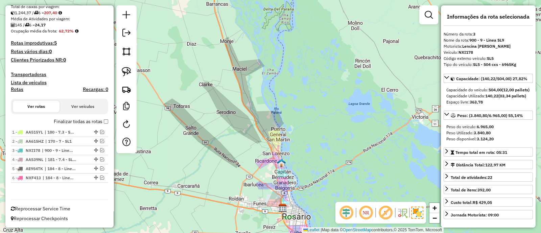
scroll to position [137, 0]
drag, startPoint x: 247, startPoint y: 161, endPoint x: 213, endPoint y: 55, distance: 110.4
click at [213, 56] on div "Janela de atendimento Grade de atendimento Capacidade Transportadoras Veículos …" at bounding box center [270, 116] width 541 height 233
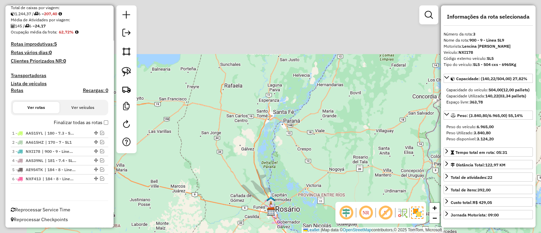
drag, startPoint x: 207, startPoint y: 77, endPoint x: 266, endPoint y: 232, distance: 165.7
click at [266, 232] on div "Janela de atendimento Grade de atendimento Capacidade Transportadoras Veículos …" at bounding box center [270, 116] width 541 height 233
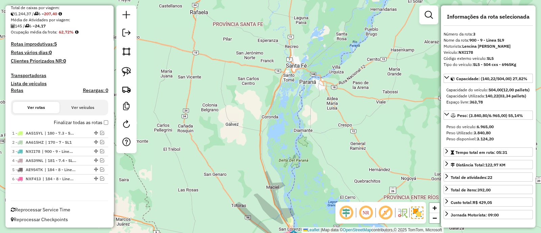
drag, startPoint x: 263, startPoint y: 188, endPoint x: 205, endPoint y: 69, distance: 132.6
click at [205, 69] on div "Janela de atendimento Grade de atendimento Capacidade Transportadoras Veículos …" at bounding box center [270, 116] width 541 height 233
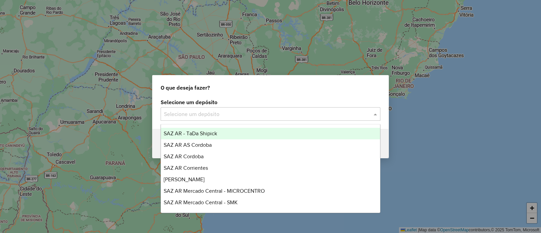
click at [198, 113] on input "text" at bounding box center [264, 114] width 200 height 8
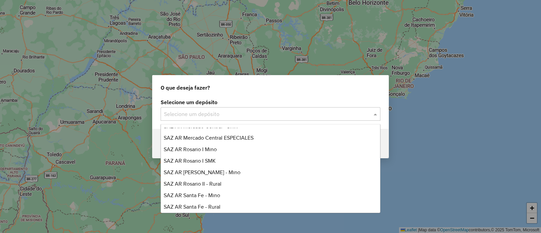
scroll to position [84, 0]
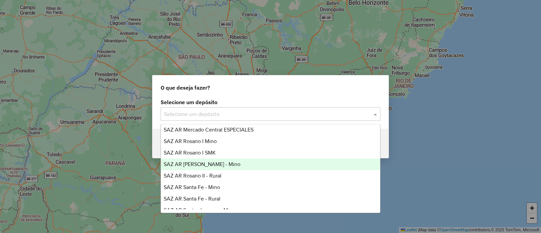
click at [229, 164] on div "SAZ AR [PERSON_NAME] - Mino" at bounding box center [270, 165] width 219 height 12
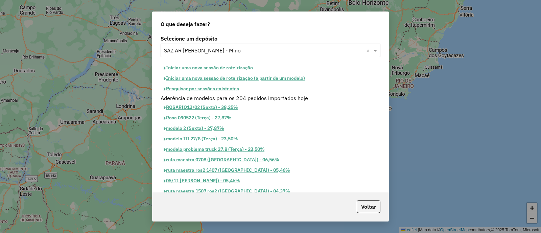
click at [198, 65] on button "Iniciar uma nova sessão de roteirização" at bounding box center [208, 68] width 95 height 10
select select "*"
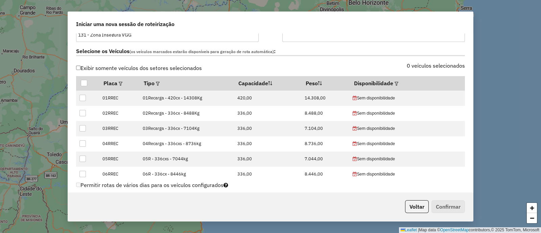
scroll to position [211, 0]
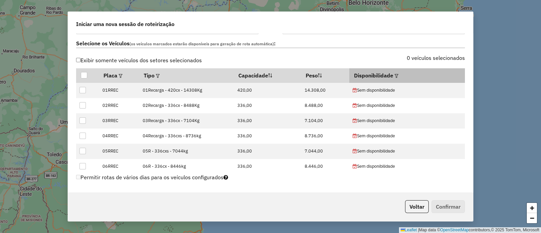
click at [395, 74] on em at bounding box center [397, 76] width 4 height 4
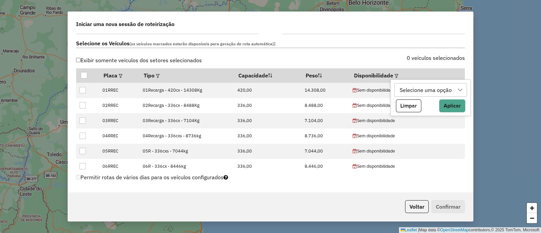
click at [413, 89] on div "Selecione uma opção" at bounding box center [426, 90] width 57 height 13
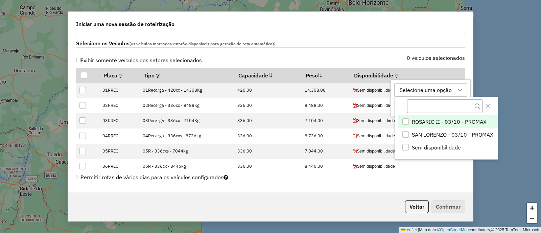
scroll to position [5, 31]
click at [441, 122] on span "ROSARIO II - 03/10 - PROMAX" at bounding box center [449, 122] width 75 height 8
click at [490, 107] on icon "Close" at bounding box center [487, 106] width 5 height 5
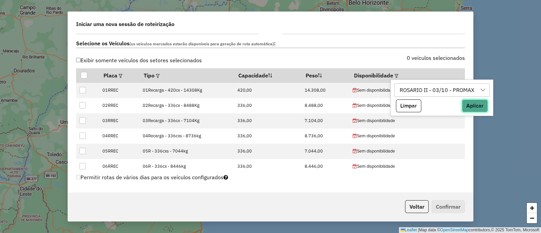
click at [472, 106] on button "Aplicar" at bounding box center [475, 105] width 26 height 13
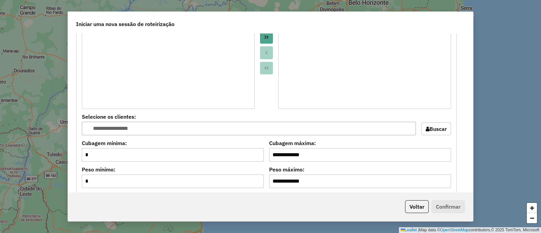
scroll to position [381, 0]
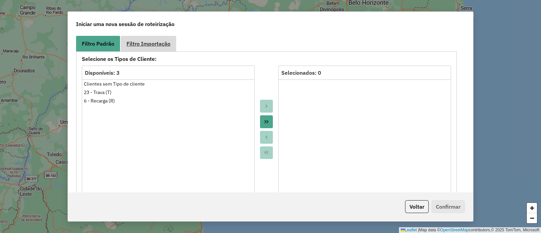
click at [151, 42] on span "Filtro Importação" at bounding box center [149, 43] width 44 height 5
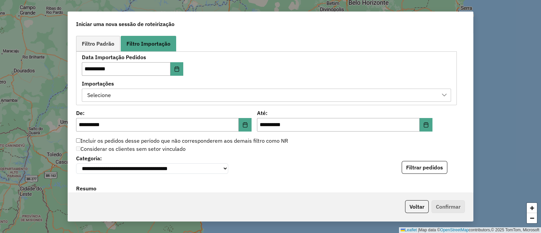
click at [251, 89] on div "Selecione" at bounding box center [261, 95] width 353 height 13
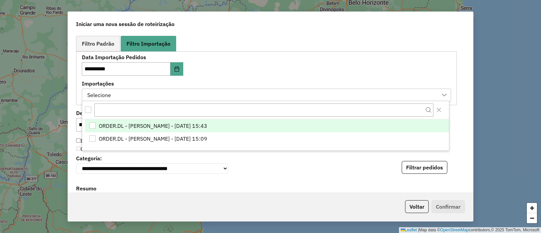
scroll to position [5, 31]
click at [207, 124] on span "ORDER.DL - [PERSON_NAME] - [DATE] 15:43" at bounding box center [153, 126] width 109 height 8
click at [247, 68] on div "**********" at bounding box center [266, 78] width 369 height 47
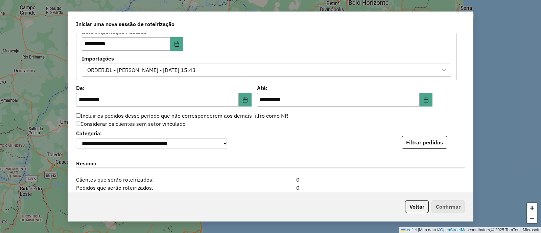
scroll to position [423, 0]
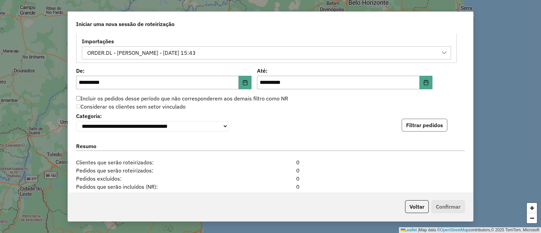
click at [402, 126] on button "Filtrar pedidos" at bounding box center [425, 125] width 46 height 13
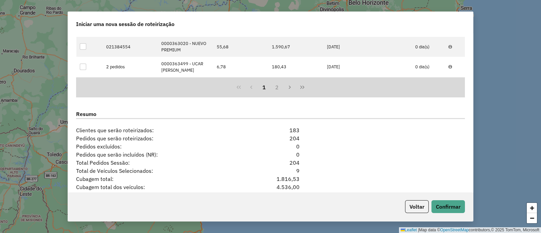
scroll to position [641, 0]
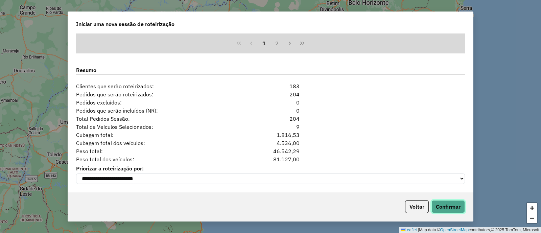
click at [448, 202] on button "Confirmar" at bounding box center [448, 206] width 33 height 13
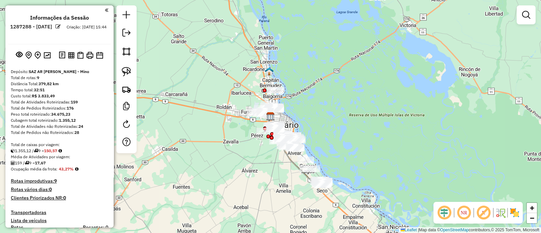
click at [270, 196] on div "Janela de atendimento Grade de atendimento Capacidade Transportadoras Veículos …" at bounding box center [270, 116] width 541 height 233
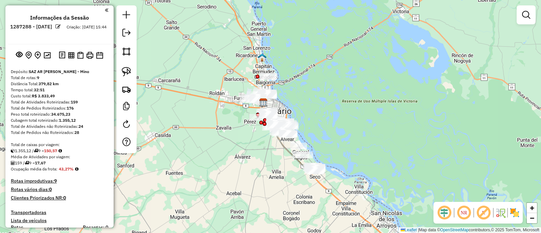
drag, startPoint x: 347, startPoint y: 207, endPoint x: 334, endPoint y: 184, distance: 26.1
click at [334, 184] on div "Janela de atendimento Grade de atendimento Capacidade Transportadoras Veículos …" at bounding box center [270, 116] width 541 height 233
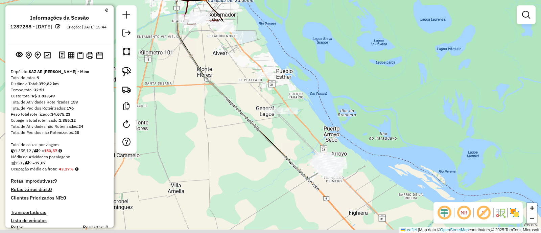
drag, startPoint x: 321, startPoint y: 177, endPoint x: 311, endPoint y: 127, distance: 50.5
click at [312, 127] on div "Janela de atendimento Grade de atendimento Capacidade Transportadoras Veículos …" at bounding box center [270, 116] width 541 height 233
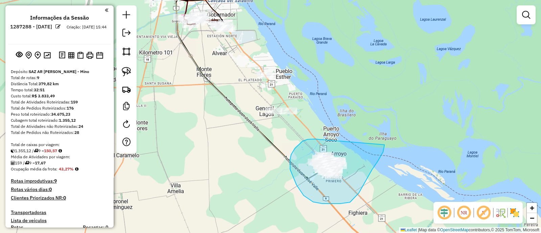
drag, startPoint x: 310, startPoint y: 139, endPoint x: 385, endPoint y: 144, distance: 75.0
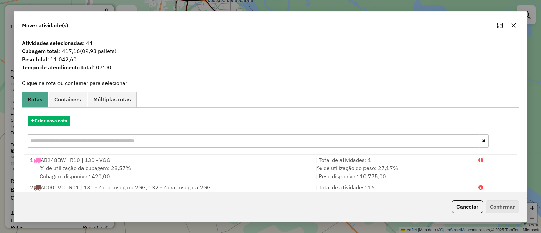
click at [516, 27] on icon "button" at bounding box center [514, 25] width 4 height 4
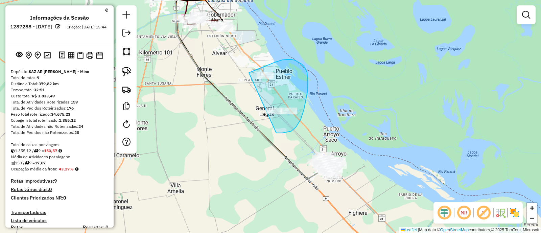
drag, startPoint x: 279, startPoint y: 133, endPoint x: 216, endPoint y: 98, distance: 72.4
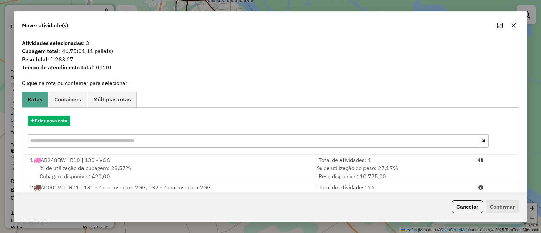
click at [511, 23] on button "button" at bounding box center [513, 25] width 11 height 11
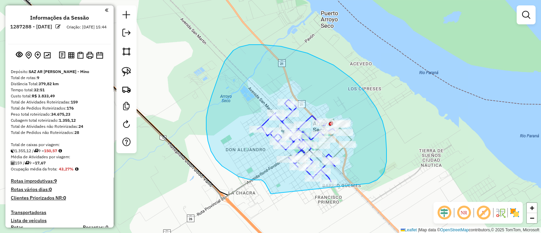
drag, startPoint x: 386, startPoint y: 133, endPoint x: 271, endPoint y: 194, distance: 129.9
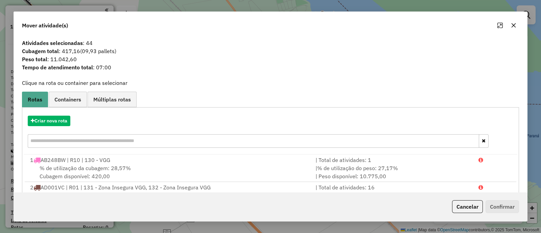
click at [514, 26] on icon "button" at bounding box center [514, 25] width 4 height 4
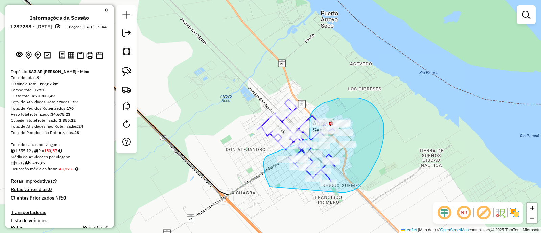
drag, startPoint x: 370, startPoint y: 174, endPoint x: 270, endPoint y: 187, distance: 101.0
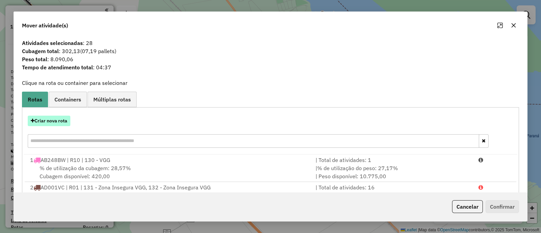
click at [59, 121] on button "Criar nova rota" at bounding box center [49, 121] width 43 height 10
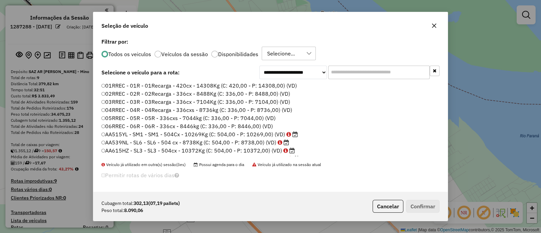
scroll to position [3, 2]
click at [346, 75] on input "text" at bounding box center [378, 73] width 101 height 14
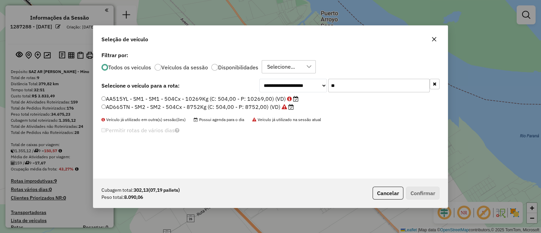
type input "**"
click at [219, 97] on label "AA515YL - SM1 - SM1 - 504Cx - 10269Kg (C: 504,00 - P: 10269,00) (VD)" at bounding box center [199, 99] width 197 height 8
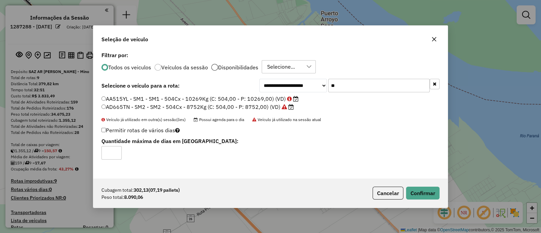
click at [216, 68] on div at bounding box center [214, 67] width 7 height 7
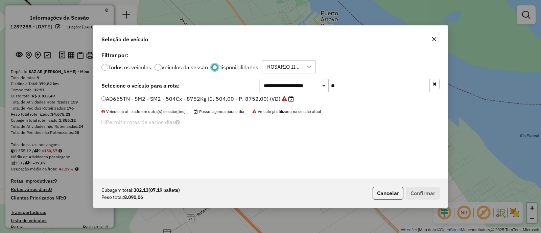
click at [249, 96] on label "AD665TN - SM2 - SM2 - 504Cx - 8752Kg (C: 504,00 - P: 8752,00) (VD)" at bounding box center [197, 99] width 192 height 8
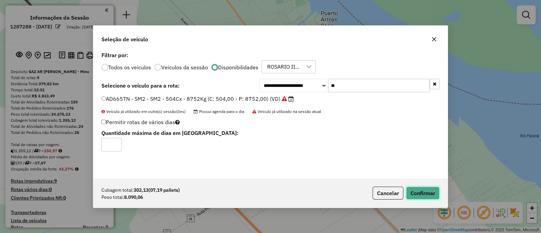
click at [419, 191] on button "Confirmar" at bounding box center [422, 193] width 33 height 13
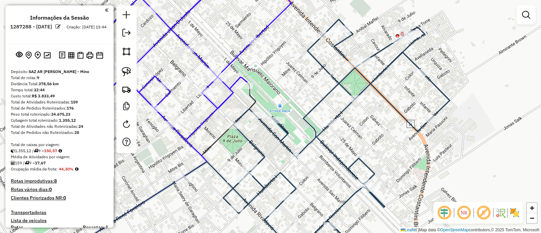
click at [308, 142] on icon at bounding box center [316, 137] width 268 height 237
select select "**********"
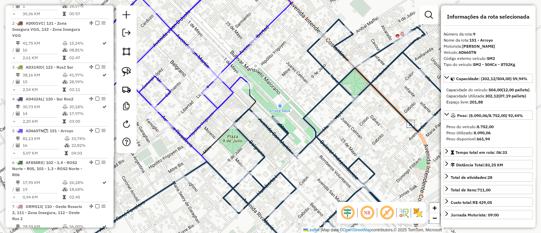
scroll to position [517, 0]
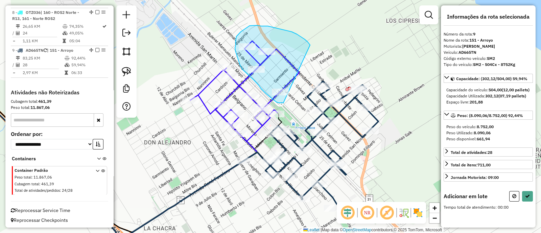
drag, startPoint x: 287, startPoint y: 31, endPoint x: 284, endPoint y: 103, distance: 72.2
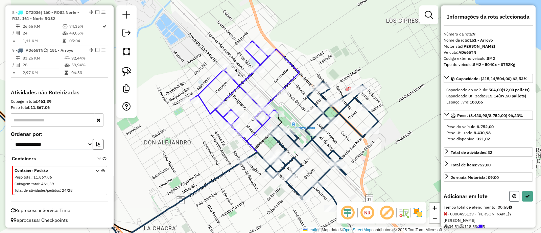
click at [513, 199] on icon at bounding box center [515, 196] width 4 height 5
select select "**********"
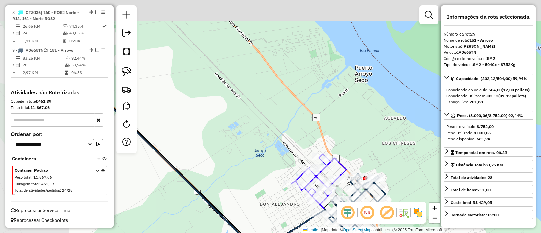
drag, startPoint x: 168, startPoint y: 43, endPoint x: 303, endPoint y: 160, distance: 178.5
click at [303, 160] on div "Janela de atendimento Grade de atendimento Capacidade Transportadoras Veículos …" at bounding box center [270, 116] width 541 height 233
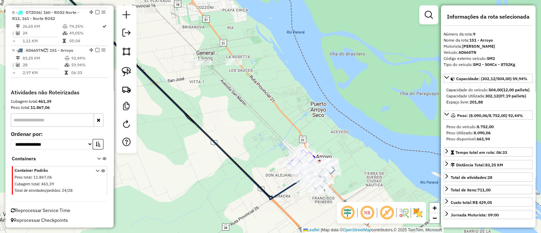
drag, startPoint x: 206, startPoint y: 88, endPoint x: 273, endPoint y: 134, distance: 81.1
click at [267, 136] on div "Janela de atendimento Grade de atendimento Capacidade Transportadoras Veículos …" at bounding box center [270, 116] width 541 height 233
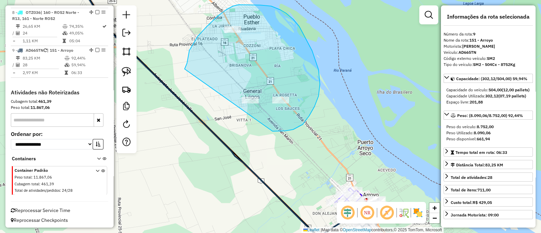
drag, startPoint x: 273, startPoint y: 131, endPoint x: 185, endPoint y: 69, distance: 107.8
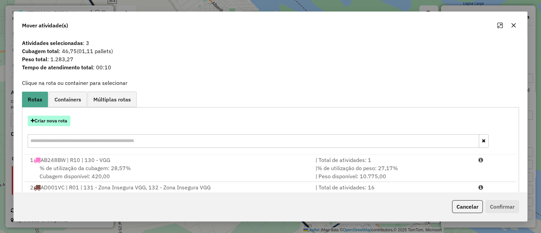
click at [58, 119] on button "Criar nova rota" at bounding box center [49, 121] width 43 height 10
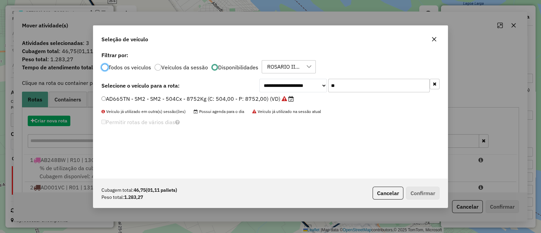
scroll to position [3, 2]
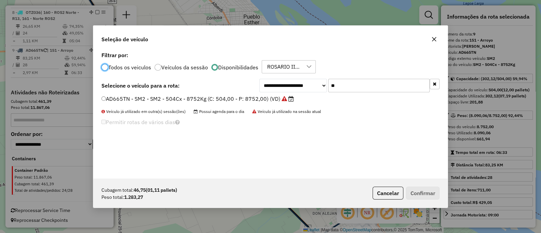
click at [356, 85] on input "**" at bounding box center [378, 86] width 101 height 14
type input "*"
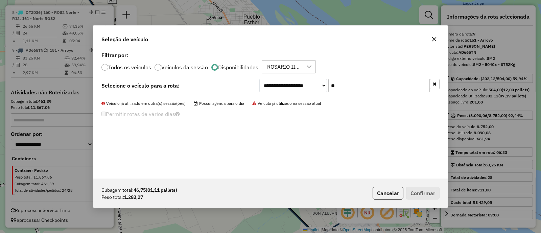
type input "*"
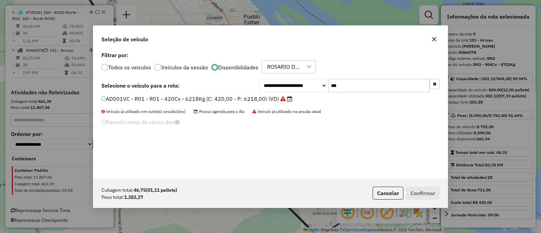
type input "***"
click at [217, 99] on label "AD001VC - R01 - R01 - 420Cx - 6218Kg (C: 420,00 - P: 6218,00) (VD)" at bounding box center [196, 99] width 191 height 8
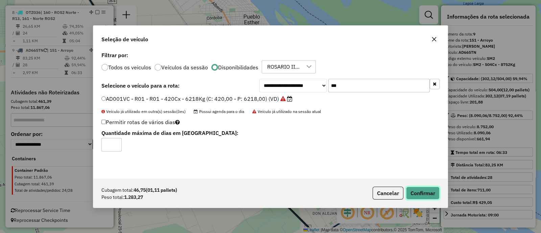
click at [417, 196] on button "Confirmar" at bounding box center [422, 193] width 33 height 13
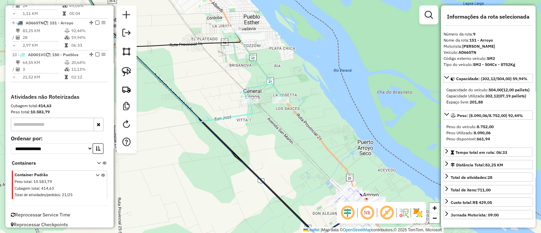
scroll to position [548, 0]
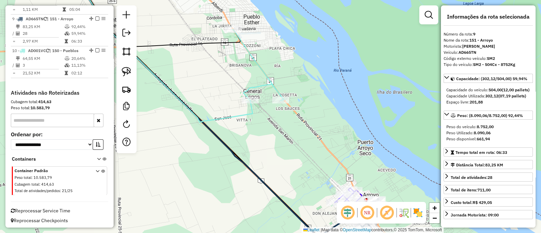
click at [272, 88] on icon at bounding box center [258, 64] width 51 height 71
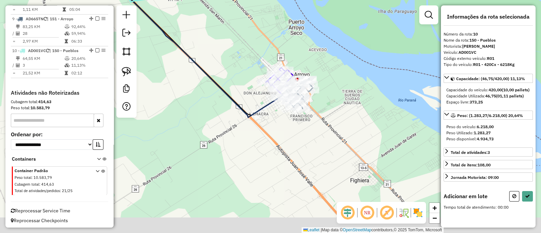
drag, startPoint x: 301, startPoint y: 166, endPoint x: 232, endPoint y: 46, distance: 138.8
click at [232, 46] on div "Janela de atendimento Grade de atendimento Capacidade Transportadoras Veículos …" at bounding box center [270, 116] width 541 height 233
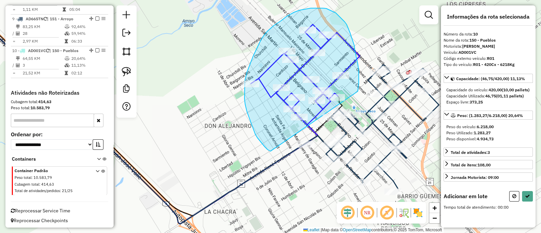
drag, startPoint x: 359, startPoint y: 88, endPoint x: 271, endPoint y: 151, distance: 108.3
click at [271, 151] on div "Janela de atendimento Grade de atendimento Capacidade Transportadoras Veículos …" at bounding box center [270, 116] width 541 height 233
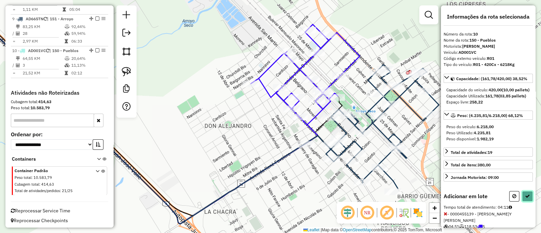
click at [529, 202] on button at bounding box center [527, 196] width 11 height 10
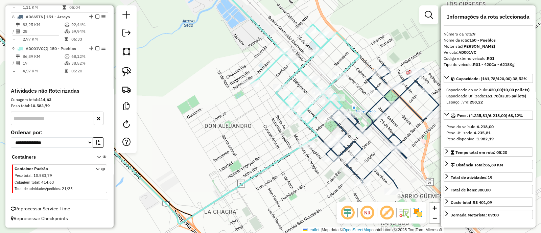
scroll to position [517, 0]
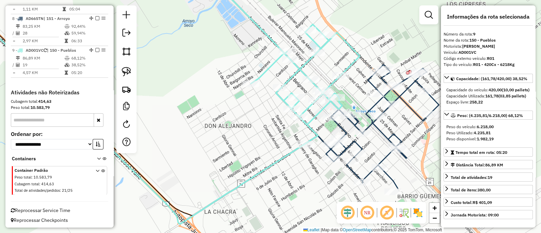
click at [353, 126] on icon at bounding box center [372, 127] width 134 height 124
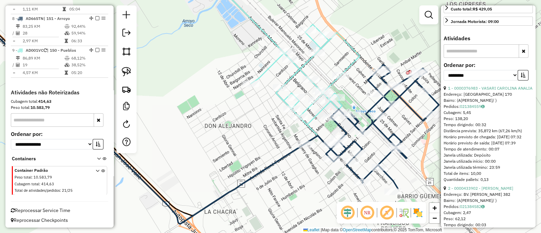
scroll to position [211, 0]
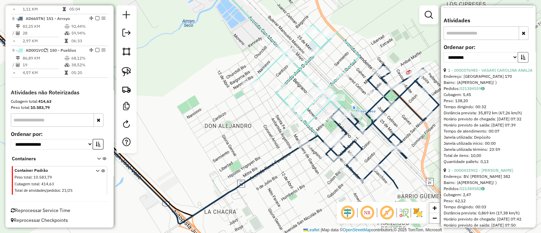
click at [521, 63] on button "button" at bounding box center [523, 57] width 11 height 10
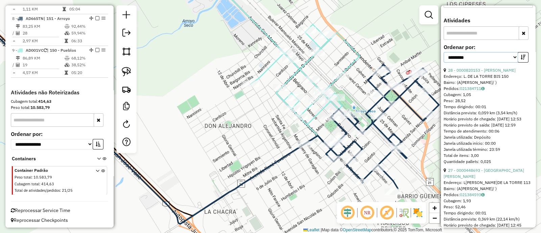
click at [506, 63] on select "**********" at bounding box center [481, 57] width 74 height 10
select select "**********"
click at [444, 62] on select "**********" at bounding box center [481, 57] width 74 height 10
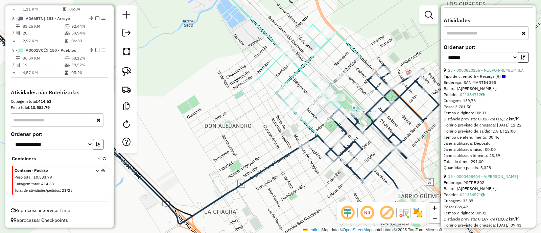
click at [479, 73] on link "23 - 0000820155 - NUEVO PREMIUM S.A" at bounding box center [486, 70] width 76 height 5
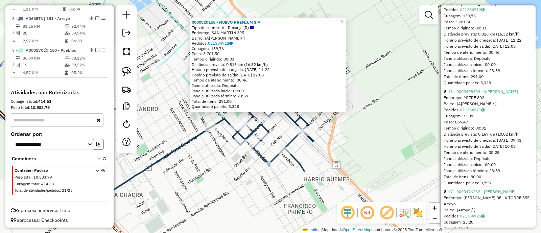
scroll to position [338, 0]
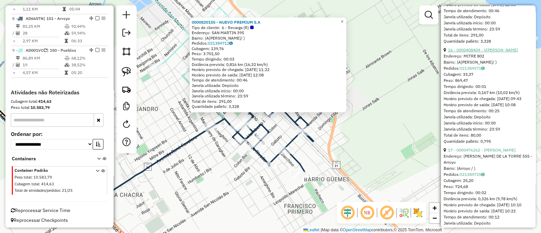
click at [476, 52] on link "16 - 0000408404 - VIVAS JESICA BEATRIZ" at bounding box center [483, 49] width 70 height 5
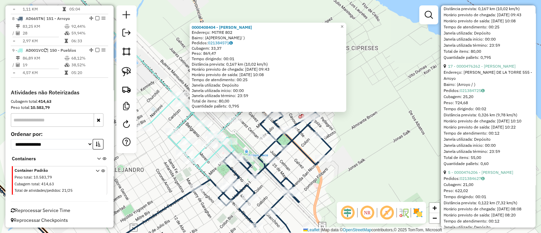
scroll to position [423, 0]
click at [470, 68] on link "17 - 0000476262 - ZHUANG ZHULONG" at bounding box center [482, 65] width 68 height 5
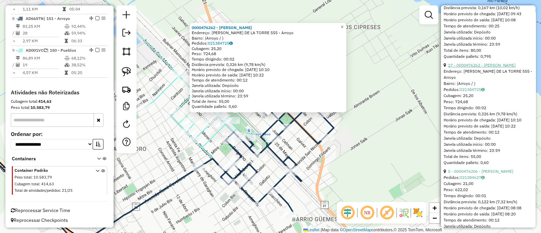
scroll to position [465, 0]
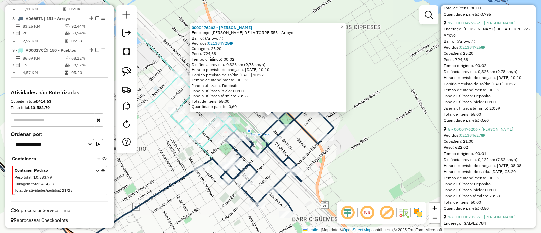
click at [472, 132] on link "5 - 0000476206 - ZHUANG TANGTANG" at bounding box center [480, 129] width 65 height 5
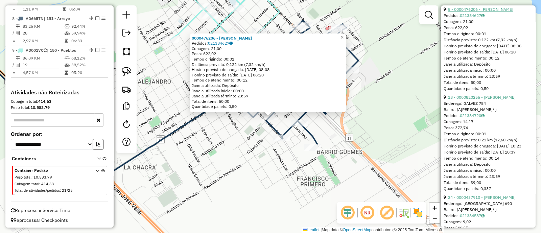
scroll to position [592, 0]
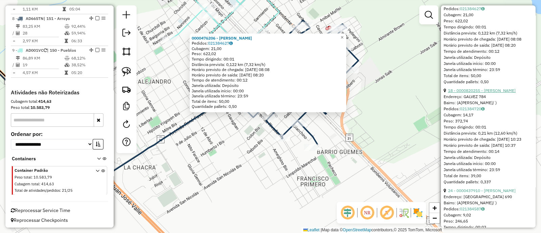
click at [471, 93] on link "18 - 0000820255 - ZHUANG XIA LAN" at bounding box center [482, 90] width 68 height 5
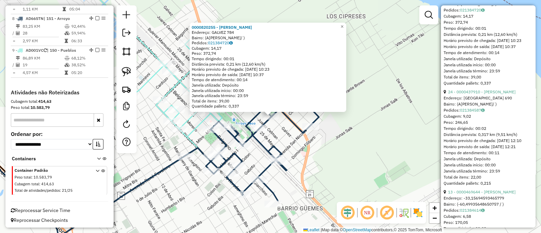
scroll to position [719, 0]
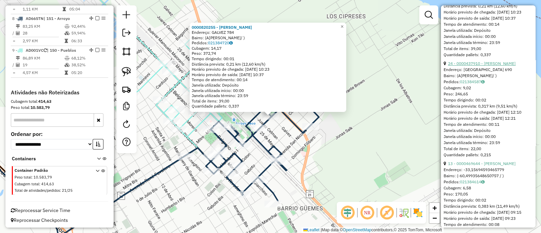
click at [476, 66] on link "24 - 0000437910 - AMATO JOSE ANTONIO" at bounding box center [482, 63] width 68 height 5
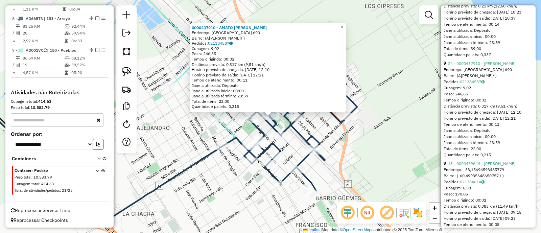
click at [398, 148] on div "0000437910 - AMATO JOSE ANTONIO Endereço: SAN MARTIN 690 Bairro: (ARROYO SECO /…" at bounding box center [270, 116] width 541 height 233
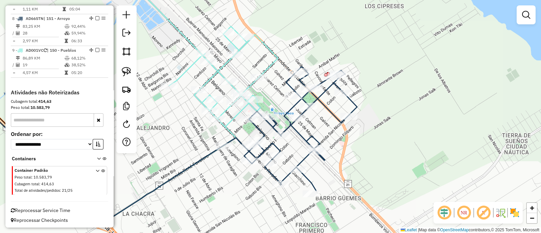
drag, startPoint x: 399, startPoint y: 148, endPoint x: 446, endPoint y: 148, distance: 47.0
click at [443, 148] on div "Janela de atendimento Grade de atendimento Capacidade Transportadoras Veículos …" at bounding box center [270, 116] width 541 height 233
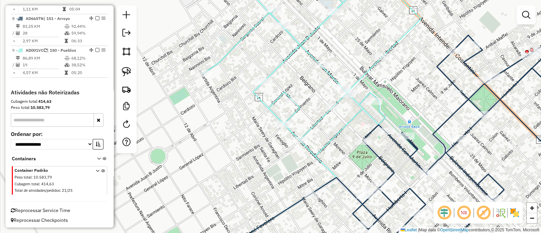
click at [381, 112] on icon at bounding box center [312, 67] width 218 height 180
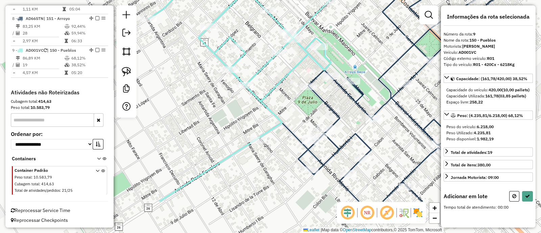
drag, startPoint x: 412, startPoint y: 112, endPoint x: 358, endPoint y: 58, distance: 77.0
click at [358, 58] on div "Janela de atendimento Grade de atendimento Capacidade Transportadoras Veículos …" at bounding box center [270, 116] width 541 height 233
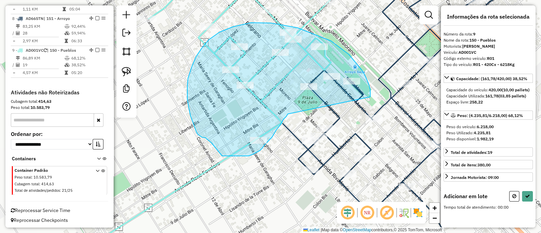
drag, startPoint x: 369, startPoint y: 97, endPoint x: 288, endPoint y: 114, distance: 83.3
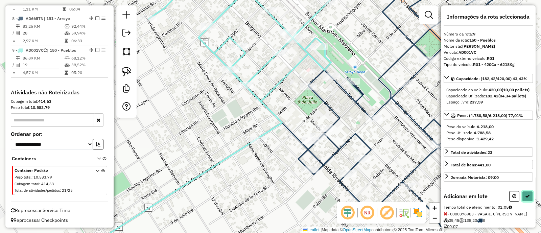
click at [527, 202] on button at bounding box center [527, 196] width 11 height 10
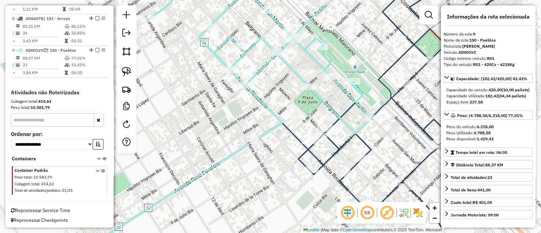
click at [369, 150] on icon at bounding box center [411, 104] width 227 height 249
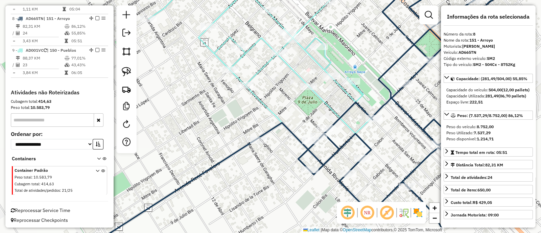
click at [328, 106] on icon at bounding box center [260, 58] width 223 height 162
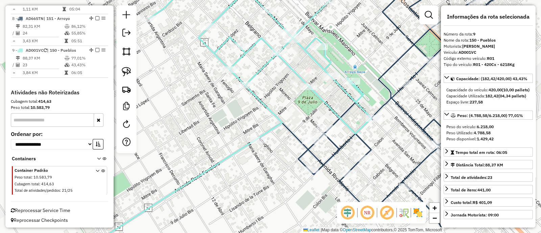
click at [364, 143] on icon at bounding box center [411, 104] width 227 height 249
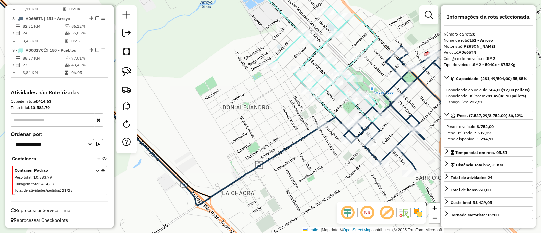
click at [373, 154] on icon at bounding box center [400, 108] width 113 height 124
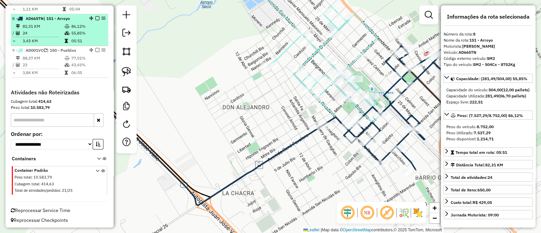
click at [95, 17] on em at bounding box center [97, 18] width 4 height 4
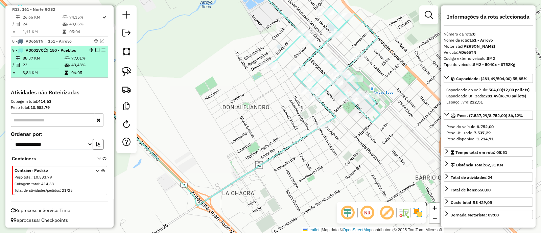
click at [92, 55] on td "77,01%" at bounding box center [88, 58] width 34 height 7
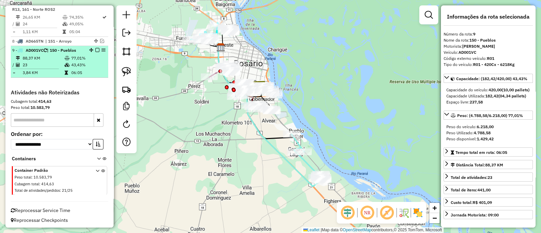
click at [95, 49] on em at bounding box center [97, 50] width 4 height 4
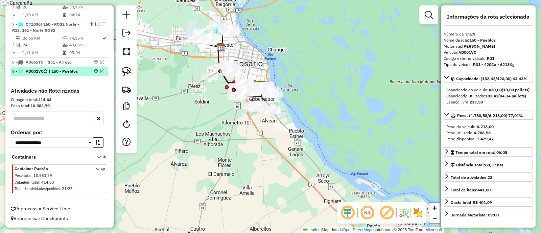
scroll to position [472, 0]
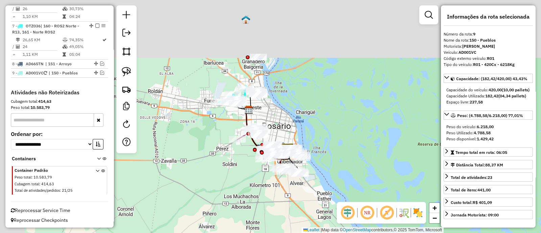
drag, startPoint x: 257, startPoint y: 164, endPoint x: 280, endPoint y: 205, distance: 47.7
click at [280, 205] on div "Janela de atendimento Grade de atendimento Capacidade Transportadoras Veículos …" at bounding box center [270, 116] width 541 height 233
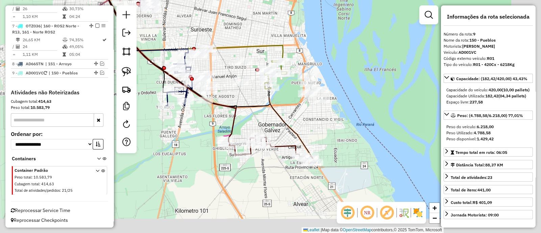
drag, startPoint x: 284, startPoint y: 185, endPoint x: 255, endPoint y: 172, distance: 31.8
click at [255, 172] on div "Janela de atendimento Grade de atendimento Capacidade Transportadoras Veículos …" at bounding box center [270, 116] width 541 height 233
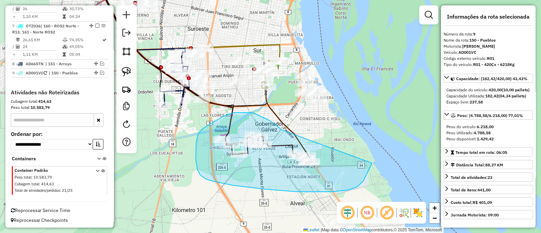
drag, startPoint x: 281, startPoint y: 129, endPoint x: 372, endPoint y: 163, distance: 96.8
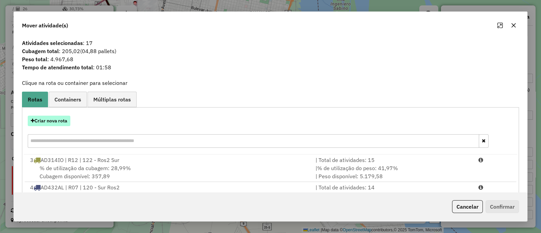
click at [61, 118] on button "Criar nova rota" at bounding box center [49, 121] width 43 height 10
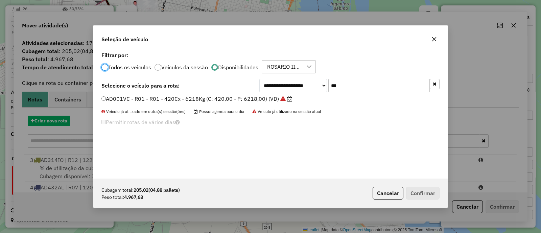
scroll to position [3, 2]
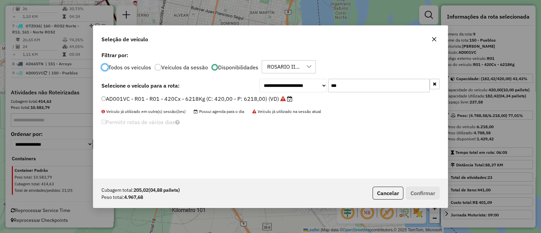
click at [438, 81] on button "button" at bounding box center [435, 84] width 10 height 10
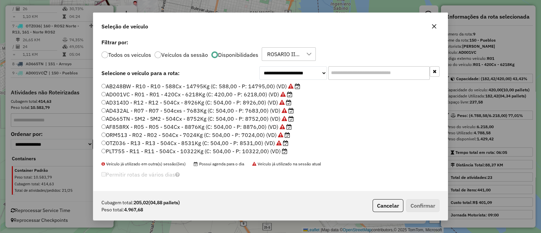
click at [436, 28] on icon "button" at bounding box center [434, 26] width 4 height 4
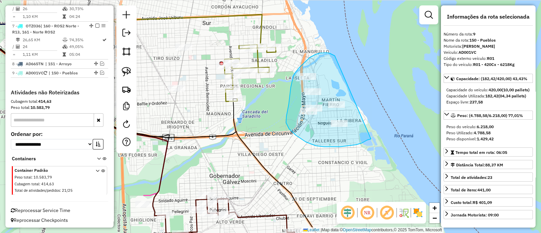
drag, startPoint x: 326, startPoint y: 53, endPoint x: 371, endPoint y: 139, distance: 97.0
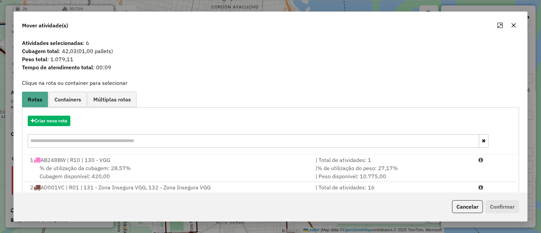
click at [513, 26] on icon "button" at bounding box center [513, 25] width 5 height 5
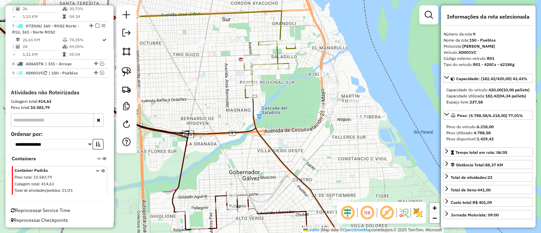
drag, startPoint x: 255, startPoint y: 168, endPoint x: 334, endPoint y: 146, distance: 82.4
click at [334, 146] on div "Janela de atendimento Grade de atendimento Capacidade Transportadoras Veículos …" at bounding box center [270, 116] width 541 height 233
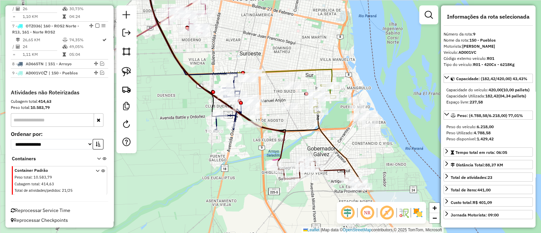
click at [420, 215] on img at bounding box center [418, 212] width 11 height 11
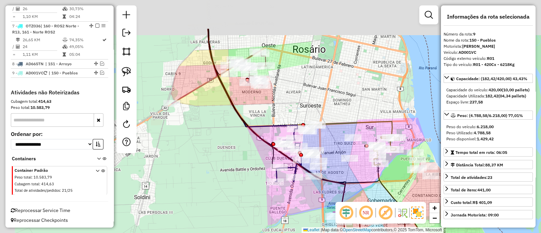
drag, startPoint x: 339, startPoint y: 158, endPoint x: 399, endPoint y: 210, distance: 79.9
click at [399, 210] on hb-router-mapa "Informações da Sessão 1287288 - 03/10/2025 Criação: 02/10/2025 15:44 Depósito: …" at bounding box center [270, 116] width 541 height 233
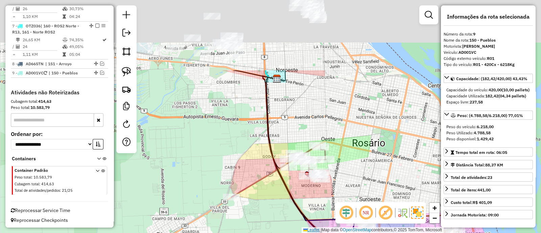
drag, startPoint x: 243, startPoint y: 119, endPoint x: 302, endPoint y: 232, distance: 127.4
click at [302, 232] on div "Janela de atendimento Grade de atendimento Capacidade Transportadoras Veículos …" at bounding box center [270, 116] width 541 height 233
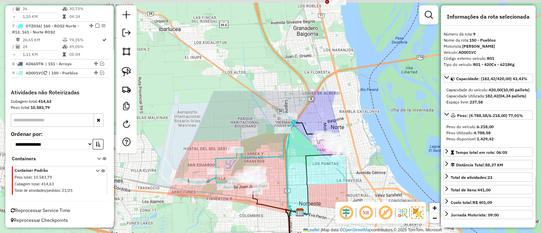
drag, startPoint x: 262, startPoint y: 108, endPoint x: 285, endPoint y: 222, distance: 116.7
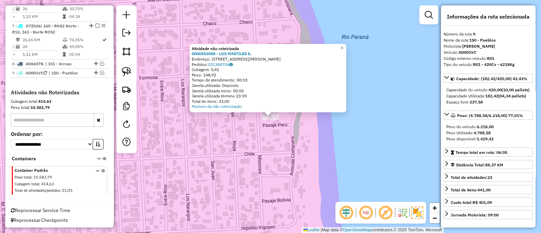
click at [253, 160] on div "Atividade não roteirizada 0000553088 - LOS MASTILES S. Endereço: AV COSTANERA 2…" at bounding box center [270, 116] width 541 height 233
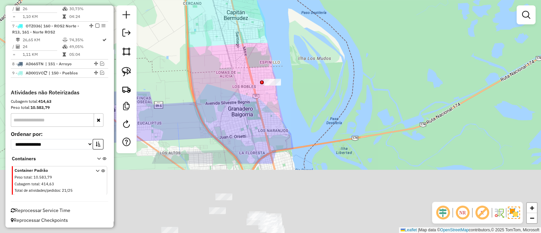
drag, startPoint x: 288, startPoint y: 119, endPoint x: 289, endPoint y: 98, distance: 21.0
click at [289, 100] on div "Janela de atendimento Grade de atendimento Capacidade Transportadoras Veículos …" at bounding box center [270, 116] width 541 height 233
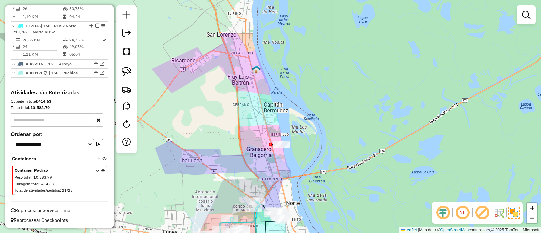
drag, startPoint x: 272, startPoint y: 128, endPoint x: 273, endPoint y: 184, distance: 56.5
click at [273, 184] on div "Janela de atendimento Grade de atendimento Capacidade Transportadoras Veículos …" at bounding box center [270, 116] width 541 height 233
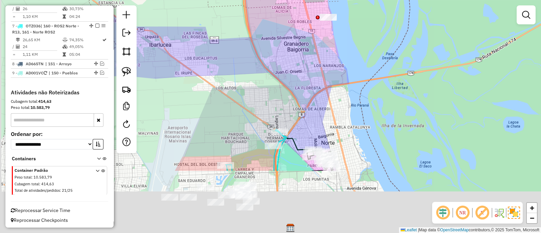
drag, startPoint x: 264, startPoint y: 189, endPoint x: 316, endPoint y: 66, distance: 133.8
click at [316, 66] on div "Janela de atendimento Grade de atendimento Capacidade Transportadoras Veículos …" at bounding box center [270, 116] width 541 height 233
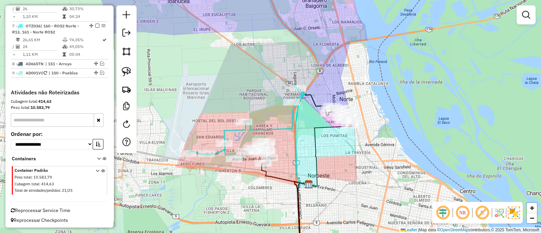
drag, startPoint x: 308, startPoint y: 128, endPoint x: 311, endPoint y: 115, distance: 14.0
click at [311, 115] on div "Janela de atendimento Grade de atendimento Capacidade Transportadoras Veículos …" at bounding box center [270, 116] width 541 height 233
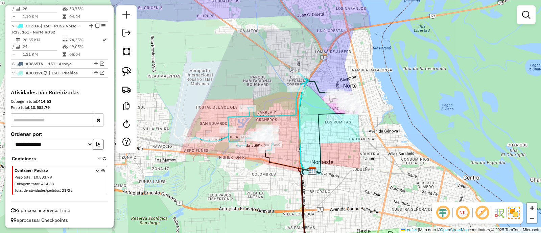
click at [291, 114] on icon at bounding box center [248, 111] width 115 height 78
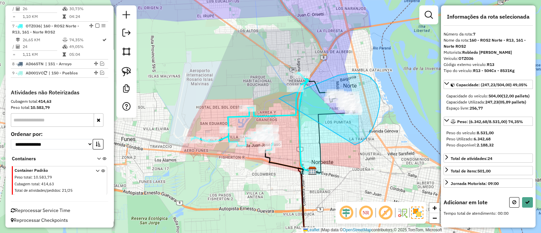
drag, startPoint x: 357, startPoint y: 144, endPoint x: 278, endPoint y: 99, distance: 90.9
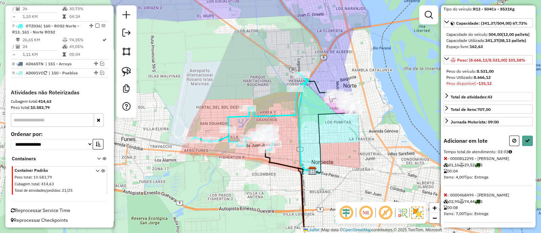
scroll to position [42, 0]
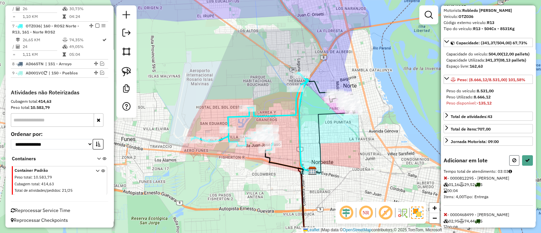
click at [513, 163] on icon at bounding box center [515, 160] width 4 height 5
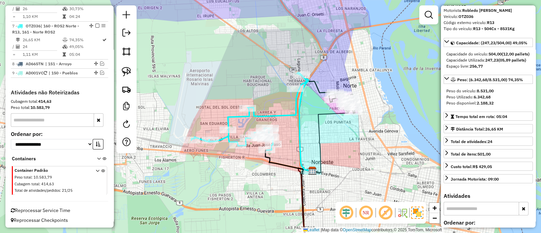
click at [354, 145] on div "Janela de atendimento Grade de atendimento Capacidade Transportadoras Veículos …" at bounding box center [270, 116] width 541 height 233
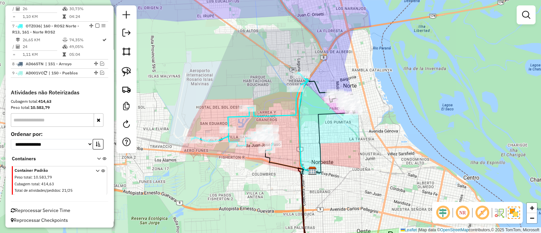
click at [322, 90] on icon at bounding box center [317, 126] width 36 height 90
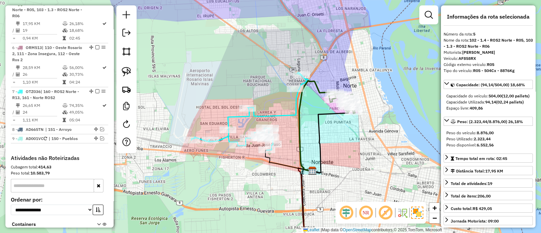
scroll to position [399, 0]
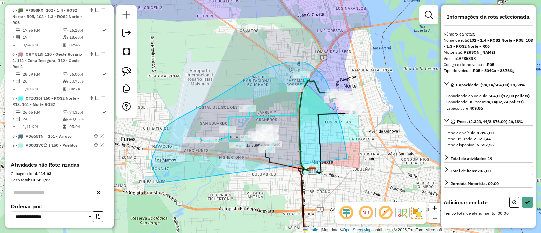
drag, startPoint x: 346, startPoint y: 151, endPoint x: 160, endPoint y: 183, distance: 188.7
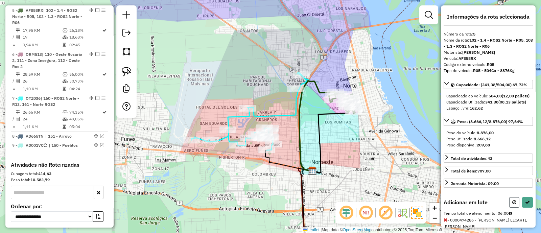
click at [513, 205] on icon at bounding box center [515, 202] width 4 height 5
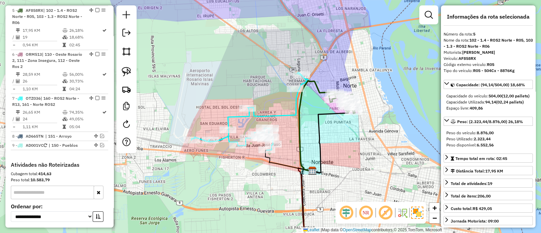
click at [313, 123] on div "Janela de atendimento Grade de atendimento Capacidade Transportadoras Veículos …" at bounding box center [270, 116] width 541 height 233
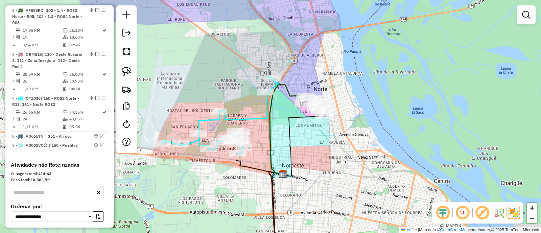
drag, startPoint x: 340, startPoint y: 140, endPoint x: 310, endPoint y: 143, distance: 29.6
click at [310, 143] on div "Janela de atendimento Grade de atendimento Capacidade Transportadoras Veículos …" at bounding box center [270, 116] width 541 height 233
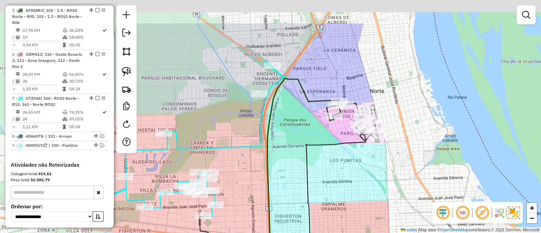
drag, startPoint x: 281, startPoint y: 89, endPoint x: 313, endPoint y: 142, distance: 61.3
click at [313, 142] on div "Janela de atendimento Grade de atendimento Capacidade Transportadoras Veículos …" at bounding box center [270, 116] width 541 height 233
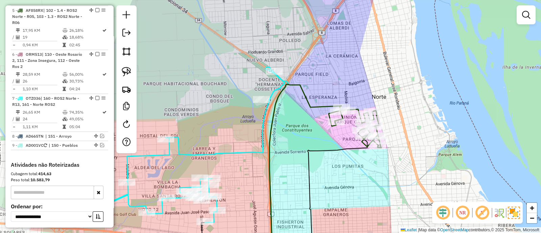
click at [275, 87] on icon at bounding box center [168, 145] width 231 height 156
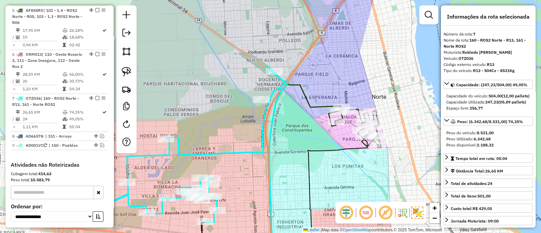
scroll to position [472, 0]
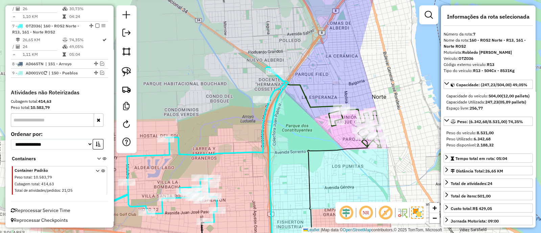
click at [308, 122] on div "Janela de atendimento Grade de atendimento Capacidade Transportadoras Veículos …" at bounding box center [270, 116] width 541 height 233
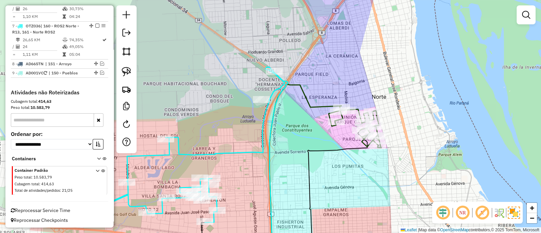
click at [318, 105] on icon at bounding box center [306, 170] width 72 height 172
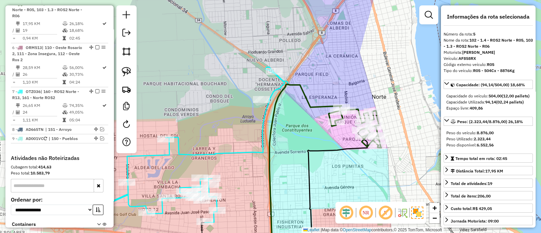
scroll to position [399, 0]
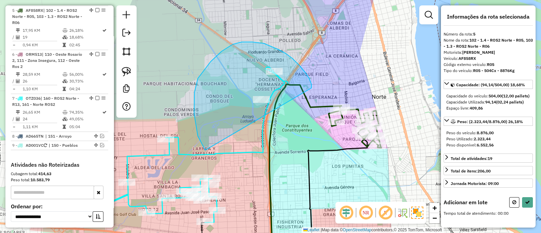
drag, startPoint x: 312, startPoint y: 88, endPoint x: 226, endPoint y: 161, distance: 112.6
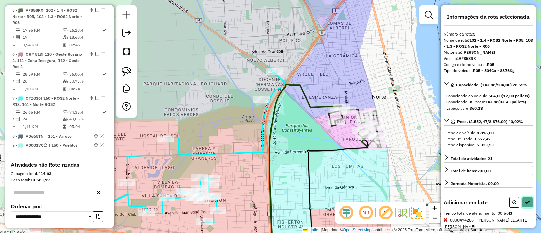
click at [531, 208] on button at bounding box center [527, 202] width 11 height 10
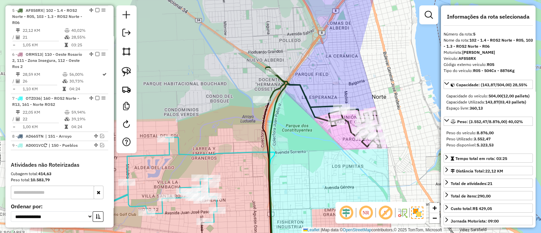
click at [241, 153] on icon at bounding box center [221, 196] width 111 height 119
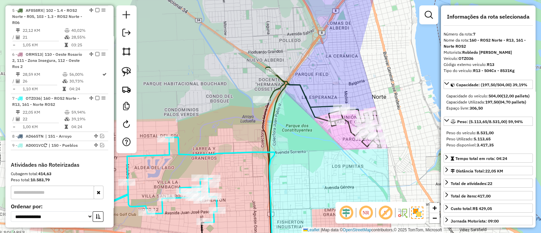
scroll to position [472, 0]
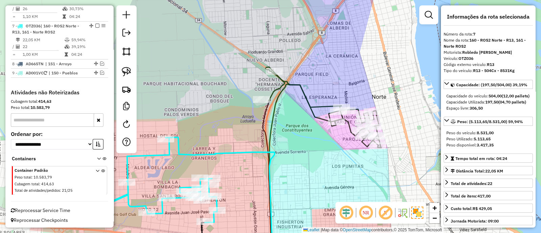
click at [308, 102] on icon at bounding box center [324, 107] width 116 height 81
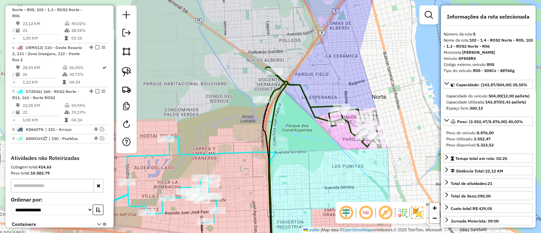
scroll to position [399, 0]
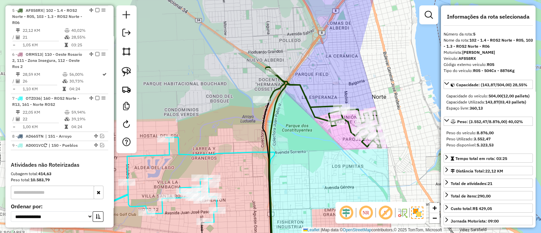
drag, startPoint x: 287, startPoint y: 168, endPoint x: 293, endPoint y: 168, distance: 6.1
click at [290, 168] on div "Janela de atendimento Grade de atendimento Capacidade Transportadoras Veículos …" at bounding box center [270, 116] width 541 height 233
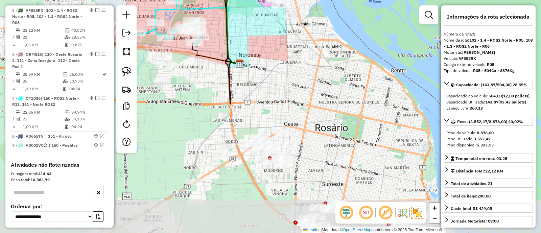
drag, startPoint x: 311, startPoint y: 178, endPoint x: 252, endPoint y: 23, distance: 165.9
click at [252, 23] on div "Janela de atendimento Grade de atendimento Capacidade Transportadoras Veículos …" at bounding box center [270, 116] width 541 height 233
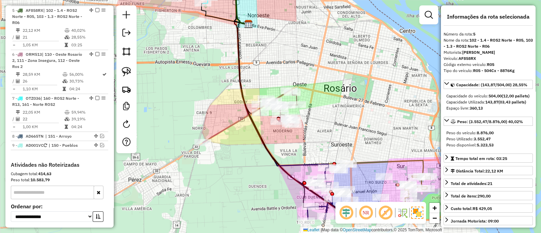
drag, startPoint x: 312, startPoint y: 124, endPoint x: 305, endPoint y: 125, distance: 7.6
click at [323, 87] on div "Janela de atendimento Grade de atendimento Capacidade Transportadoras Veículos …" at bounding box center [270, 116] width 541 height 233
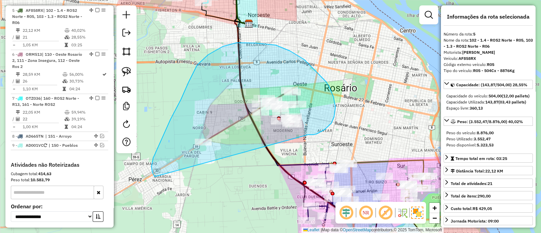
drag, startPoint x: 334, startPoint y: 117, endPoint x: 156, endPoint y: 178, distance: 188.7
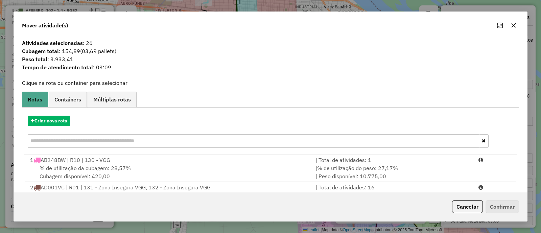
click at [512, 22] on button "button" at bounding box center [513, 25] width 11 height 11
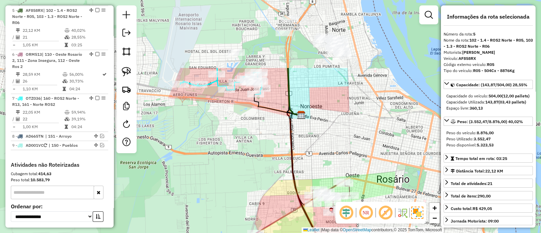
drag, startPoint x: 203, startPoint y: 86, endPoint x: 255, endPoint y: 168, distance: 97.2
click at [255, 168] on div "Janela de atendimento Grade de atendimento Capacidade Transportadoras Veículos …" at bounding box center [270, 116] width 541 height 233
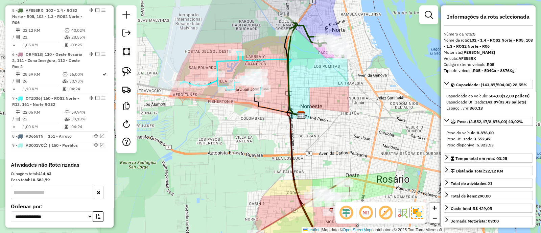
click at [249, 153] on div "Janela de atendimento Grade de atendimento Capacidade Transportadoras Veículos …" at bounding box center [270, 116] width 541 height 233
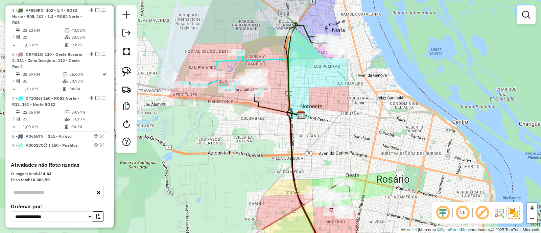
click at [267, 61] on icon at bounding box center [268, 84] width 65 height 64
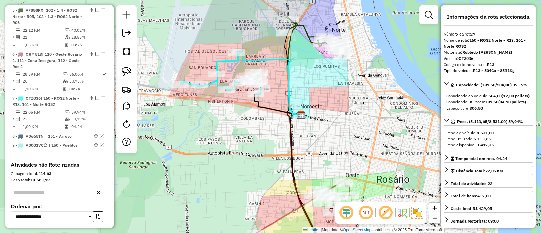
scroll to position [472, 0]
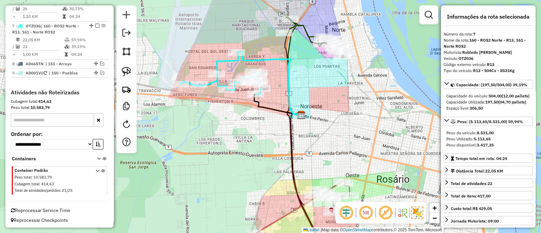
click at [272, 138] on div "Janela de atendimento Grade de atendimento Capacidade Transportadoras Veículos …" at bounding box center [270, 116] width 541 height 233
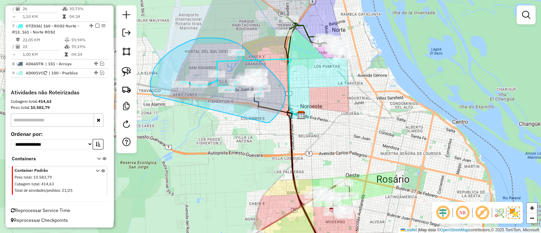
drag, startPoint x: 281, startPoint y: 83, endPoint x: 154, endPoint y: 96, distance: 127.5
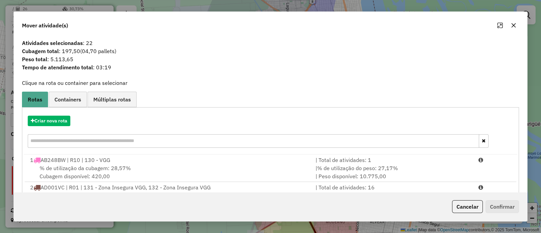
click at [516, 23] on icon "button" at bounding box center [514, 25] width 4 height 4
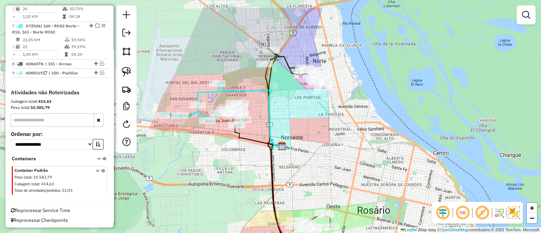
drag, startPoint x: 343, startPoint y: 150, endPoint x: 320, endPoint y: 169, distance: 29.8
click at [333, 167] on div "Janela de atendimento Grade de atendimento Capacidade Transportadoras Veículos …" at bounding box center [270, 116] width 541 height 233
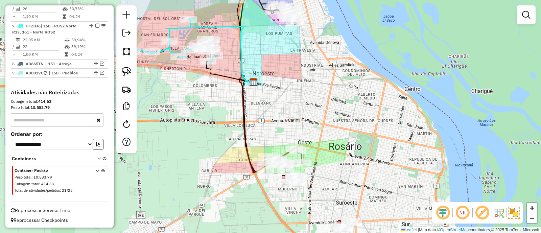
drag, startPoint x: 307, startPoint y: 159, endPoint x: 286, endPoint y: 39, distance: 121.9
click at [286, 41] on div "Janela de atendimento Grade de atendimento Capacidade Transportadoras Veículos …" at bounding box center [270, 116] width 541 height 233
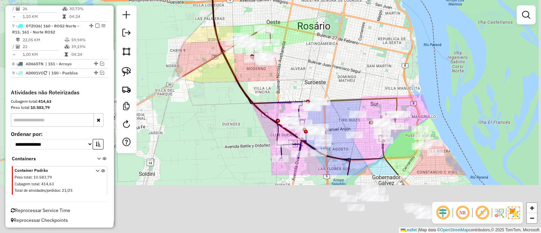
drag, startPoint x: 342, startPoint y: 148, endPoint x: 301, endPoint y: 38, distance: 117.2
click at [301, 38] on div "Janela de atendimento Grade de atendimento Capacidade Transportadoras Veículos …" at bounding box center [270, 116] width 541 height 233
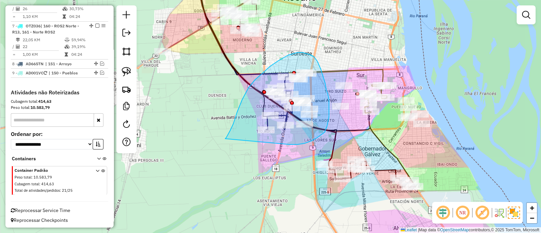
drag, startPoint x: 289, startPoint y: 144, endPoint x: 225, endPoint y: 139, distance: 64.2
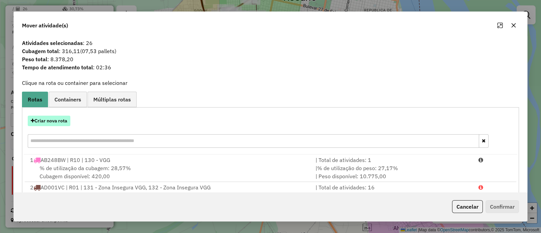
click at [58, 117] on button "Criar nova rota" at bounding box center [49, 121] width 43 height 10
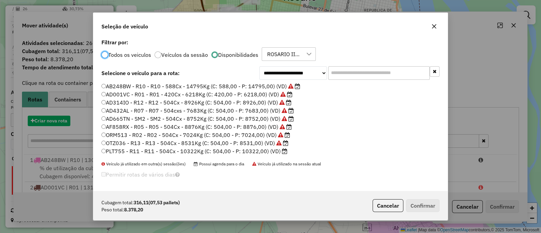
scroll to position [3, 2]
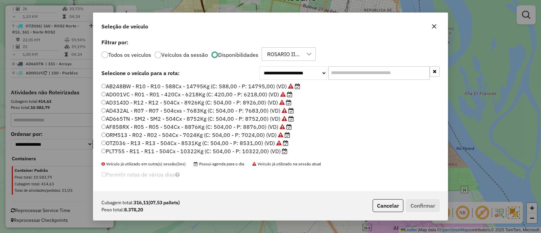
click at [341, 69] on input "text" at bounding box center [378, 73] width 101 height 14
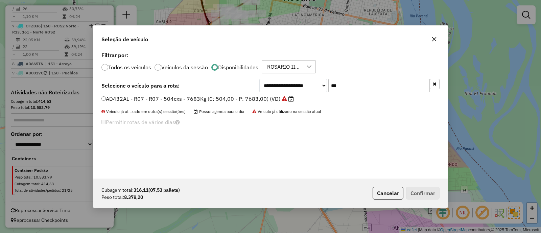
type input "***"
click at [272, 97] on label "AD432AL - R07 - R07 - 504cxs - 7683Kg (C: 504,00 - P: 7683,00) (VD)" at bounding box center [197, 99] width 192 height 8
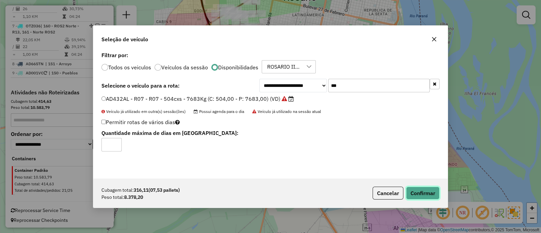
click at [426, 193] on button "Confirmar" at bounding box center [422, 193] width 33 height 13
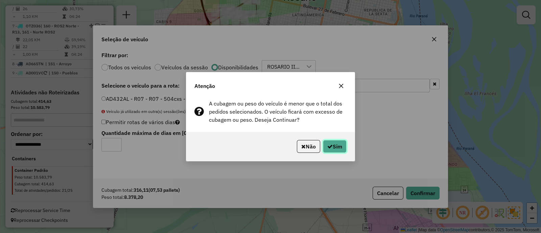
click at [333, 146] on button "Sim" at bounding box center [335, 146] width 24 height 13
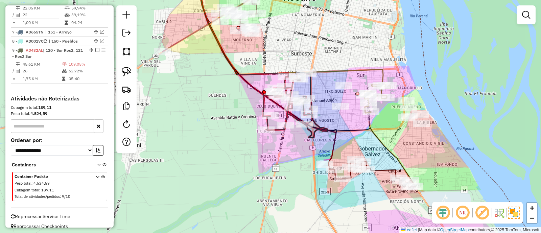
scroll to position [440, 0]
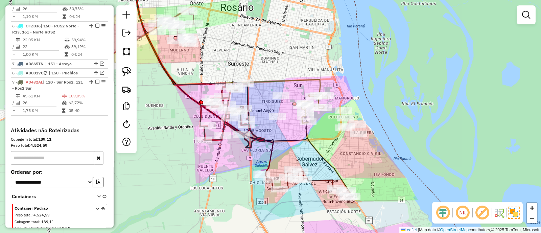
drag, startPoint x: 376, startPoint y: 142, endPoint x: 293, endPoint y: 157, distance: 84.3
click at [293, 157] on icon at bounding box center [243, 89] width 212 height 204
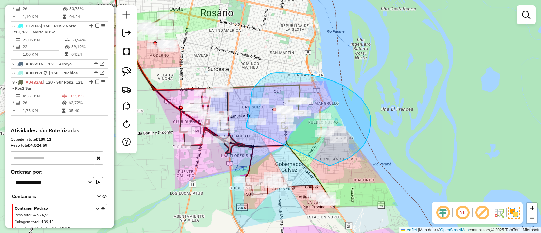
drag, startPoint x: 367, startPoint y: 139, endPoint x: 246, endPoint y: 131, distance: 121.4
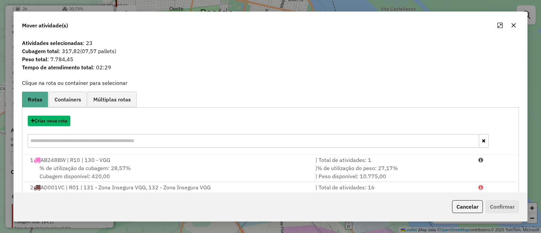
click at [58, 122] on button "Criar nova rota" at bounding box center [49, 121] width 43 height 10
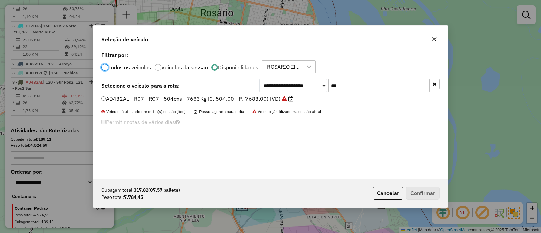
scroll to position [3, 2]
click at [356, 85] on input "***" at bounding box center [378, 86] width 101 height 14
type input "***"
click at [231, 96] on label "PLT755 - R11 - R11 - 504Cx - 10322Kg (C: 504,00 - P: 10322,00) (VD)" at bounding box center [194, 99] width 186 height 8
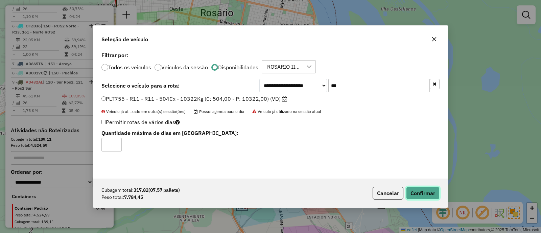
click at [425, 190] on button "Confirmar" at bounding box center [422, 193] width 33 height 13
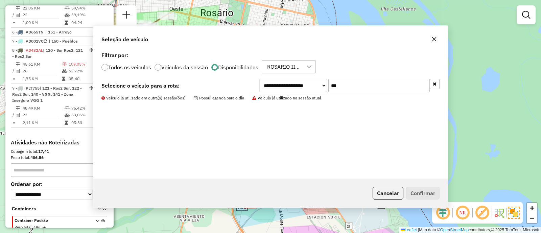
scroll to position [408, 0]
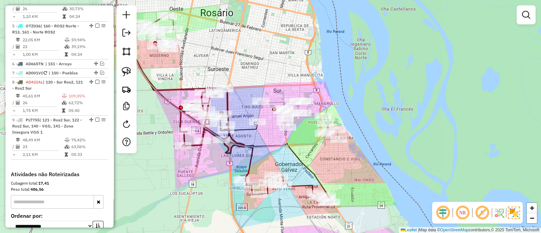
click at [294, 162] on div "Janela de atendimento Grade de atendimento Capacidade Transportadoras Veículos …" at bounding box center [270, 116] width 541 height 233
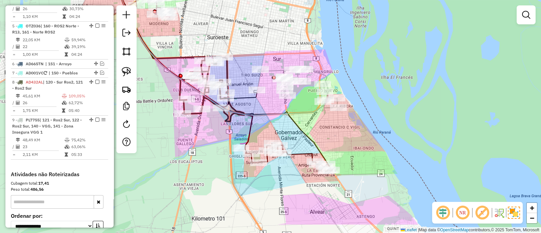
drag, startPoint x: 295, startPoint y: 162, endPoint x: 296, endPoint y: 117, distance: 45.0
click at [295, 118] on div "Janela de atendimento Grade de atendimento Capacidade Transportadoras Veículos …" at bounding box center [270, 116] width 541 height 233
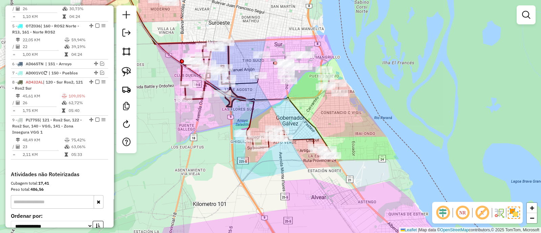
click at [296, 117] on div "Janela de atendimento Grade de atendimento Capacidade Transportadoras Veículos …" at bounding box center [270, 116] width 541 height 233
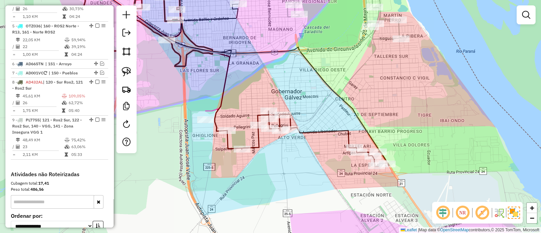
click at [210, 106] on div "Janela de atendimento Grade de atendimento Capacidade Transportadoras Veículos …" at bounding box center [270, 116] width 541 height 233
click at [210, 111] on icon at bounding box center [153, 44] width 152 height 134
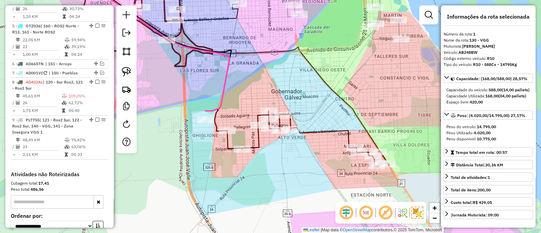
scroll to position [260, 0]
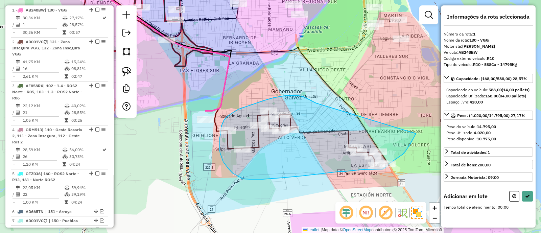
drag, startPoint x: 298, startPoint y: 95, endPoint x: 416, endPoint y: 134, distance: 124.4
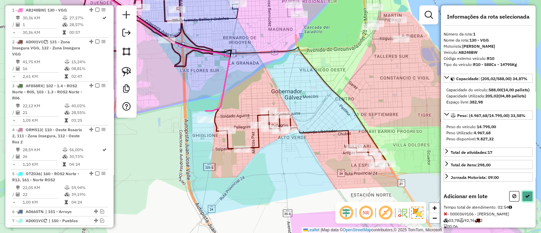
click at [526, 202] on button at bounding box center [527, 196] width 11 height 10
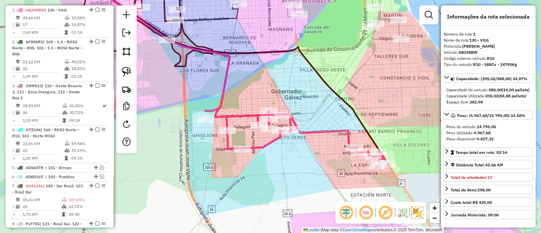
click at [317, 131] on icon at bounding box center [297, 137] width 183 height 57
drag, startPoint x: 291, startPoint y: 96, endPoint x: 288, endPoint y: 197, distance: 100.9
click at [288, 197] on div "Janela de atendimento Grade de atendimento Capacidade Transportadoras Veículos …" at bounding box center [270, 116] width 541 height 233
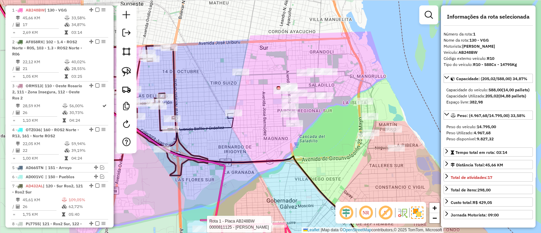
click at [341, 159] on icon at bounding box center [177, 70] width 387 height 187
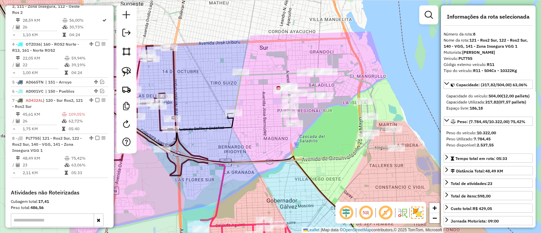
scroll to position [446, 0]
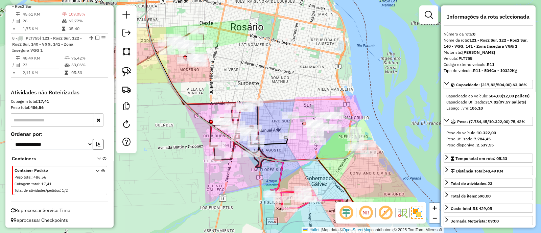
click at [271, 143] on icon at bounding box center [216, 65] width 143 height 176
click at [256, 117] on icon at bounding box center [242, 134] width 65 height 65
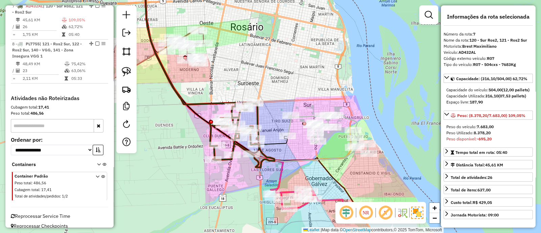
scroll to position [436, 0]
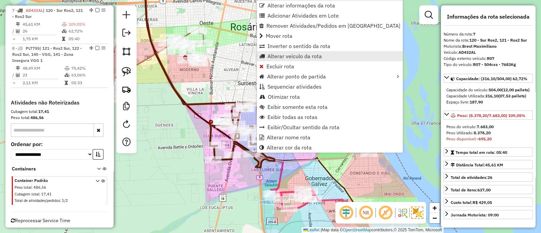
click at [282, 58] on span "Alterar veículo da rota" at bounding box center [295, 55] width 54 height 5
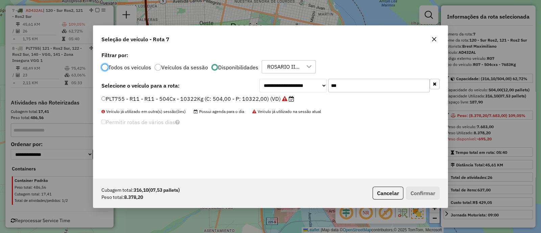
scroll to position [3, 2]
click at [344, 84] on input "***" at bounding box center [378, 86] width 101 height 14
type input "***"
click at [265, 98] on label "AD314IO - R12 - R12 - 504Cx - 8926Kg (C: 504,00 - P: 8926,00) (VD)" at bounding box center [192, 99] width 183 height 8
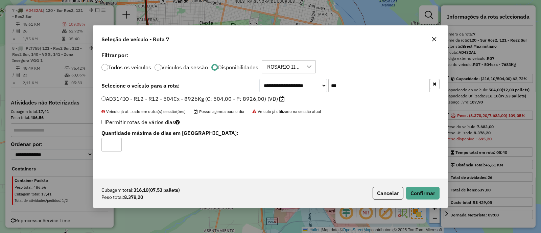
click at [440, 189] on div "Cubagem total: 316,10 (07,53 pallets) Peso total: 8.378,20 Cancelar Confirmar" at bounding box center [270, 193] width 355 height 29
click at [429, 194] on button "Confirmar" at bounding box center [422, 193] width 33 height 13
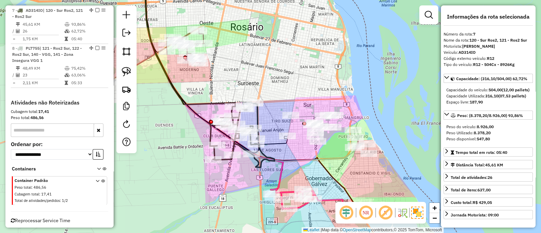
click at [258, 119] on icon at bounding box center [242, 134] width 65 height 65
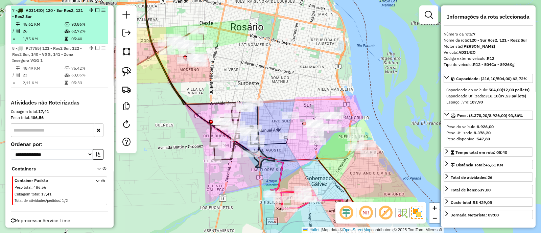
click at [95, 10] on em at bounding box center [97, 10] width 4 height 4
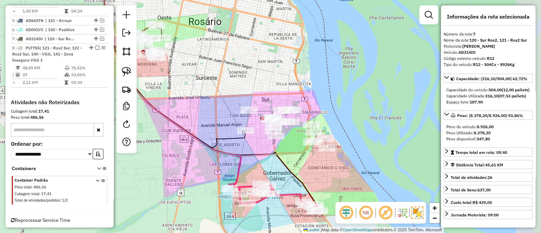
drag, startPoint x: 253, startPoint y: 137, endPoint x: 200, endPoint y: 124, distance: 53.9
click at [198, 124] on div "Janela de atendimento Grade de atendimento Capacidade Transportadoras Veículos …" at bounding box center [270, 116] width 541 height 233
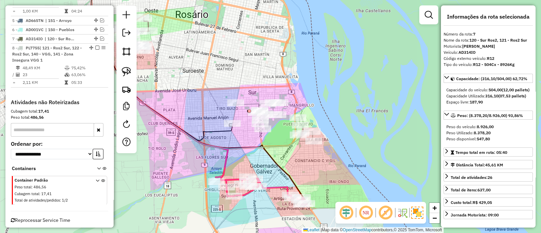
click at [236, 110] on icon at bounding box center [272, 121] width 81 height 40
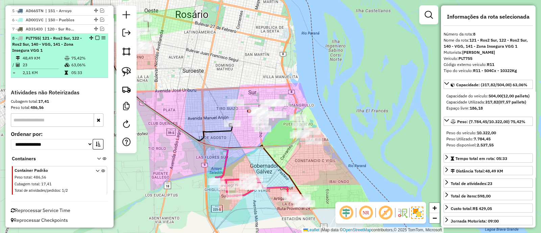
click at [95, 37] on em at bounding box center [97, 38] width 4 height 4
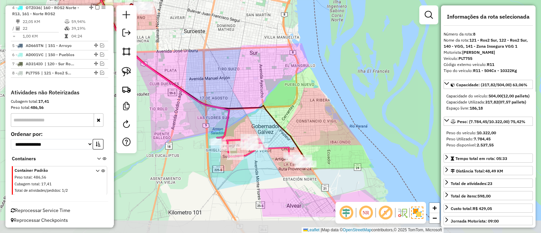
drag, startPoint x: 279, startPoint y: 173, endPoint x: 280, endPoint y: 134, distance: 39.6
click at [280, 134] on div "Janela de atendimento Grade de atendimento Capacidade Transportadoras Veículos …" at bounding box center [270, 116] width 541 height 233
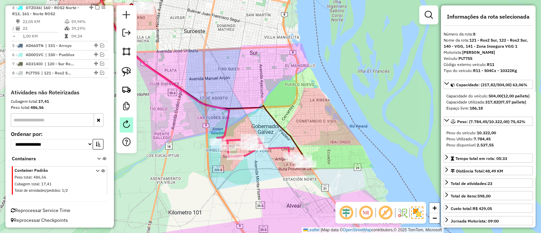
click at [129, 129] on link at bounding box center [127, 124] width 14 height 15
select select "*"
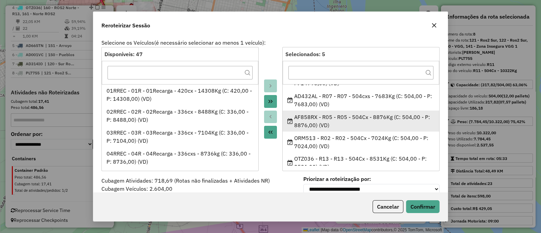
scroll to position [23, 0]
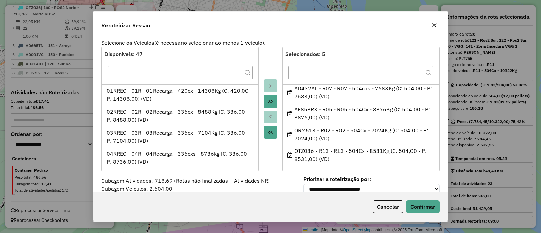
click at [435, 26] on icon "button" at bounding box center [434, 25] width 5 height 5
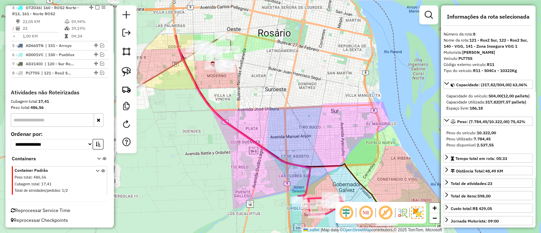
drag, startPoint x: 257, startPoint y: 67, endPoint x: 388, endPoint y: 167, distance: 165.2
click at [387, 165] on div "Janela de atendimento Grade de atendimento Capacidade Transportadoras Veículos …" at bounding box center [270, 116] width 541 height 233
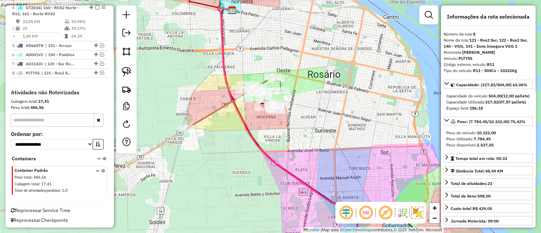
click at [221, 111] on icon at bounding box center [234, 101] width 95 height 53
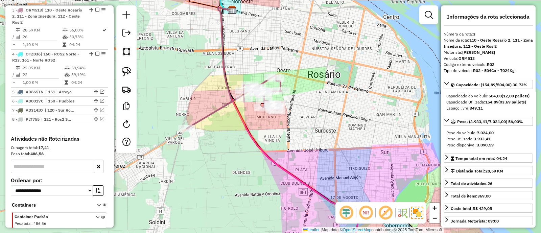
scroll to position [336, 0]
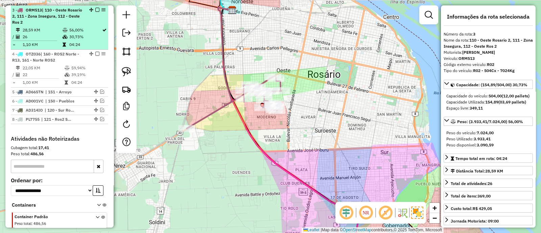
click at [95, 9] on em at bounding box center [97, 10] width 4 height 4
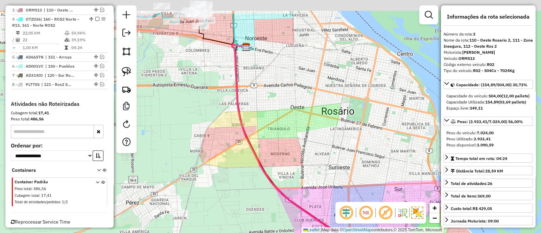
drag, startPoint x: 230, startPoint y: 57, endPoint x: 257, endPoint y: 234, distance: 179.4
click at [257, 233] on html "Aguarde... Pop-up bloqueado! Seu navegador bloqueou automáticamente a abertura …" at bounding box center [270, 116] width 541 height 233
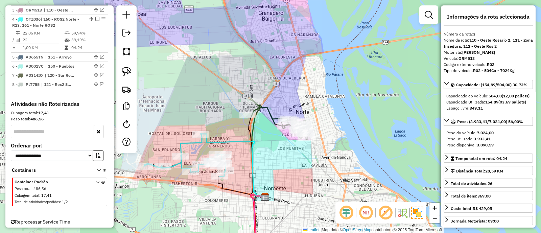
click at [235, 138] on icon at bounding box center [232, 166] width 65 height 64
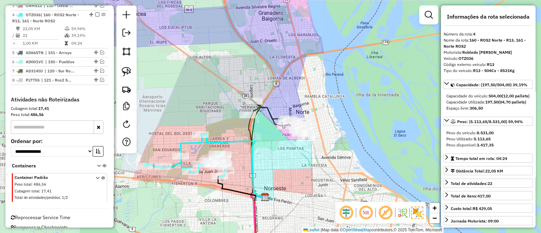
scroll to position [345, 0]
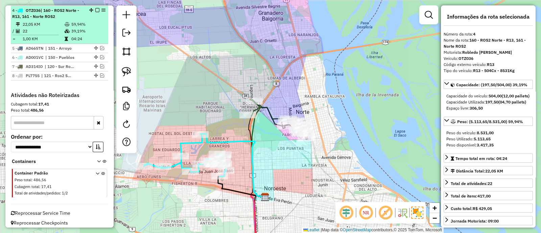
click at [96, 9] on em at bounding box center [97, 10] width 4 height 4
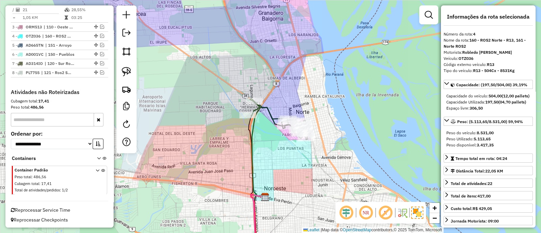
click at [269, 112] on icon at bounding box center [279, 119] width 58 height 41
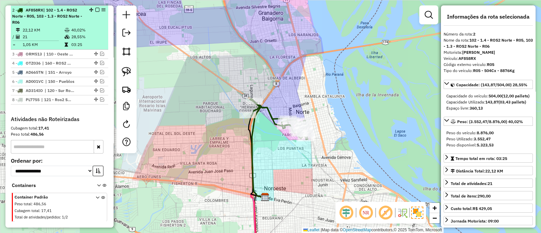
click at [95, 9] on em at bounding box center [97, 10] width 4 height 4
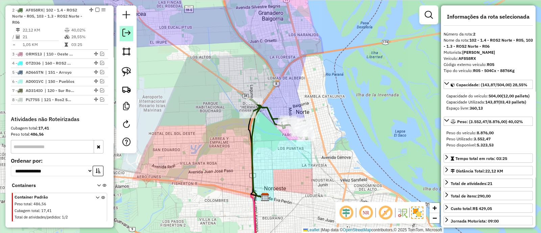
scroll to position [284, 0]
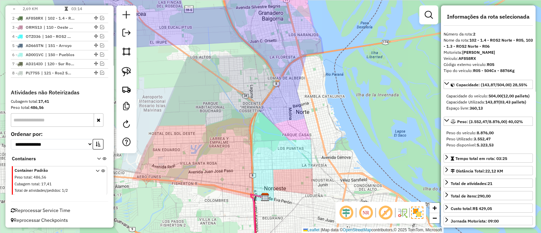
drag, startPoint x: 273, startPoint y: 165, endPoint x: 236, endPoint y: 102, distance: 73.0
click at [236, 102] on div "Janela de atendimento Grade de atendimento Capacidade Transportadoras Veículos …" at bounding box center [270, 116] width 541 height 233
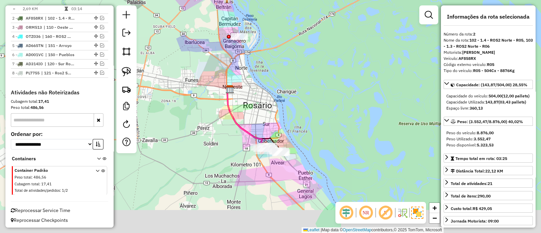
drag, startPoint x: 268, startPoint y: 144, endPoint x: 265, endPoint y: 116, distance: 27.5
click at [265, 116] on div "Janela de atendimento Grade de atendimento Capacidade Transportadoras Veículos …" at bounding box center [270, 116] width 541 height 233
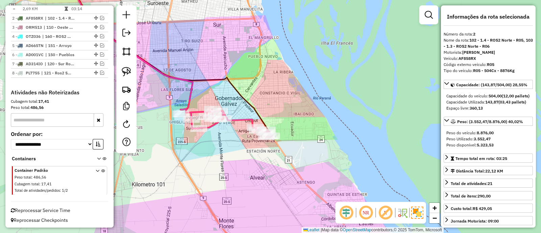
drag, startPoint x: 216, startPoint y: 150, endPoint x: 272, endPoint y: 166, distance: 57.9
click at [272, 166] on div "Janela de atendimento Grade de atendimento Capacidade Transportadoras Veículos …" at bounding box center [270, 116] width 541 height 233
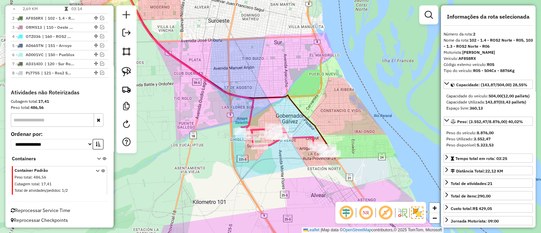
click at [297, 138] on icon at bounding box center [287, 140] width 91 height 28
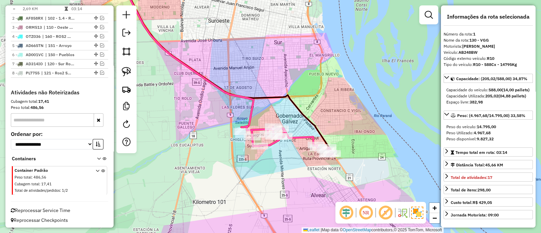
scroll to position [260, 0]
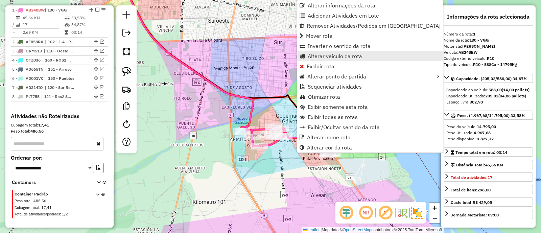
click at [321, 54] on span "Alterar veículo da rota" at bounding box center [335, 55] width 54 height 5
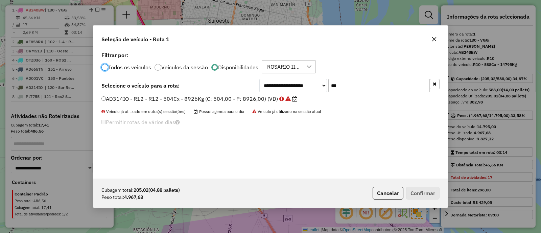
scroll to position [3, 2]
click at [434, 84] on icon "button" at bounding box center [435, 84] width 4 height 5
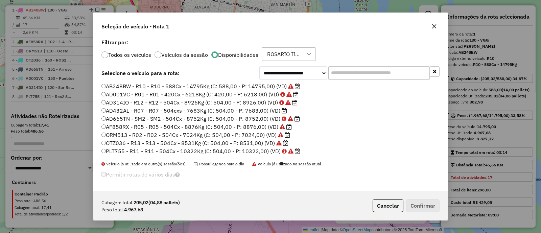
click at [263, 108] on label "AD432AL - R07 - R07 - 504cxs - 7683Kg (C: 504,00 - P: 7683,00) (VD)" at bounding box center [194, 111] width 186 height 8
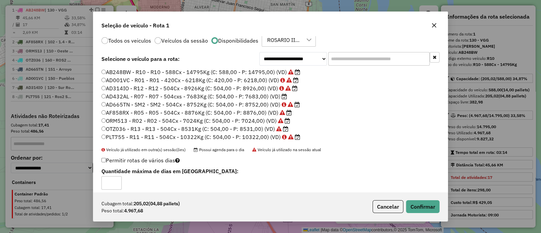
scroll to position [19, 0]
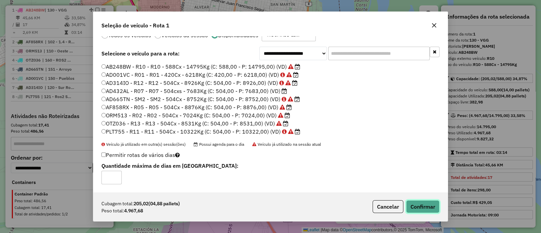
click at [422, 206] on button "Confirmar" at bounding box center [422, 206] width 33 height 13
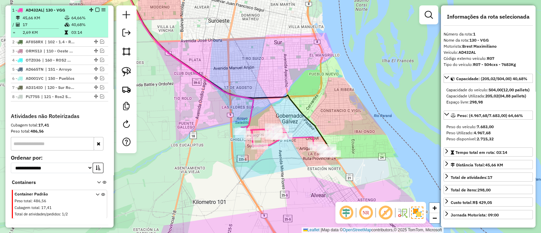
click at [95, 8] on em at bounding box center [97, 10] width 4 height 4
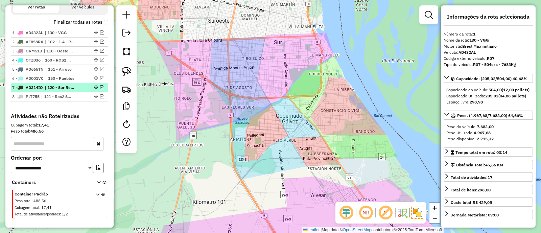
scroll to position [195, 0]
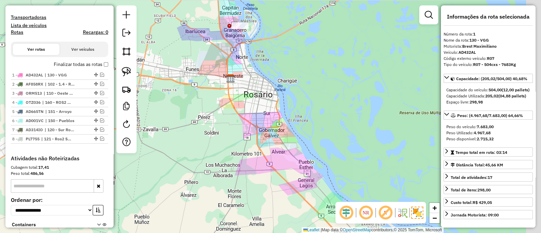
drag, startPoint x: 287, startPoint y: 131, endPoint x: 228, endPoint y: 168, distance: 69.0
click at [230, 167] on div "Janela de atendimento Grade de atendimento Capacidade Transportadoras Veículos …" at bounding box center [270, 116] width 541 height 233
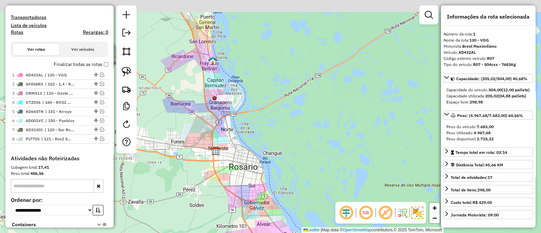
drag, startPoint x: 191, startPoint y: 138, endPoint x: 185, endPoint y: 147, distance: 10.6
click at [200, 155] on div "Janela de atendimento Grade de atendimento Capacidade Transportadoras Veículos …" at bounding box center [270, 116] width 541 height 233
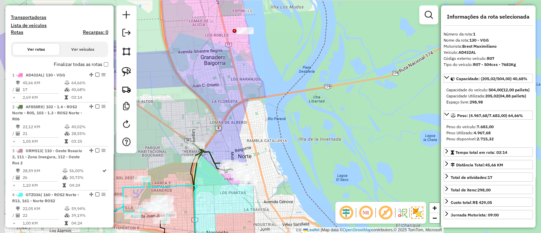
drag, startPoint x: 230, startPoint y: 113, endPoint x: 237, endPoint y: 116, distance: 7.8
click at [237, 116] on div "Janela de atendimento Grade de atendimento Capacidade Transportadoras Veículos …" at bounding box center [270, 116] width 541 height 233
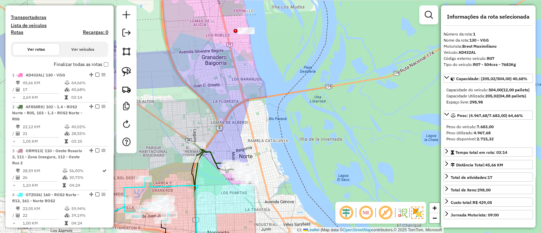
click at [214, 160] on icon at bounding box center [222, 163] width 58 height 41
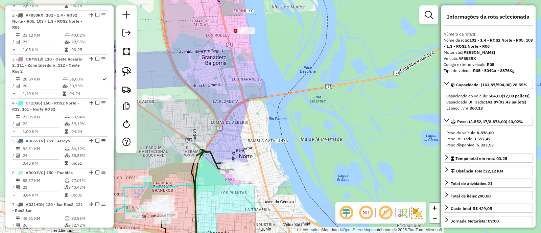
scroll to position [292, 0]
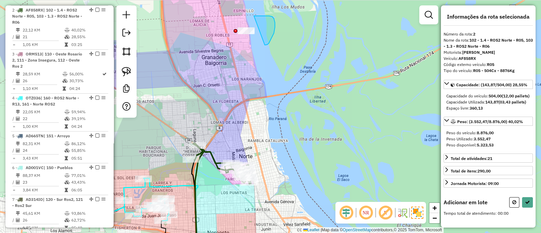
drag, startPoint x: 267, startPoint y: 45, endPoint x: 211, endPoint y: 43, distance: 56.5
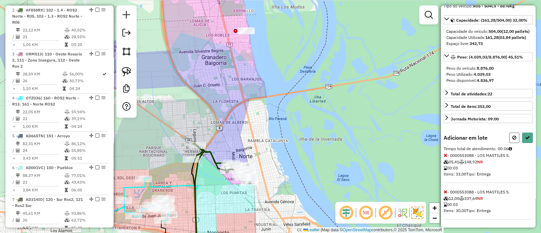
click at [514, 136] on icon at bounding box center [515, 137] width 4 height 5
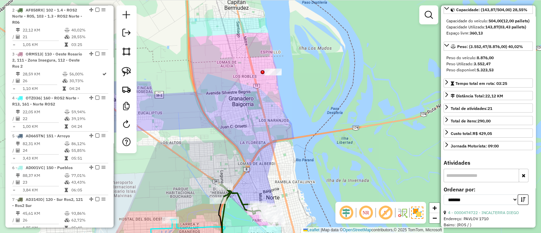
drag, startPoint x: 243, startPoint y: 81, endPoint x: 270, endPoint y: 122, distance: 49.7
click at [270, 122] on div "Janela de atendimento Grade de atendimento Capacidade Transportadoras Veículos …" at bounding box center [270, 116] width 541 height 233
click at [236, 190] on icon at bounding box center [249, 205] width 58 height 41
click at [239, 194] on icon at bounding box center [249, 205] width 58 height 41
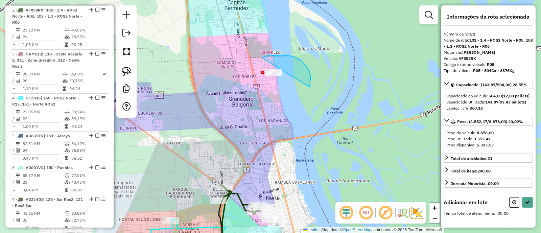
drag, startPoint x: 306, startPoint y: 65, endPoint x: 223, endPoint y: 93, distance: 87.2
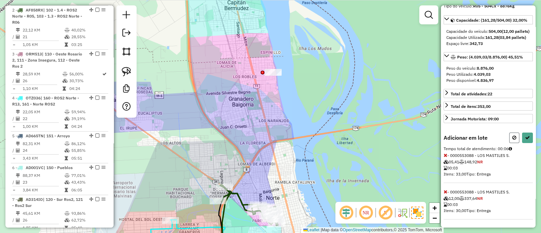
click at [514, 137] on icon at bounding box center [515, 137] width 4 height 5
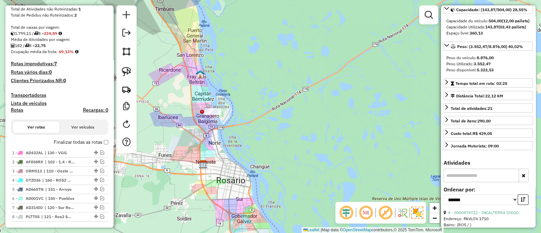
scroll to position [81, 0]
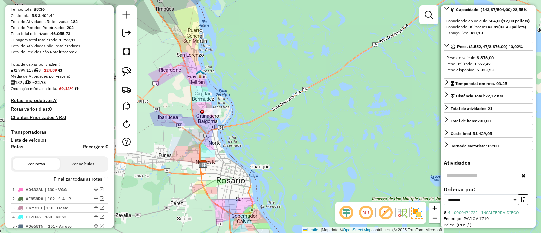
click at [250, 144] on div "Janela de atendimento Grade de atendimento Capacidade Transportadoras Veículos …" at bounding box center [270, 116] width 541 height 233
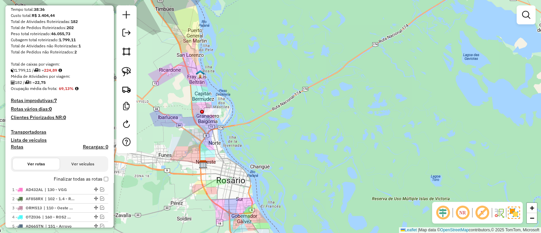
click at [318, 120] on div "Janela de atendimento Grade de atendimento Capacidade Transportadoras Veículos …" at bounding box center [270, 116] width 541 height 233
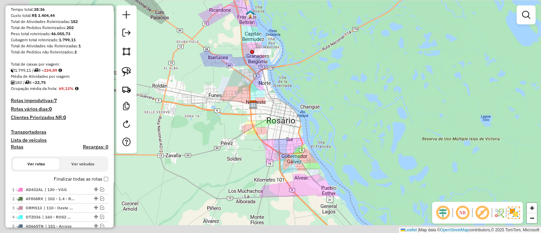
drag, startPoint x: 309, startPoint y: 199, endPoint x: 352, endPoint y: 101, distance: 106.8
click at [354, 104] on div "Janela de atendimento Grade de atendimento Capacidade Transportadoras Veículos …" at bounding box center [270, 116] width 541 height 233
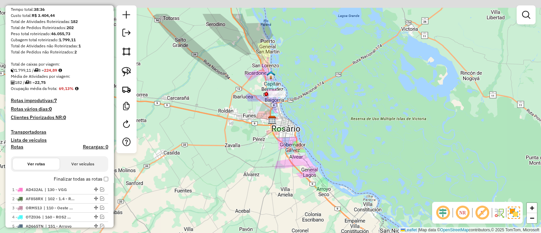
drag, startPoint x: 347, startPoint y: 107, endPoint x: 321, endPoint y: 147, distance: 47.6
click at [321, 147] on div "Janela de atendimento Grade de atendimento Capacidade Transportadoras Veículos …" at bounding box center [270, 116] width 541 height 233
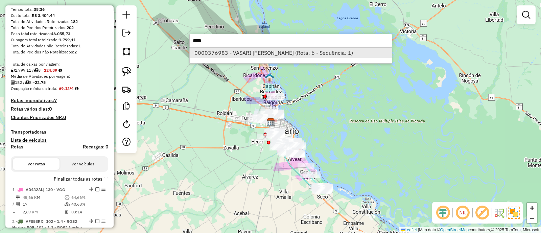
type input "****"
click at [260, 57] on li "0000376983 - VASARI CAROLINA ANALIA (Rota: 6 - Sequência: 1)" at bounding box center [291, 53] width 202 height 10
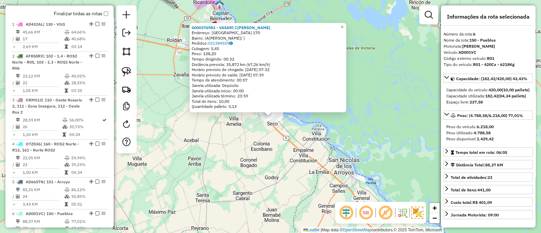
scroll to position [449, 0]
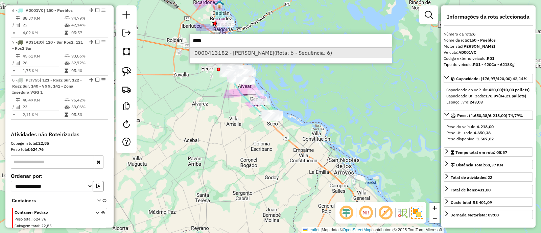
type input "****"
click at [229, 50] on li "0000413182 - CIPOLLONE MATIAS NICOLAS (Rota: 6 - Sequência: 6)" at bounding box center [291, 53] width 202 height 10
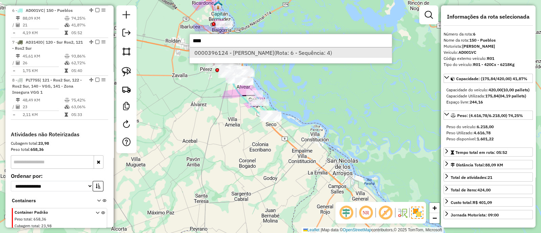
type input "****"
click at [310, 55] on li "0000396124 - VELAZQUEZ NATALIA NORALI (Rota: 6 - Sequência: 4)" at bounding box center [291, 53] width 202 height 10
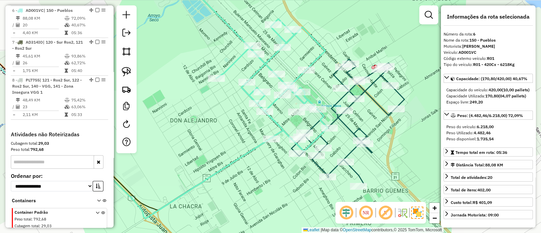
click at [299, 100] on icon at bounding box center [254, 64] width 148 height 175
click at [350, 154] on icon at bounding box center [348, 121] width 113 height 124
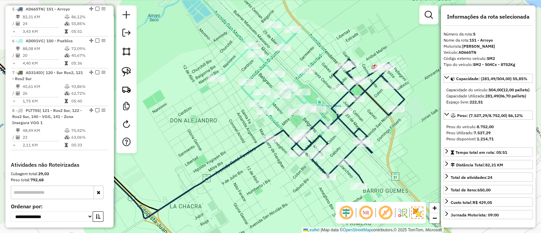
scroll to position [417, 0]
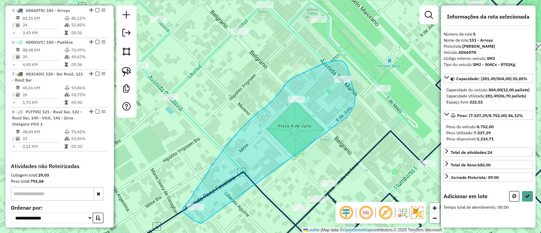
drag, startPoint x: 355, startPoint y: 103, endPoint x: 201, endPoint y: 224, distance: 195.2
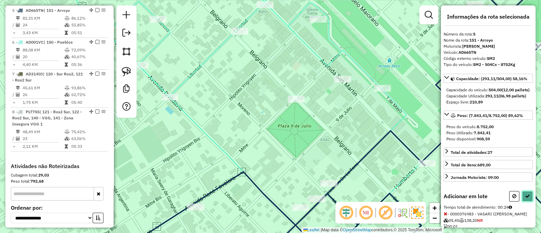
click at [528, 199] on icon at bounding box center [527, 196] width 5 height 5
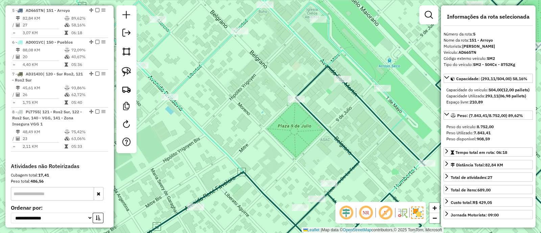
click at [300, 150] on div "Janela de atendimento Grade de atendimento Capacidade Transportadoras Veículos …" at bounding box center [270, 116] width 541 height 233
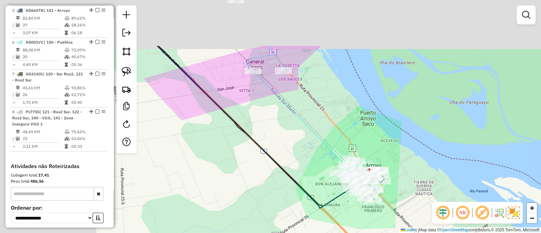
drag, startPoint x: 280, startPoint y: 104, endPoint x: 346, endPoint y: 150, distance: 80.2
click at [346, 150] on icon at bounding box center [305, 118] width 119 height 145
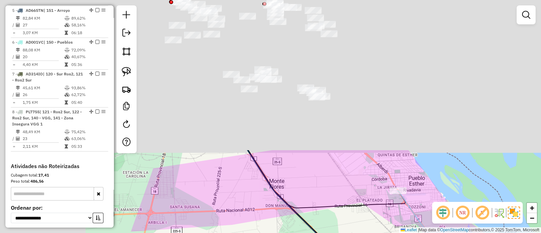
drag, startPoint x: 252, startPoint y: 121, endPoint x: 362, endPoint y: 253, distance: 172.0
click at [362, 233] on html "Aguarde... Pop-up bloqueado! Seu navegador bloqueou automáticamente a abertura …" at bounding box center [270, 116] width 541 height 233
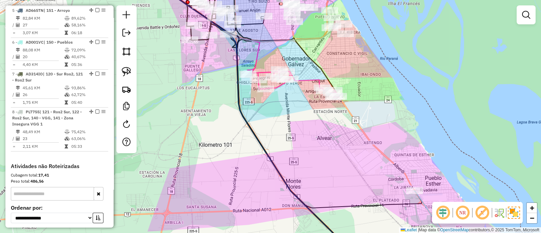
click at [310, 81] on icon at bounding box center [293, 83] width 91 height 28
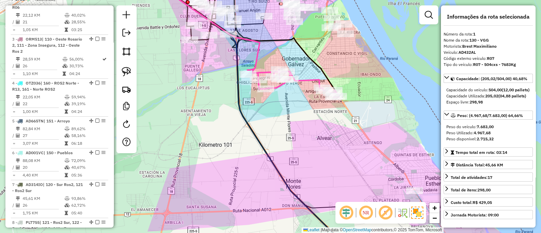
scroll to position [260, 0]
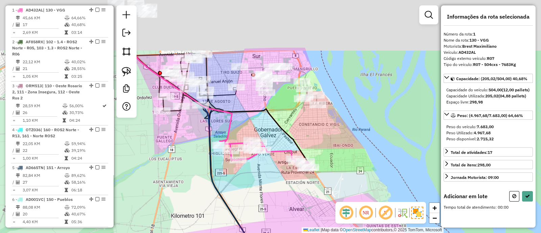
drag, startPoint x: 342, startPoint y: 70, endPoint x: 311, endPoint y: 159, distance: 94.3
click at [311, 157] on div "Janela de atendimento Grade de atendimento Capacidade Transportadoras Veículos …" at bounding box center [270, 116] width 541 height 233
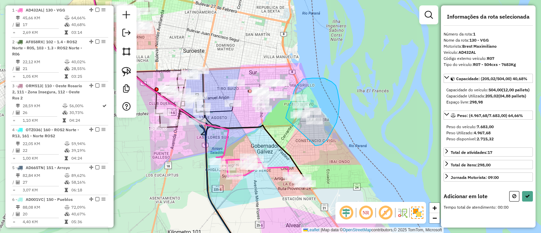
drag, startPoint x: 317, startPoint y: 146, endPoint x: 286, endPoint y: 118, distance: 41.4
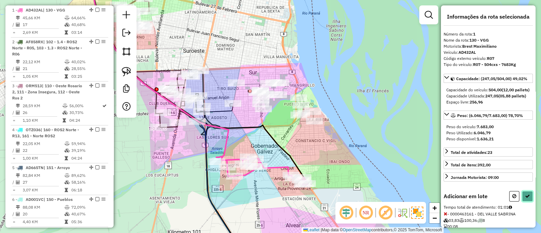
click at [527, 199] on icon at bounding box center [527, 196] width 5 height 5
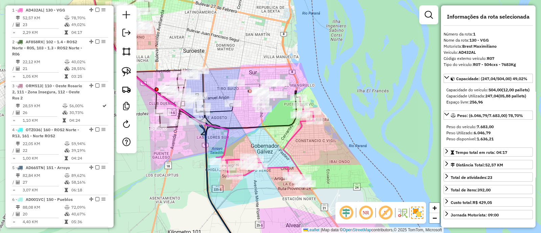
click at [252, 84] on icon at bounding box center [257, 96] width 48 height 29
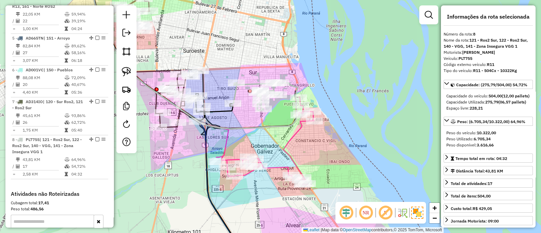
scroll to position [491, 0]
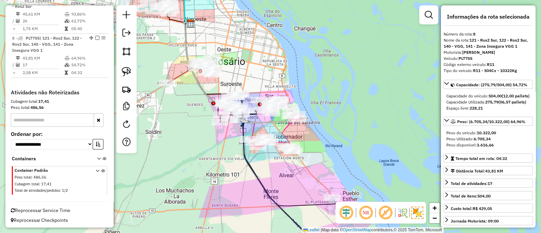
drag, startPoint x: 310, startPoint y: 153, endPoint x: 316, endPoint y: 103, distance: 50.9
click at [316, 103] on div "Janela de atendimento Grade de atendimento Capacidade Transportadoras Veículos …" at bounding box center [270, 116] width 541 height 233
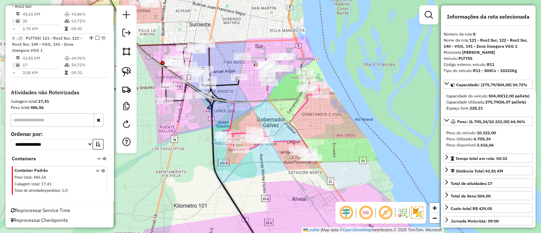
click at [299, 111] on icon at bounding box center [272, 115] width 98 height 88
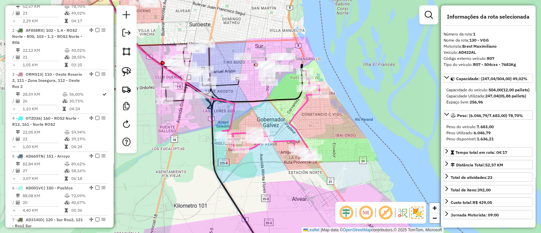
scroll to position [260, 0]
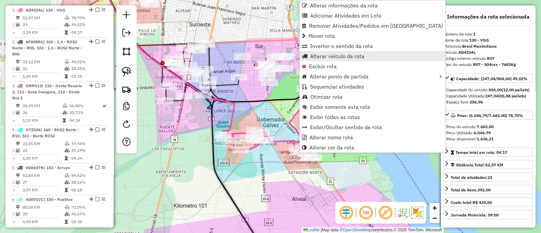
click at [320, 56] on span "Alterar veículo da rota" at bounding box center [337, 55] width 54 height 5
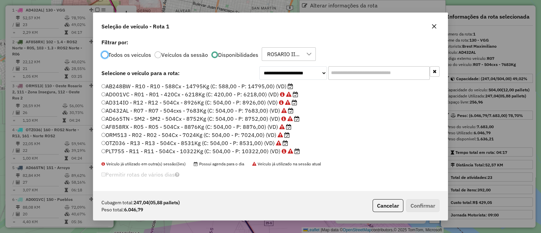
scroll to position [3, 2]
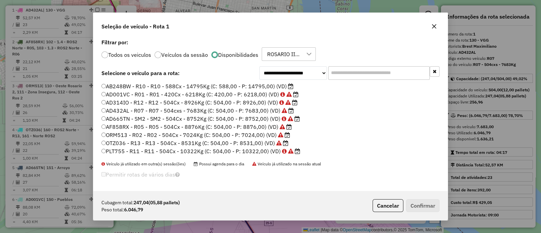
click at [346, 72] on input "text" at bounding box center [378, 73] width 101 height 14
type input "*"
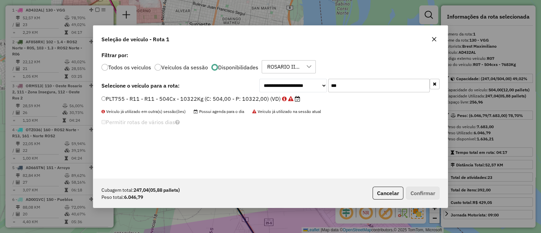
type input "***"
click at [260, 95] on label "PLT755 - R11 - R11 - 504Cx - 10322Kg (C: 504,00 - P: 10322,00) (VD)" at bounding box center [200, 99] width 199 height 8
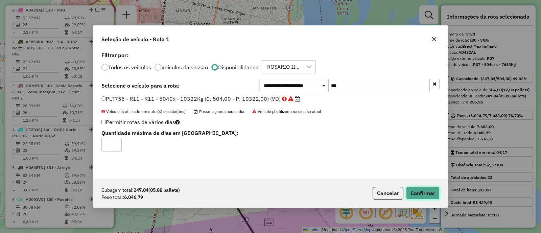
click at [428, 193] on button "Confirmar" at bounding box center [422, 193] width 33 height 13
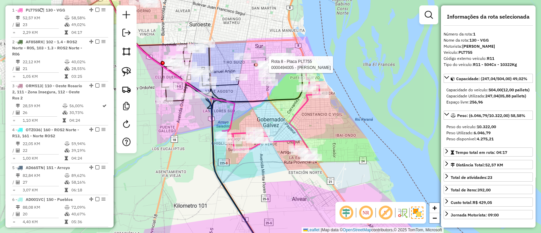
click at [256, 63] on div at bounding box center [256, 65] width 4 height 4
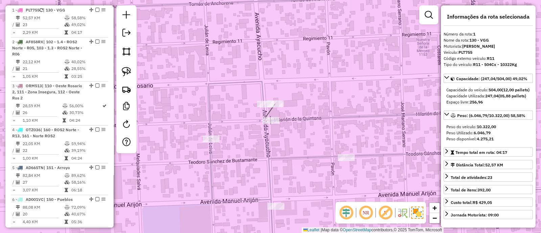
click at [301, 117] on icon at bounding box center [266, 117] width 641 height 280
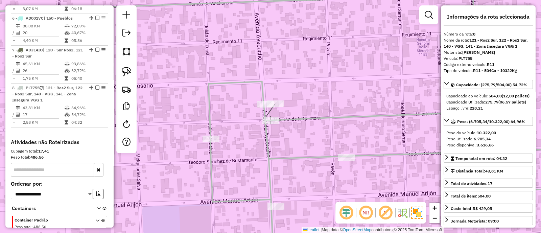
scroll to position [491, 0]
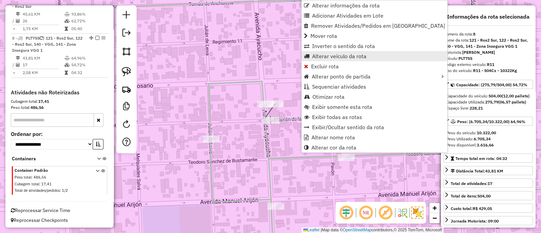
click at [329, 55] on span "Alterar veículo da rota" at bounding box center [339, 55] width 54 height 5
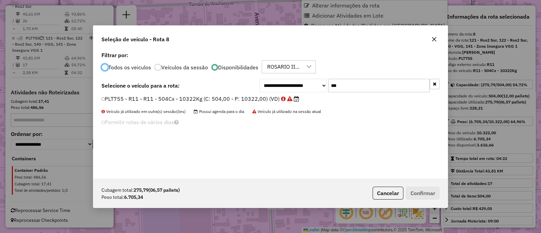
scroll to position [3, 2]
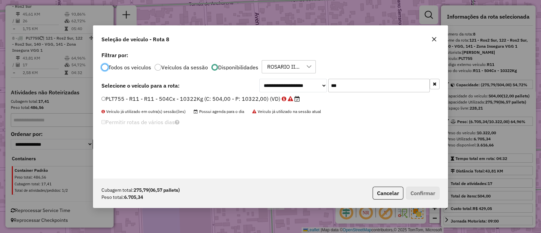
click at [348, 86] on input "***" at bounding box center [378, 86] width 101 height 14
type input "***"
click at [273, 97] on label "AD432AL - R07 - R07 - 504cxs - 7683Kg (C: 504,00 - P: 7683,00) (VD)" at bounding box center [194, 99] width 186 height 8
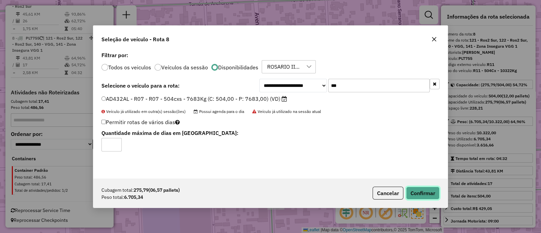
click at [427, 190] on button "Confirmar" at bounding box center [422, 193] width 33 height 13
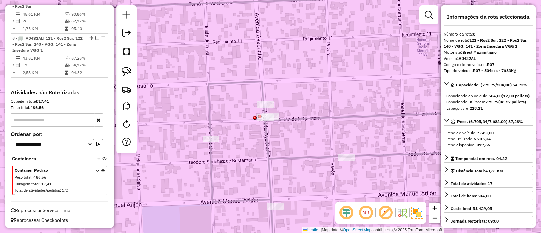
click at [234, 179] on div "Janela de atendimento Grade de atendimento Capacidade Transportadoras Veículos …" at bounding box center [270, 116] width 541 height 233
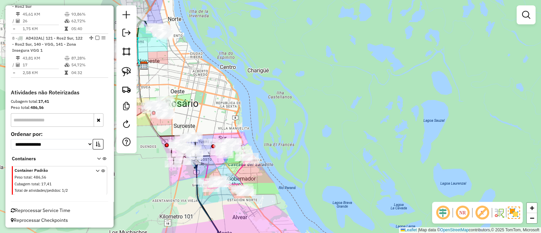
drag, startPoint x: 221, startPoint y: 111, endPoint x: 298, endPoint y: 108, distance: 77.2
click at [298, 108] on div "Janela de atendimento Grade de atendimento Capacidade Transportadoras Veículos …" at bounding box center [270, 116] width 541 height 233
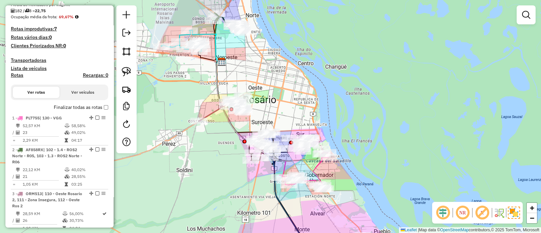
scroll to position [111, 0]
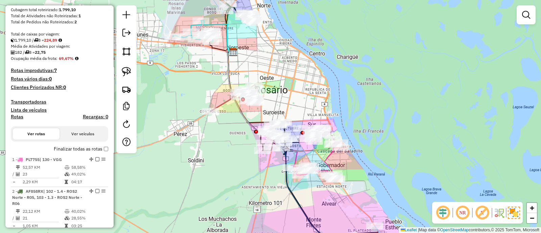
drag, startPoint x: 320, startPoint y: 111, endPoint x: 342, endPoint y: 52, distance: 62.8
click at [342, 52] on div "Janela de atendimento Grade de atendimento Capacidade Transportadoras Veículos …" at bounding box center [270, 116] width 541 height 233
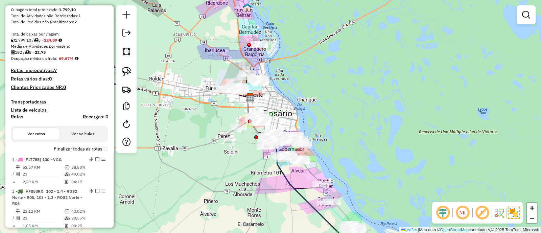
drag, startPoint x: 265, startPoint y: 160, endPoint x: 255, endPoint y: 190, distance: 31.5
click at [254, 190] on div "Janela de atendimento Grade de atendimento Capacidade Transportadoras Veículos …" at bounding box center [270, 116] width 541 height 233
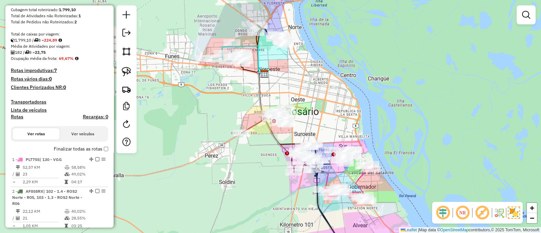
click at [256, 180] on div "Rota 4 - Placa OTZ036 0000450691 - PHILIPP ALEJANDRA PATRICIA Janela de atendim…" at bounding box center [270, 116] width 541 height 233
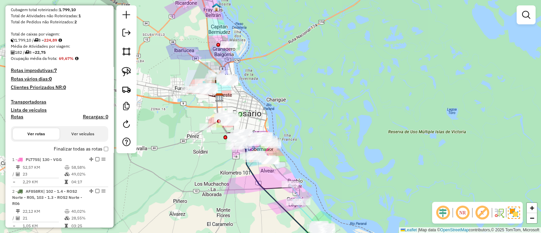
drag, startPoint x: 183, startPoint y: 161, endPoint x: 183, endPoint y: 146, distance: 15.6
click at [183, 146] on div "Janela de atendimento Grade de atendimento Capacidade Transportadoras Veículos …" at bounding box center [270, 116] width 541 height 233
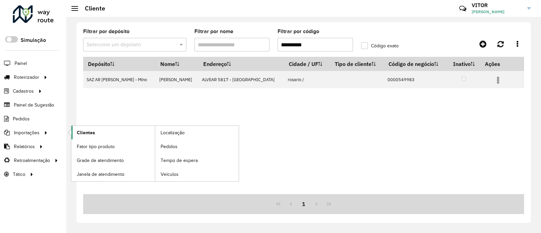
click at [95, 132] on link "Clientes" at bounding box center [113, 133] width 84 height 14
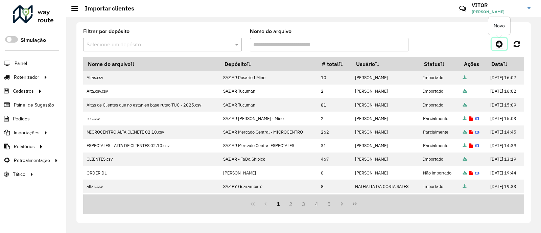
click at [498, 43] on icon at bounding box center [499, 44] width 7 height 8
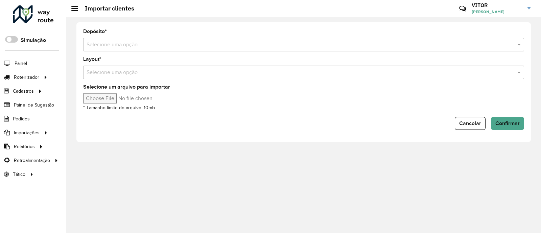
click at [273, 45] on input "text" at bounding box center [297, 45] width 421 height 8
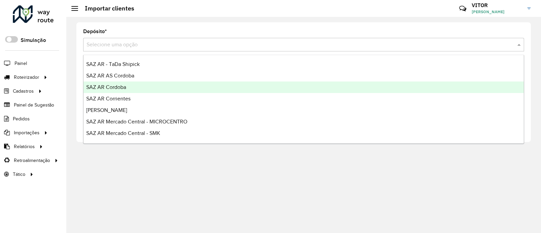
click at [172, 84] on div "SAZ AR Cordoba" at bounding box center [304, 88] width 440 height 12
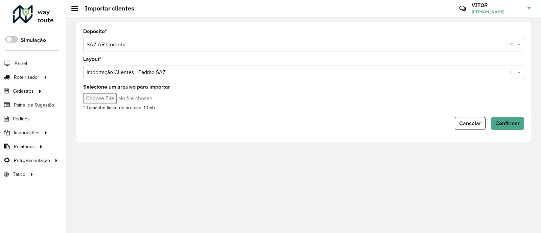
click at [100, 100] on input "Selecione um arquivo para importar" at bounding box center [140, 98] width 115 height 10
type input "**********"
click at [518, 123] on span "Confirmar" at bounding box center [508, 123] width 24 height 6
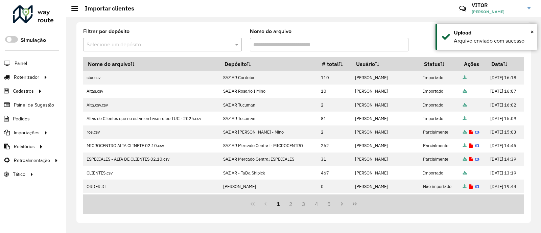
click at [427, 35] on div "Filtrar por depósito Selecione um depósito Nome do arquivo" at bounding box center [303, 43] width 441 height 28
click at [443, 45] on div at bounding box center [469, 44] width 110 height 12
click at [502, 46] on icon at bounding box center [499, 44] width 7 height 8
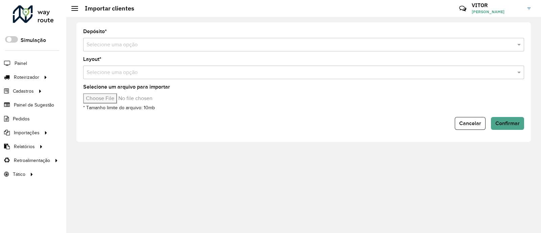
click at [117, 48] on input "text" at bounding box center [297, 45] width 421 height 8
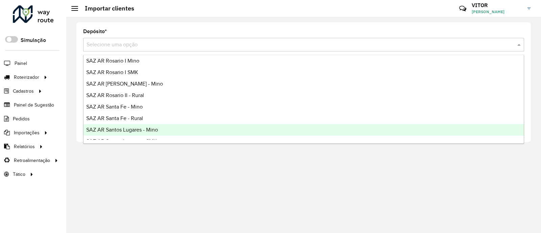
scroll to position [84, 0]
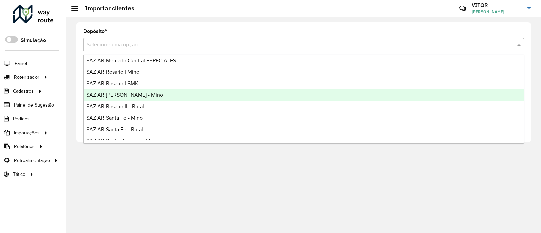
click at [152, 94] on div "SAZ AR [PERSON_NAME] - Mino" at bounding box center [304, 95] width 440 height 12
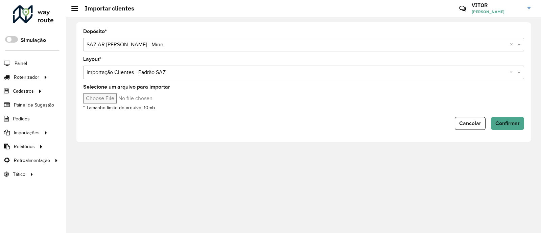
click at [109, 99] on input "Selecione um arquivo para importar" at bounding box center [140, 98] width 115 height 10
type input "**********"
click at [499, 120] on span "Confirmar" at bounding box center [508, 123] width 24 height 6
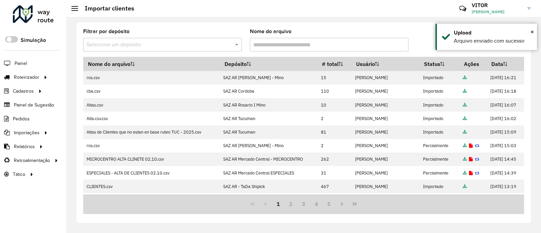
click at [413, 41] on div "Filtrar por depósito Selecione um depósito Nome do arquivo" at bounding box center [303, 43] width 441 height 28
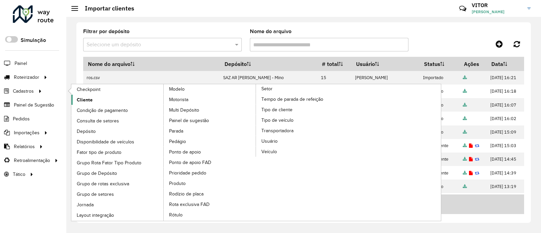
click at [80, 96] on span "Cliente" at bounding box center [85, 99] width 16 height 7
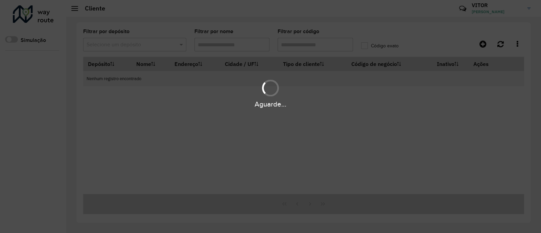
type input "**********"
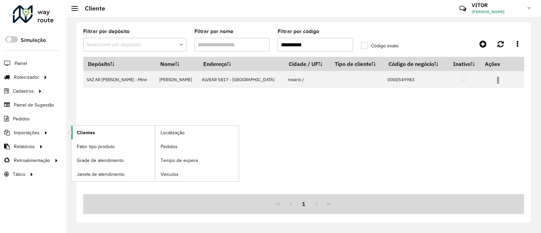
click at [93, 134] on span "Clientes" at bounding box center [86, 132] width 18 height 7
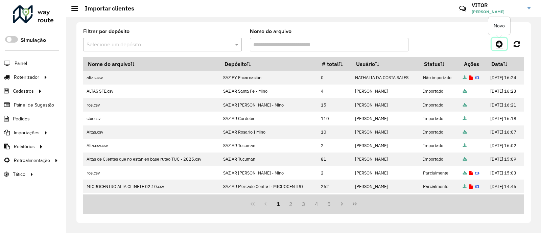
click at [496, 46] on icon at bounding box center [499, 44] width 7 height 8
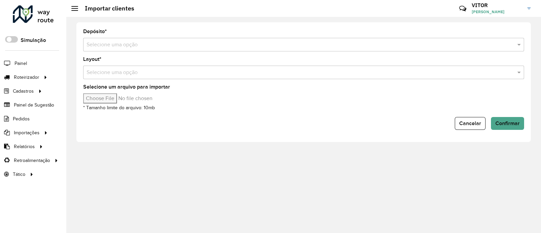
click at [166, 47] on input "text" at bounding box center [297, 45] width 421 height 8
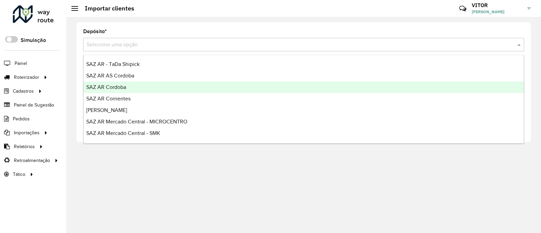
click at [135, 87] on div "SAZ AR Cordoba" at bounding box center [304, 88] width 440 height 12
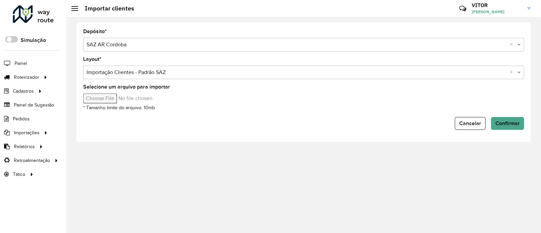
click at [118, 98] on input "Selecione um arquivo para importar" at bounding box center [140, 98] width 115 height 10
type input "**********"
click at [508, 122] on span "Confirmar" at bounding box center [508, 123] width 24 height 6
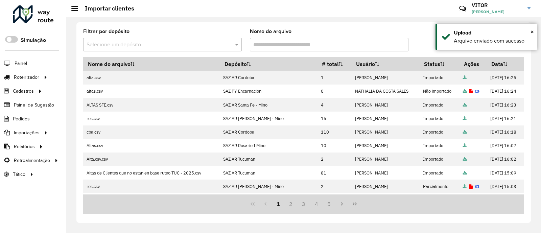
click at [418, 38] on div at bounding box center [469, 44] width 110 height 12
click at [497, 45] on icon at bounding box center [499, 44] width 7 height 8
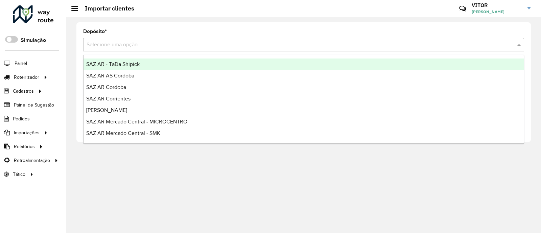
click at [113, 44] on input "text" at bounding box center [297, 45] width 421 height 8
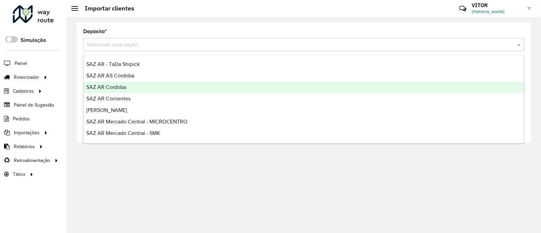
click at [129, 86] on div "SAZ AR Cordoba" at bounding box center [304, 88] width 440 height 12
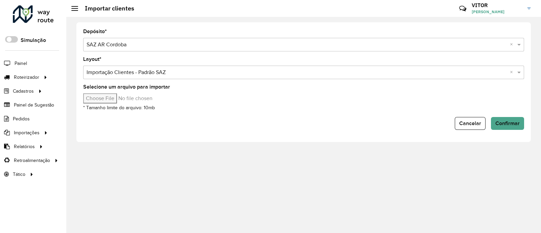
click at [97, 100] on input "Selecione um arquivo para importar" at bounding box center [140, 98] width 115 height 10
type input "**********"
click at [505, 124] on span "Confirmar" at bounding box center [508, 123] width 24 height 6
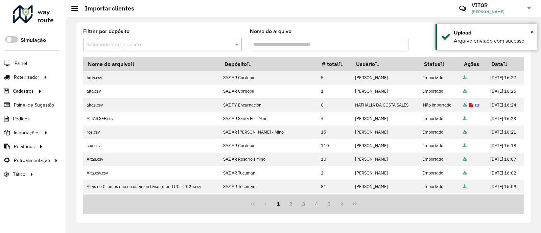
click at [419, 37] on div "Filtrar por depósito Selecione um depósito Nome do arquivo" at bounding box center [303, 43] width 441 height 28
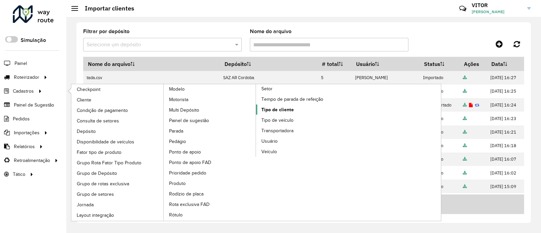
click at [274, 108] on span "Tipo de cliente" at bounding box center [278, 109] width 32 height 7
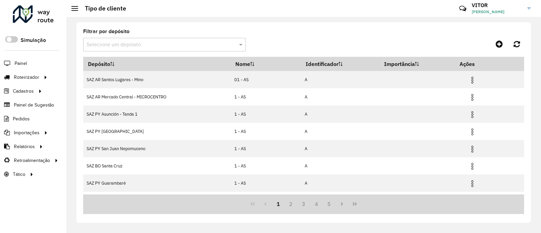
click at [205, 47] on input "text" at bounding box center [158, 45] width 142 height 8
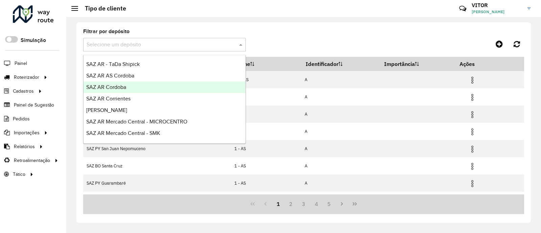
click at [143, 83] on div "SAZ AR Cordoba" at bounding box center [165, 88] width 162 height 12
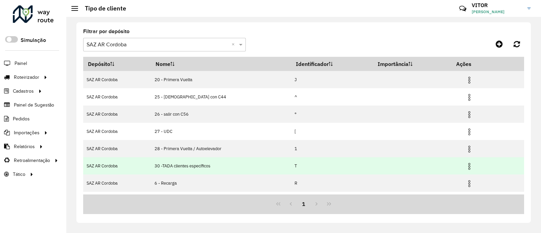
click at [467, 165] on img at bounding box center [470, 166] width 8 height 8
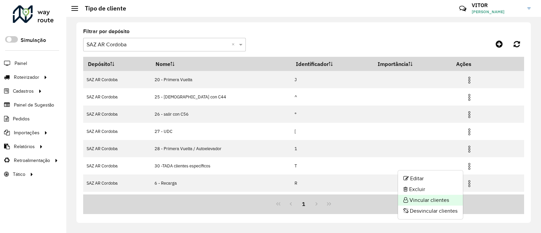
click at [435, 201] on li "Vincular clientes" at bounding box center [430, 200] width 65 height 11
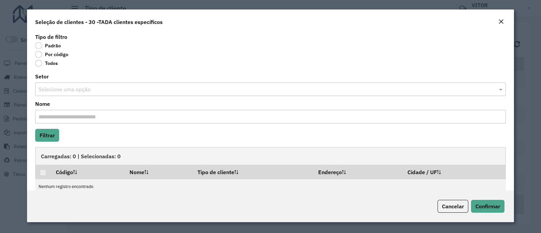
click at [39, 56] on label "Por código" at bounding box center [51, 54] width 33 height 7
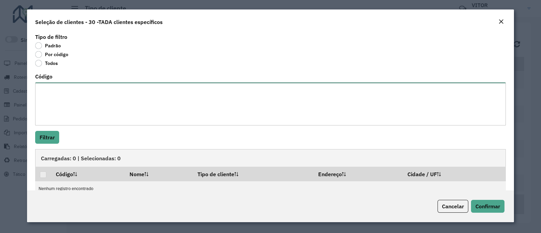
paste textarea "**********"
type textarea "**********"
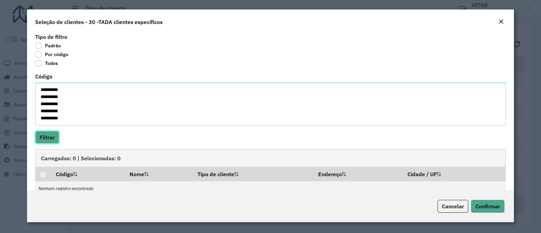
click at [51, 132] on button "Filtrar" at bounding box center [47, 137] width 24 height 13
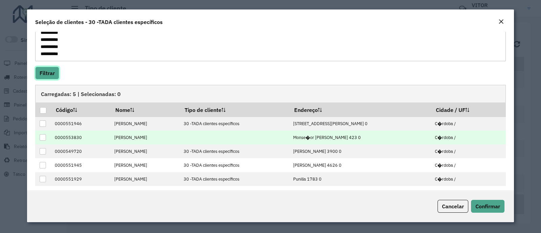
scroll to position [68, 0]
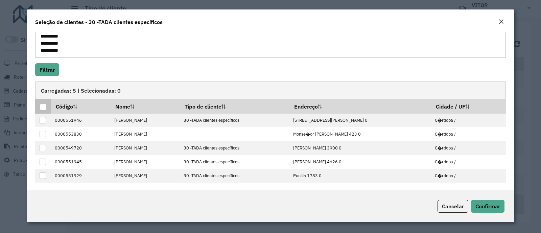
click at [42, 106] on div at bounding box center [43, 107] width 6 height 6
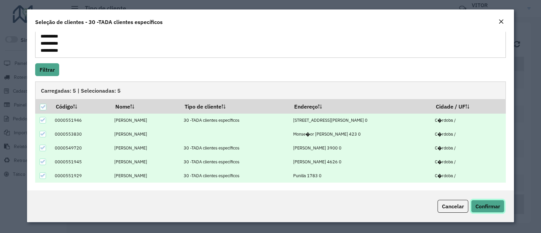
click at [491, 206] on span "Confirmar" at bounding box center [488, 206] width 25 height 7
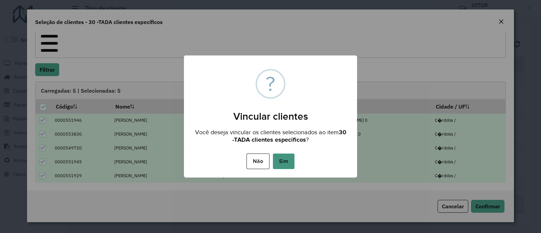
click at [283, 160] on button "Sim" at bounding box center [284, 162] width 22 height 16
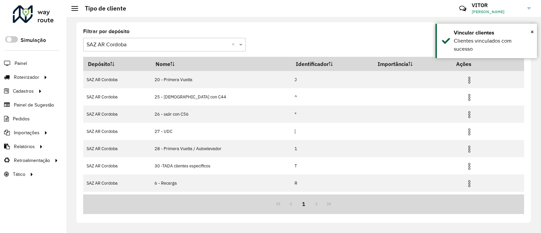
click at [314, 42] on formly-group "Filtrar por depósito Selecione um depósito × SAZ AR Cordoba ×" at bounding box center [245, 43] width 325 height 28
click at [316, 34] on formly-group "Filtrar por depósito Selecione um depósito × SAZ AR Cordoba ×" at bounding box center [245, 43] width 325 height 28
click at [261, 40] on formly-group "Filtrar por depósito Selecione um depósito × SAZ AR Cordoba ×" at bounding box center [245, 43] width 325 height 28
click at [310, 44] on formly-group "Filtrar por depósito Selecione um depósito × SAZ AR Cordoba ×" at bounding box center [245, 43] width 325 height 28
click at [327, 51] on formly-group "Filtrar por depósito Selecione um depósito × SAZ AR Cordoba ×" at bounding box center [245, 43] width 325 height 28
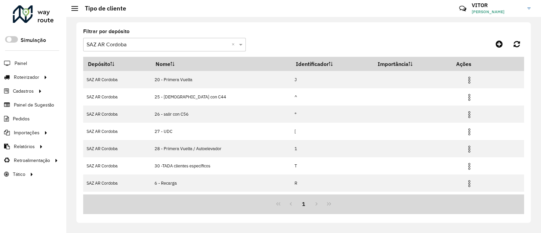
click at [305, 41] on formly-group "Filtrar por depósito Selecione um depósito × SAZ AR Cordoba ×" at bounding box center [245, 43] width 325 height 28
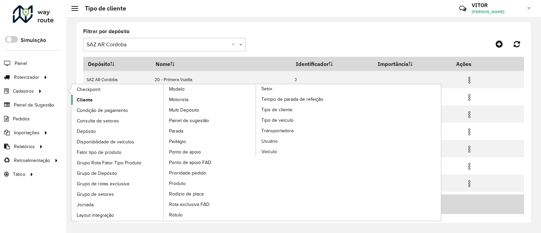
click at [77, 96] on span "Cliente" at bounding box center [85, 99] width 16 height 7
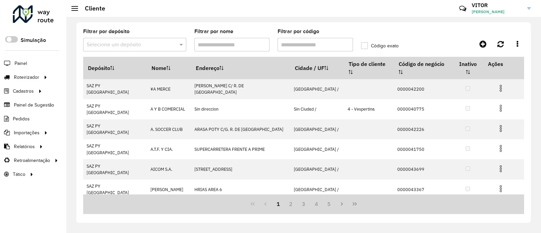
click at [304, 48] on input "Filtrar por código" at bounding box center [315, 45] width 75 height 14
paste input "**********"
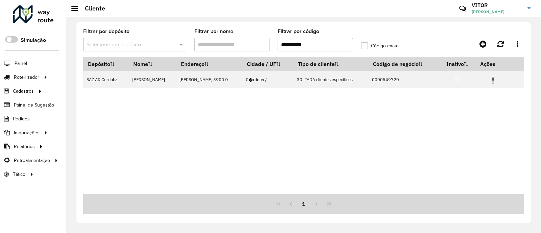
type input "**********"
click at [324, 140] on div "Depósito Nome Endereço Cidade / UF Tipo de cliente Código de negócio Inativo Aç…" at bounding box center [303, 125] width 441 height 137
click at [335, 110] on div "Depósito Nome Endereço Cidade / UF Tipo de cliente Código de negócio Inativo Aç…" at bounding box center [303, 125] width 441 height 137
click at [363, 151] on div "Depósito Nome Endereço Cidade / UF Tipo de cliente Código de negócio Inativo Aç…" at bounding box center [303, 125] width 441 height 137
click at [311, 158] on div "Depósito Nome Endereço Cidade / UF Tipo de cliente Código de negócio Inativo Aç…" at bounding box center [303, 125] width 441 height 137
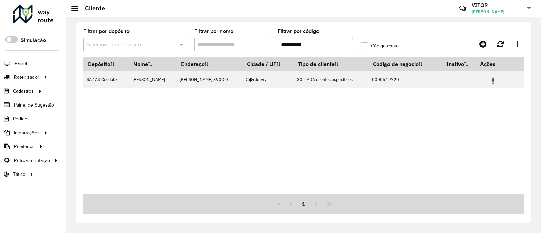
click at [406, 42] on formly-field "Código exato" at bounding box center [384, 43] width 55 height 28
click at [336, 129] on div "Depósito Nome Endereço Cidade / UF Tipo de cliente Código de negócio Inativo Aç…" at bounding box center [303, 125] width 441 height 137
drag, startPoint x: 315, startPoint y: 46, endPoint x: 279, endPoint y: 53, distance: 35.8
click at [279, 53] on formly-field "**********" at bounding box center [316, 43] width 84 height 28
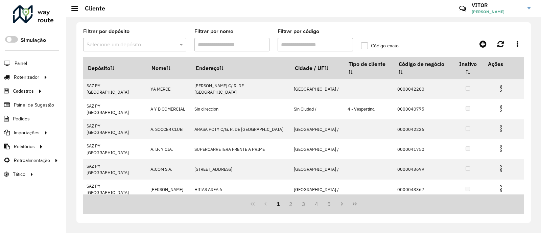
click at [425, 43] on div at bounding box center [469, 44] width 110 height 12
click at [433, 38] on div at bounding box center [469, 44] width 110 height 12
click at [430, 44] on div at bounding box center [469, 44] width 110 height 12
click at [439, 36] on div "Filtrar por depósito Selecione um depósito Filtrar por nome Filtrar por código …" at bounding box center [303, 43] width 441 height 28
click at [422, 33] on div "Filtrar por depósito Selecione um depósito Filtrar por nome Filtrar por código …" at bounding box center [303, 43] width 441 height 28
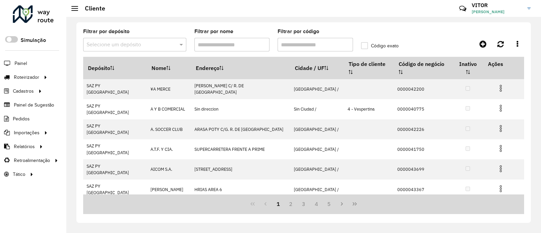
click at [433, 35] on div "Filtrar por depósito Selecione um depósito Filtrar por nome Filtrar por código …" at bounding box center [303, 43] width 441 height 28
click at [430, 43] on div at bounding box center [469, 44] width 110 height 12
click at [429, 43] on div at bounding box center [469, 44] width 110 height 12
